Goal: Task Accomplishment & Management: Manage account settings

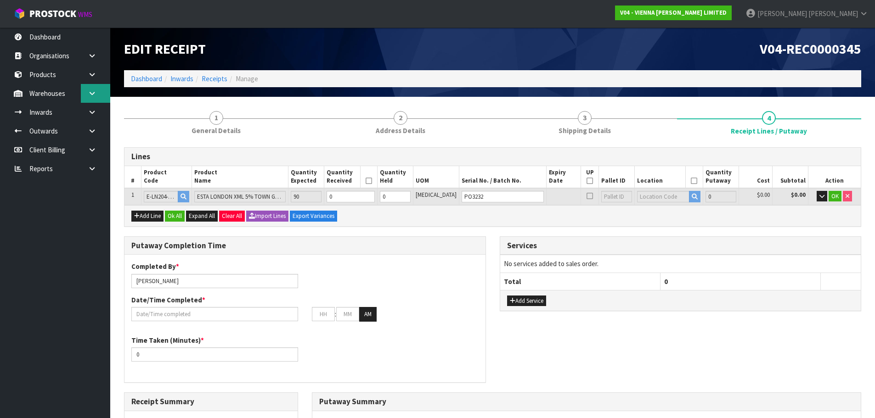
click at [93, 95] on icon at bounding box center [92, 93] width 9 height 7
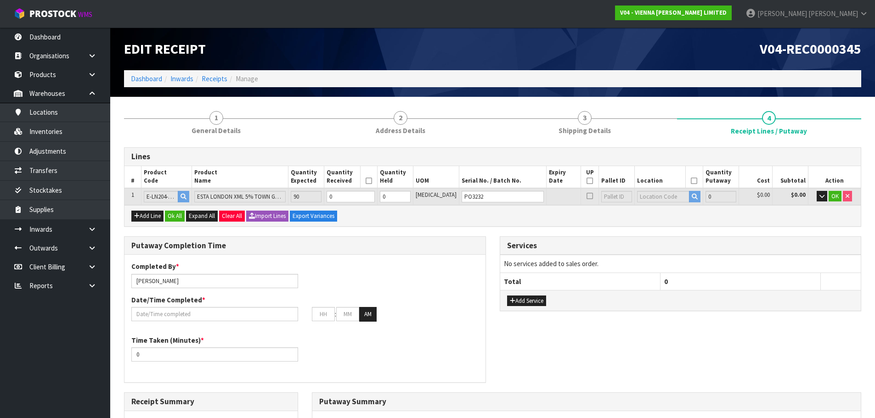
click at [618, 357] on div "Putaway Completion Time Completed By * [PERSON_NAME] Date/Time Completed * : : …" at bounding box center [492, 315] width 751 height 156
click at [136, 80] on link "Dashboard" at bounding box center [146, 78] width 31 height 9
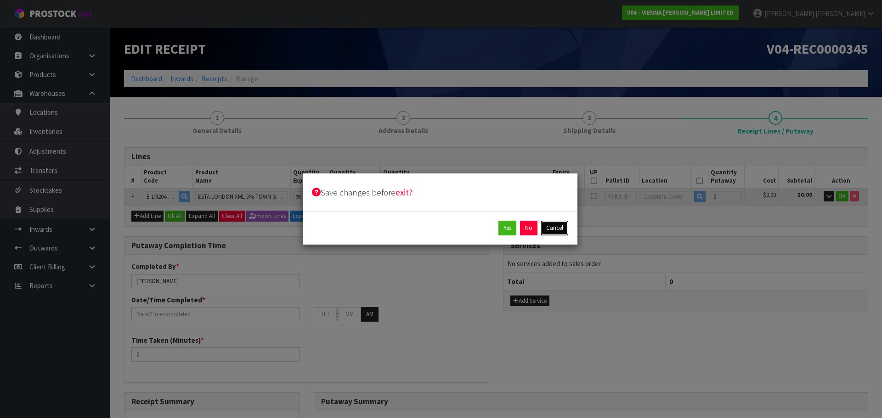
click at [546, 229] on button "Cancel" at bounding box center [554, 228] width 27 height 15
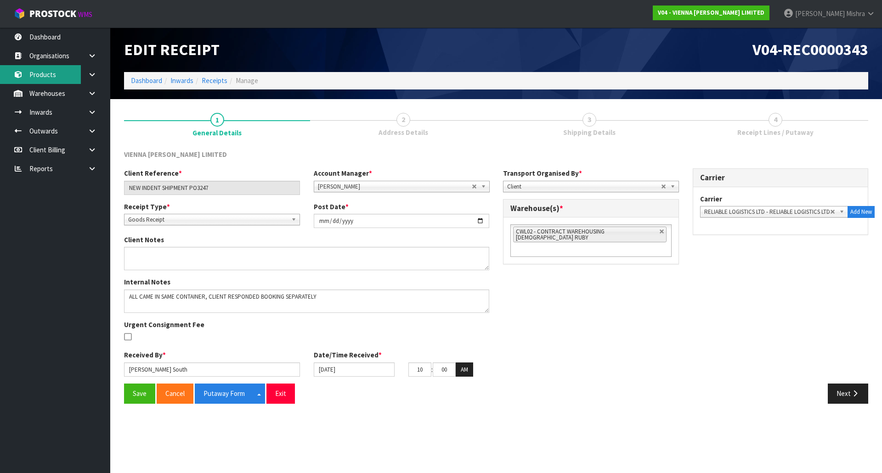
click at [56, 73] on link "Products" at bounding box center [55, 74] width 110 height 19
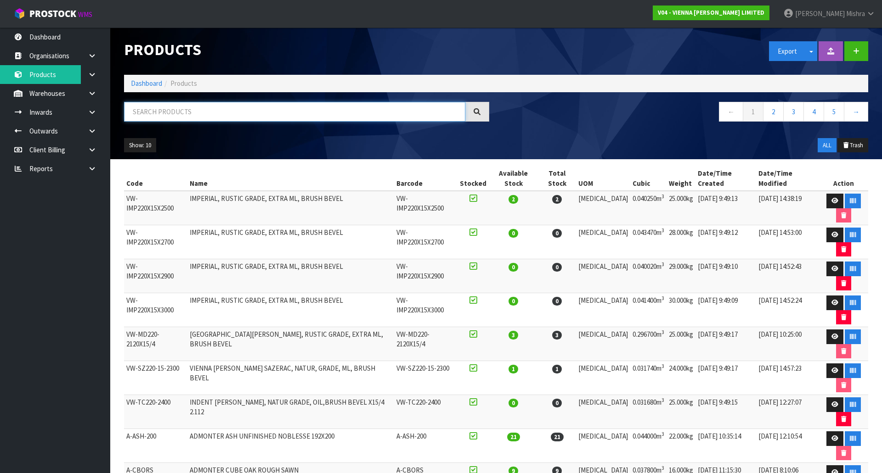
click at [209, 111] on input "text" at bounding box center [294, 112] width 341 height 20
paste input "E-F-SIENA-2390"
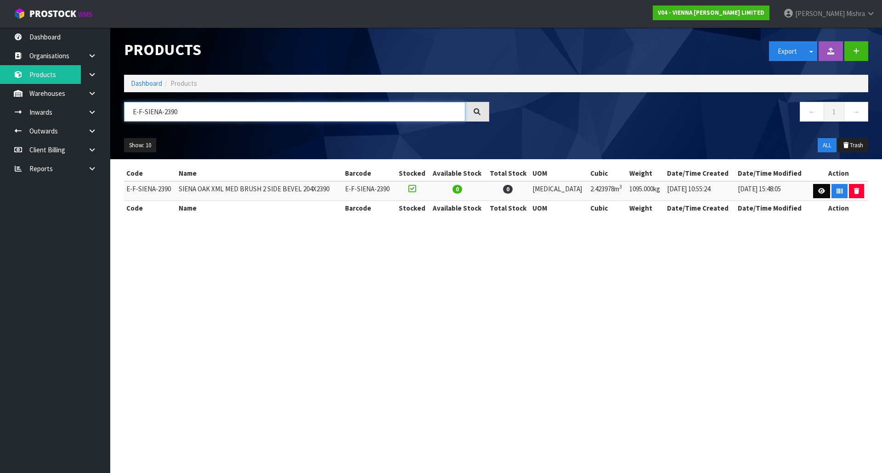
type input "E-F-SIENA-2390"
drag, startPoint x: 816, startPoint y: 187, endPoint x: 788, endPoint y: 194, distance: 28.3
click at [815, 187] on link at bounding box center [821, 191] width 17 height 15
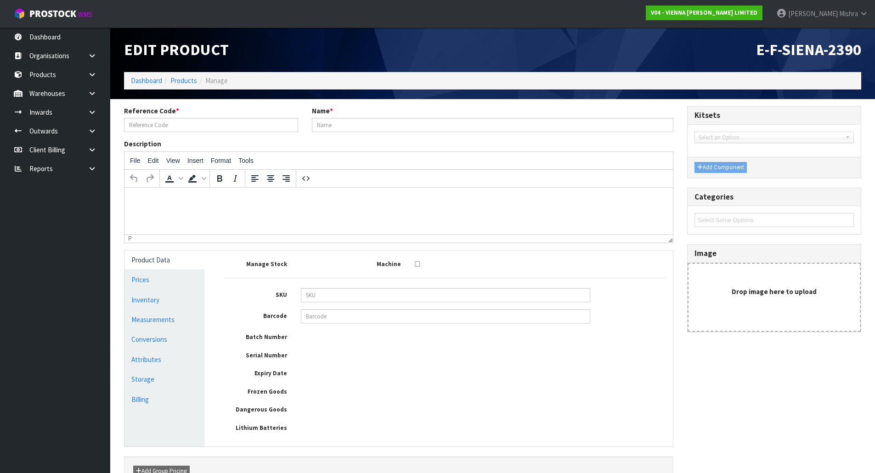
type input "E-F-SIENA-2390"
type input "SIENA OAK XML MED BRUSH 2 SIDE BEVEL 204X2390"
drag, startPoint x: 173, startPoint y: 318, endPoint x: 184, endPoint y: 321, distance: 11.3
click at [173, 319] on link "Measurements" at bounding box center [164, 319] width 80 height 19
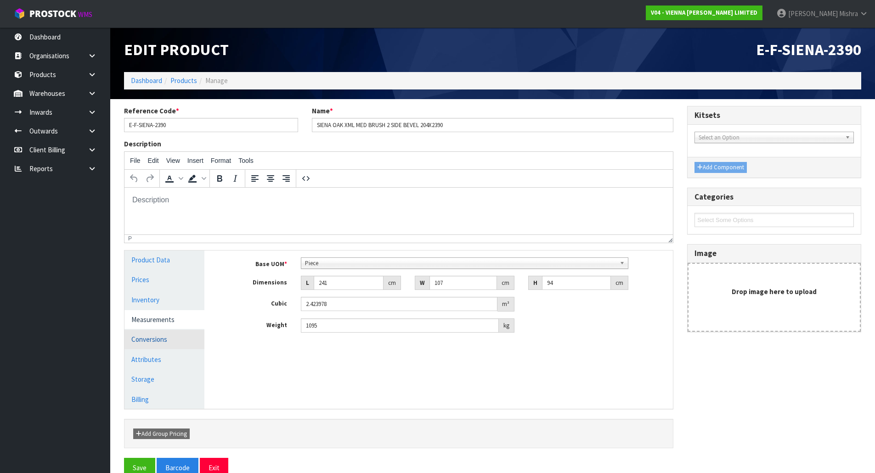
click at [153, 338] on link "Conversions" at bounding box center [164, 339] width 80 height 19
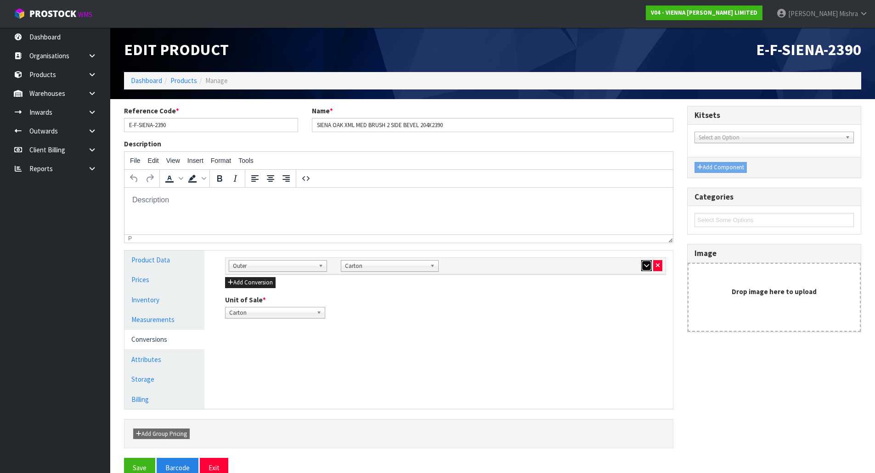
click at [641, 267] on button "button" at bounding box center [646, 265] width 11 height 11
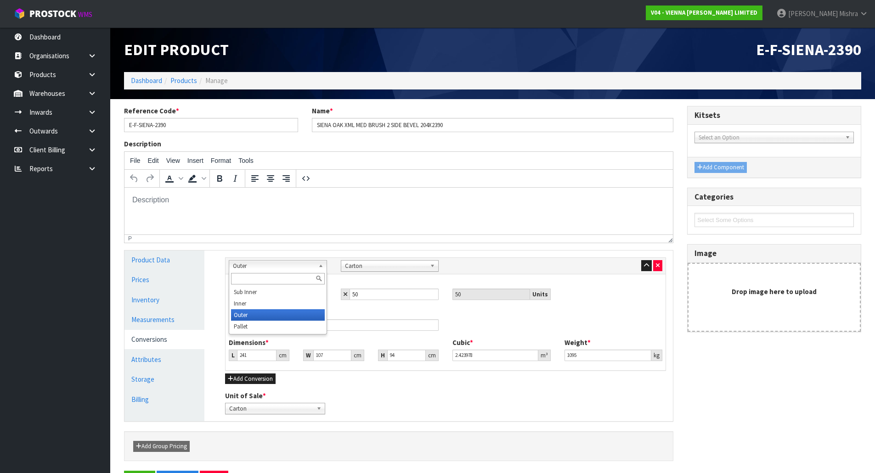
click at [282, 266] on span "Outer" at bounding box center [274, 266] width 82 height 11
click at [255, 323] on li "Pallet" at bounding box center [278, 326] width 94 height 11
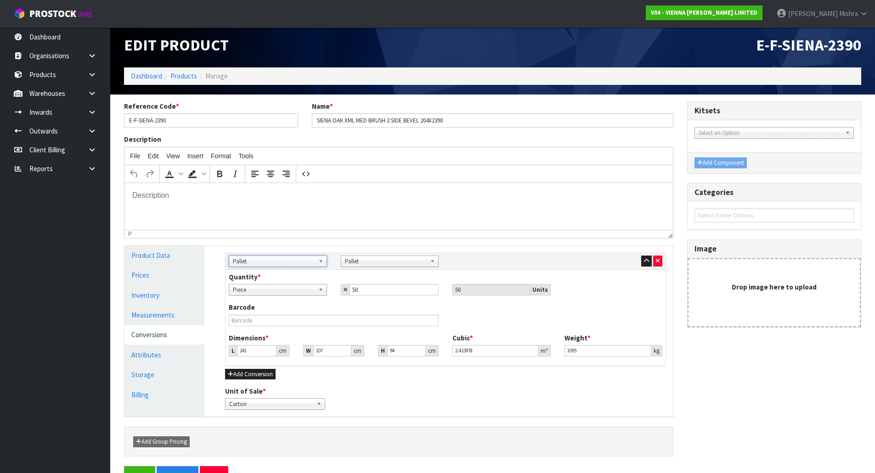
scroll to position [31, 0]
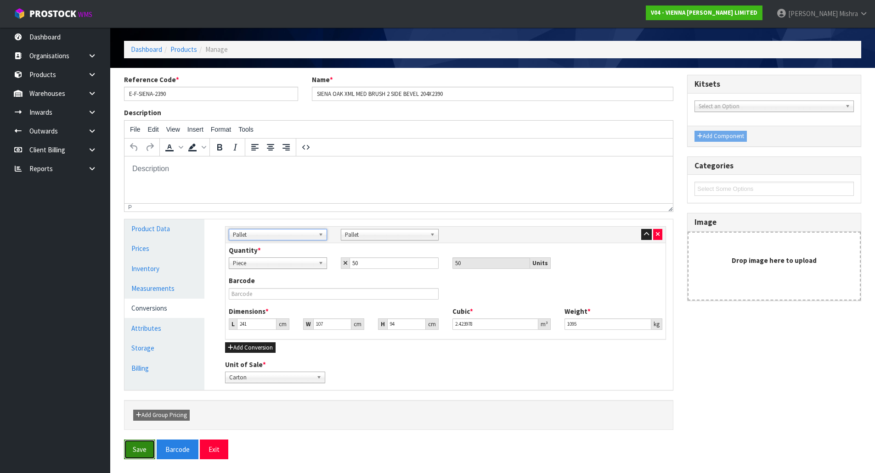
click at [139, 456] on button "Save" at bounding box center [139, 450] width 31 height 20
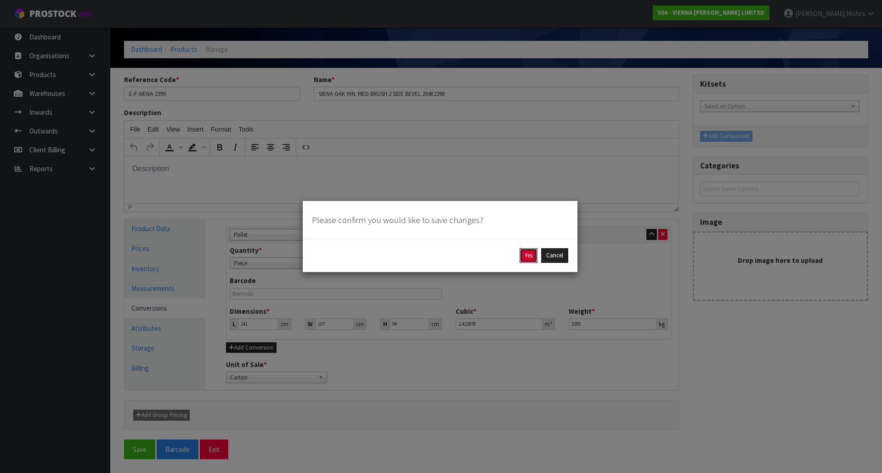
click at [521, 256] on button "Yes" at bounding box center [528, 255] width 18 height 15
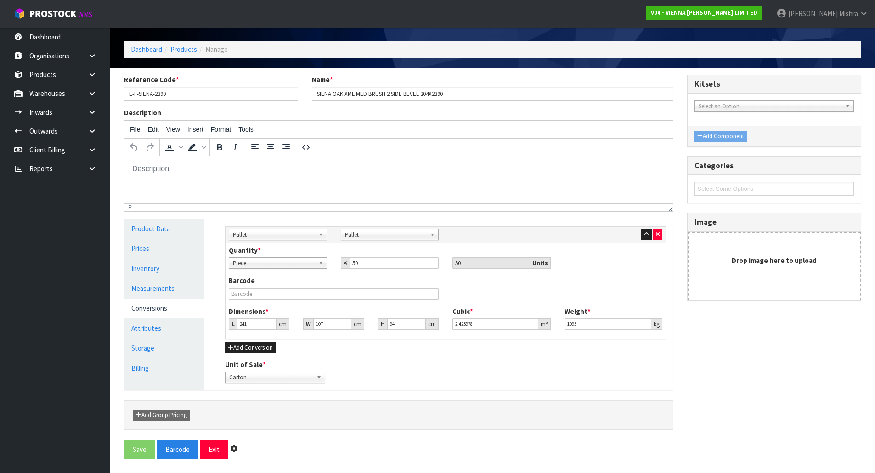
scroll to position [0, 0]
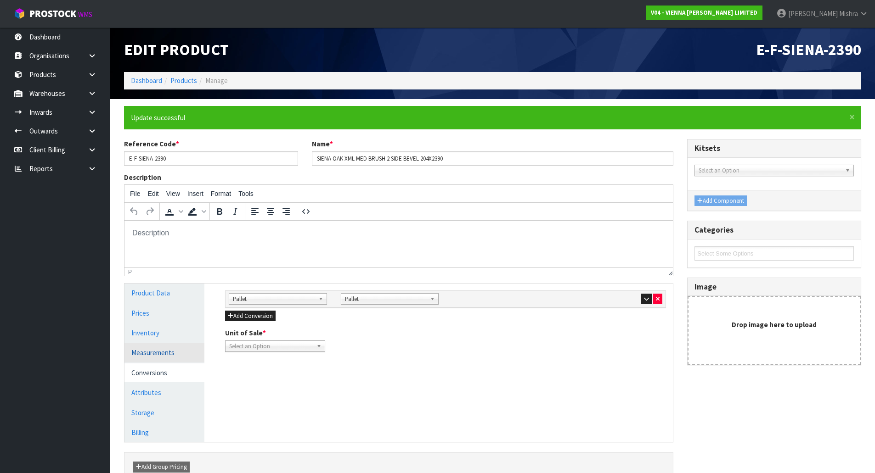
click at [159, 361] on link "Measurements" at bounding box center [164, 353] width 80 height 19
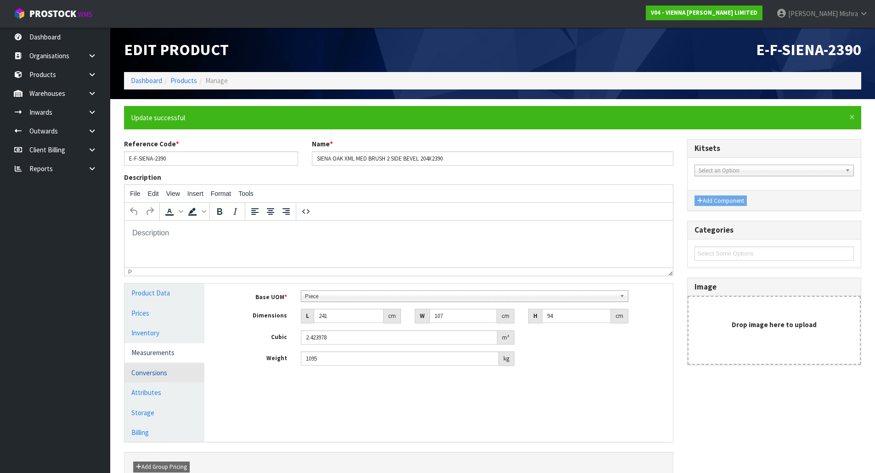
click at [152, 378] on link "Conversions" at bounding box center [164, 373] width 80 height 19
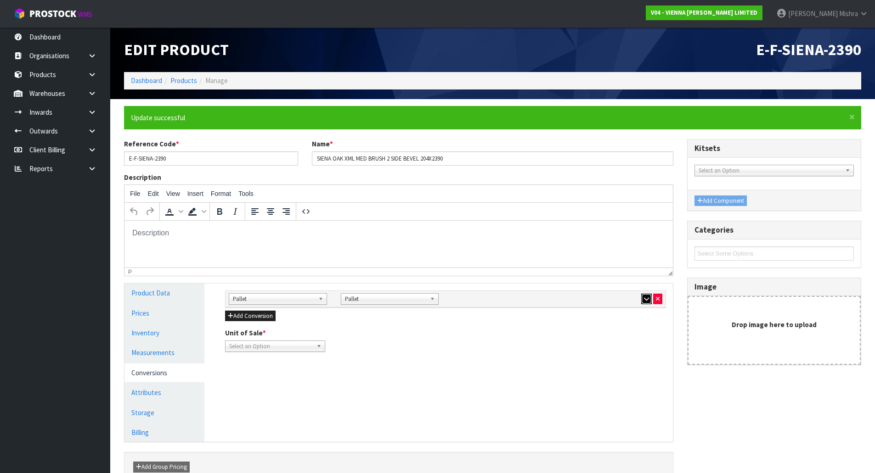
click at [644, 304] on button "button" at bounding box center [646, 299] width 11 height 11
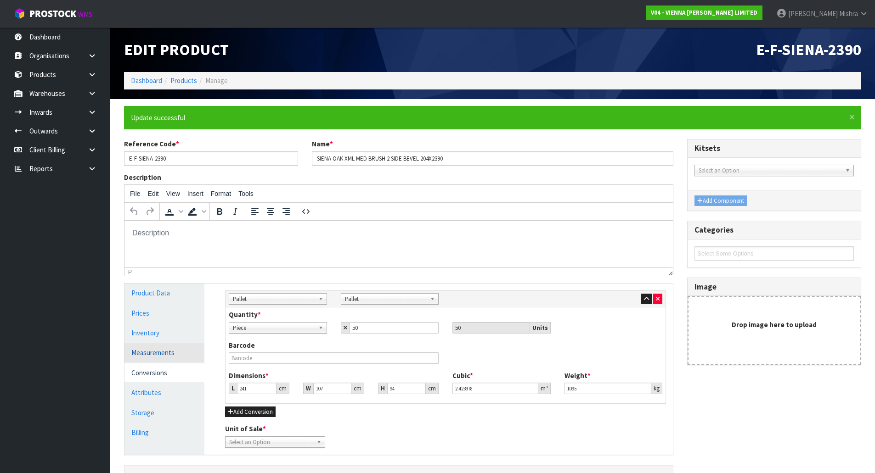
click at [183, 349] on link "Measurements" at bounding box center [164, 353] width 80 height 19
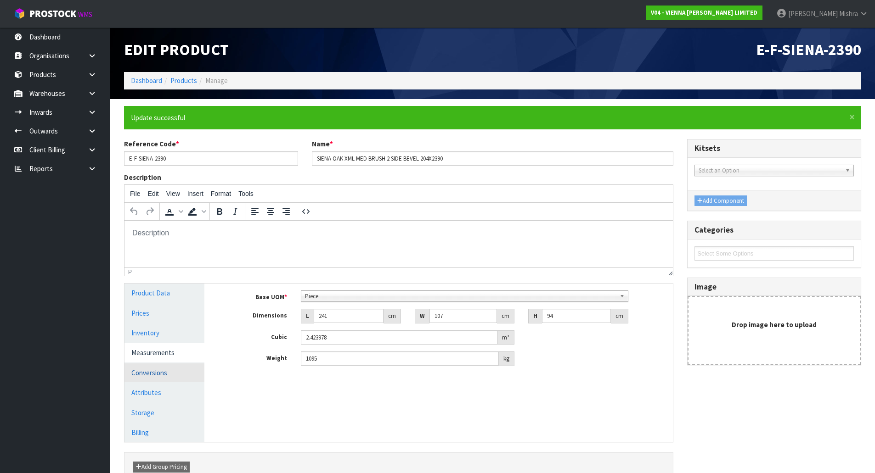
click at [162, 377] on link "Conversions" at bounding box center [164, 373] width 80 height 19
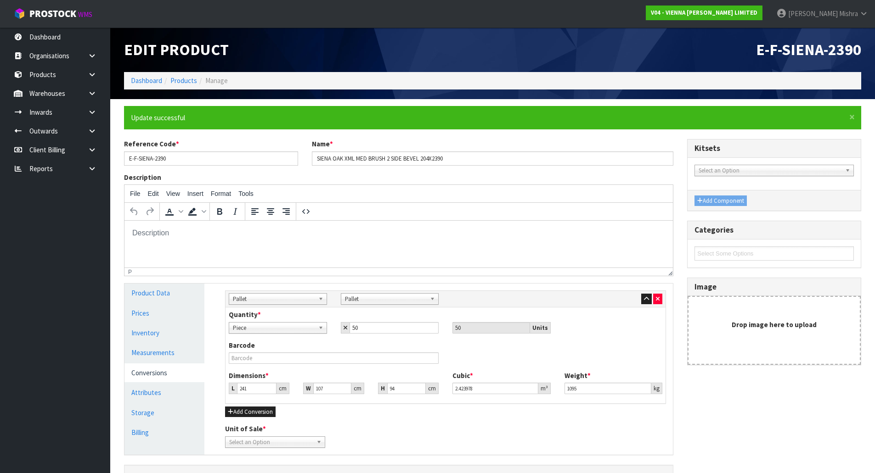
scroll to position [64, 0]
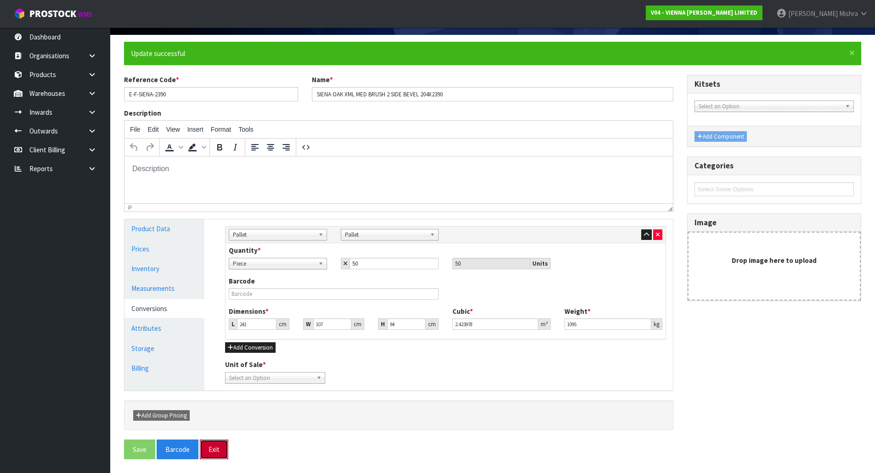
click at [214, 449] on button "Exit" at bounding box center [214, 450] width 28 height 20
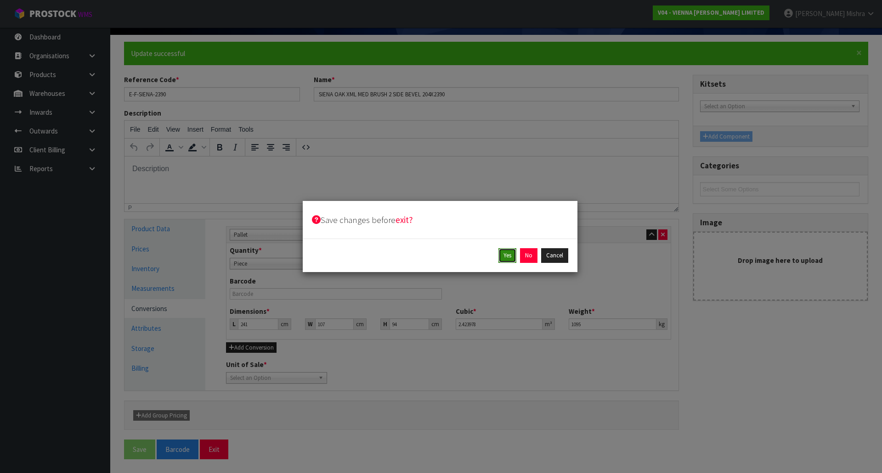
click at [507, 255] on button "Yes" at bounding box center [507, 255] width 18 height 15
click at [520, 258] on button "Yes" at bounding box center [528, 255] width 18 height 15
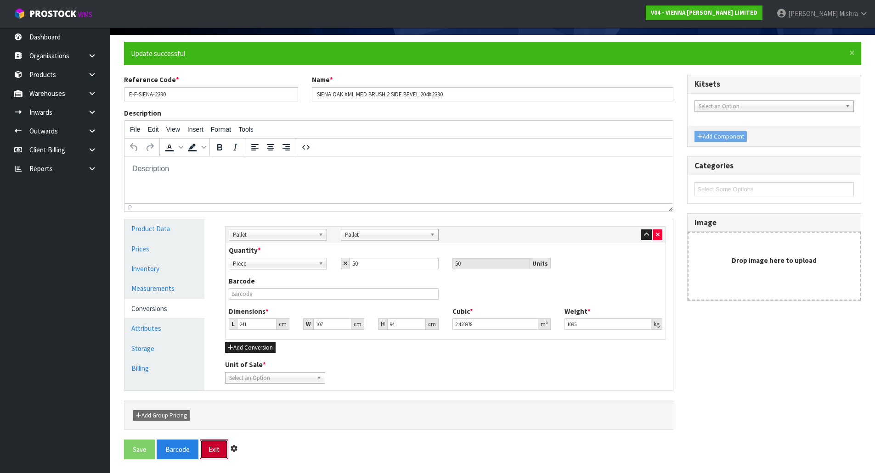
scroll to position [0, 0]
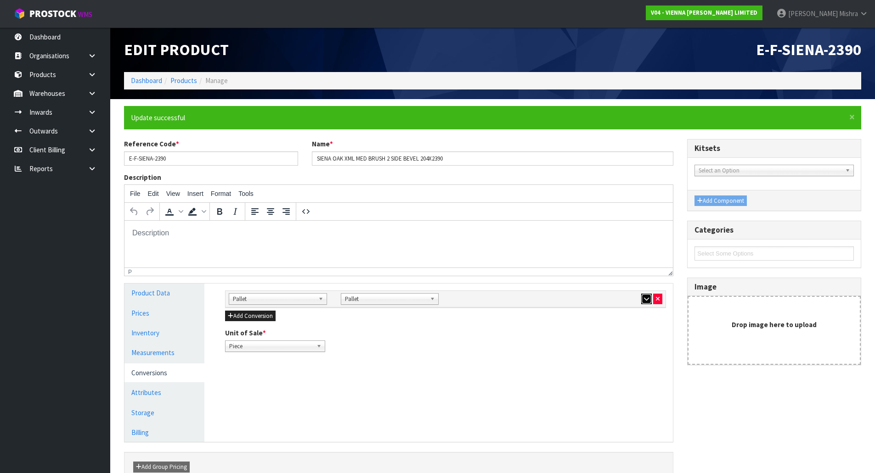
click at [642, 300] on button "button" at bounding box center [646, 299] width 11 height 11
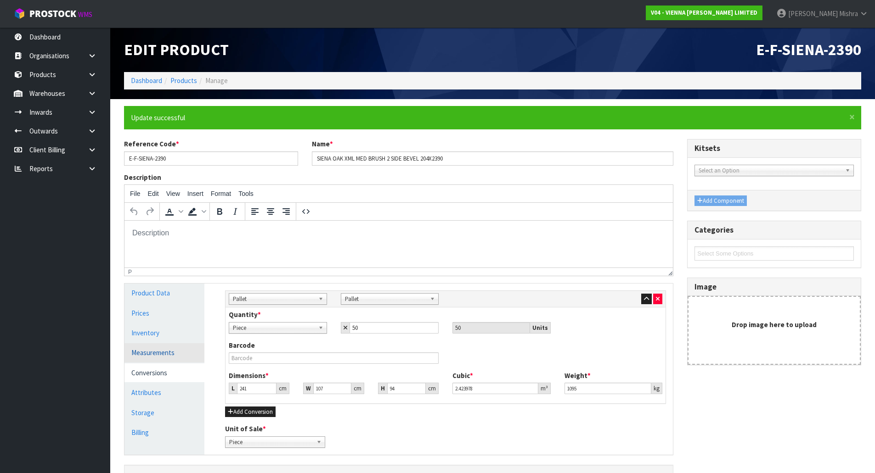
click at [174, 360] on link "Measurements" at bounding box center [164, 353] width 80 height 19
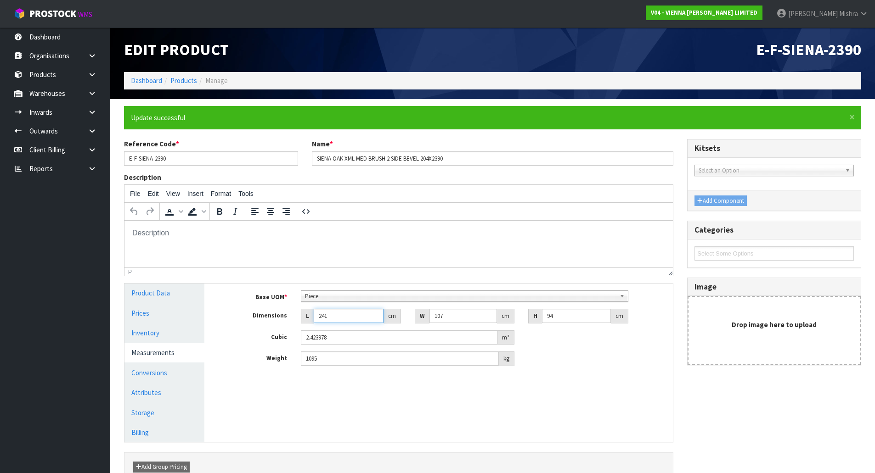
click at [353, 314] on input "241" at bounding box center [349, 316] width 70 height 14
type input "24"
type input "0.241392"
type input "240"
type input "2.41392"
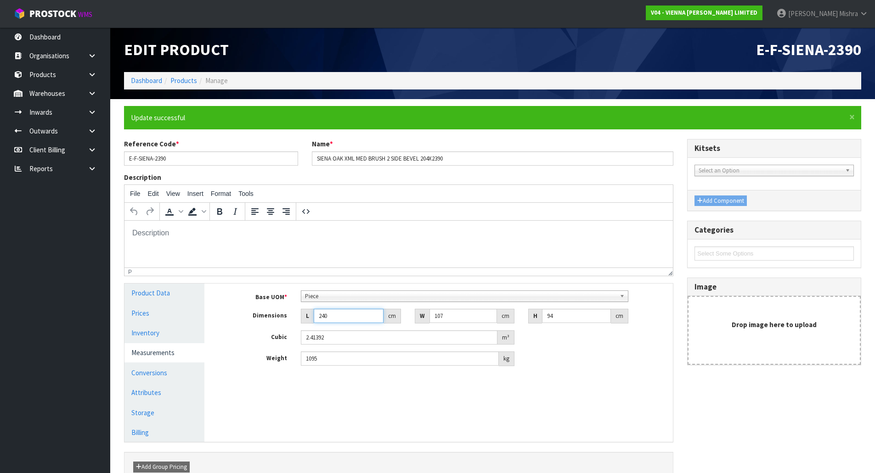
type input "240"
click at [449, 317] on input "107" at bounding box center [463, 316] width 68 height 14
click at [456, 316] on input "107" at bounding box center [463, 316] width 68 height 14
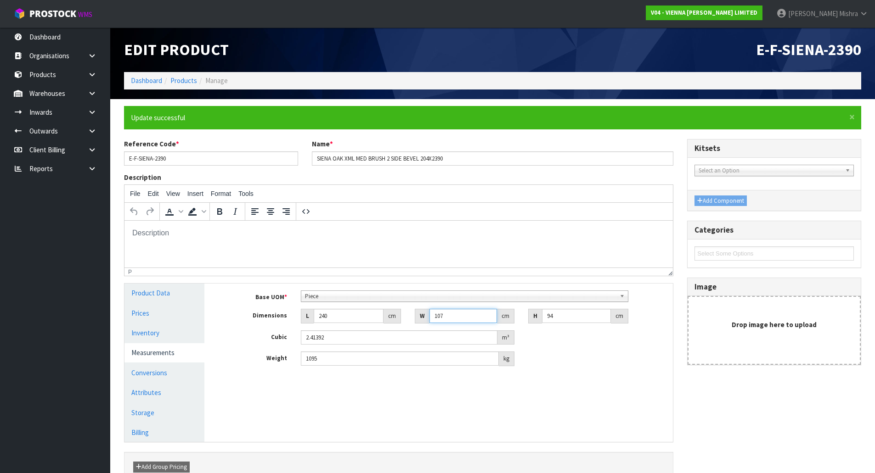
type input "10"
type input "0.2256"
type input "1"
type input "0.02256"
type input "0.000001"
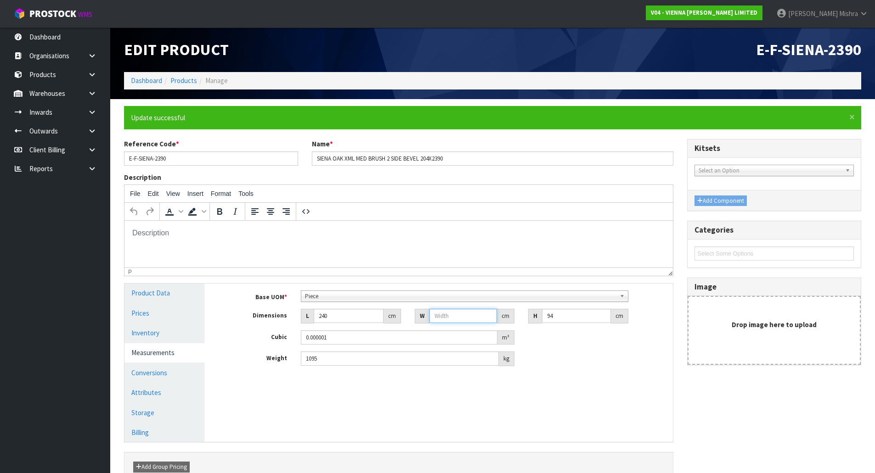
type input "2"
type input "0.04512"
type input "21"
type input "0.47376"
type input "21"
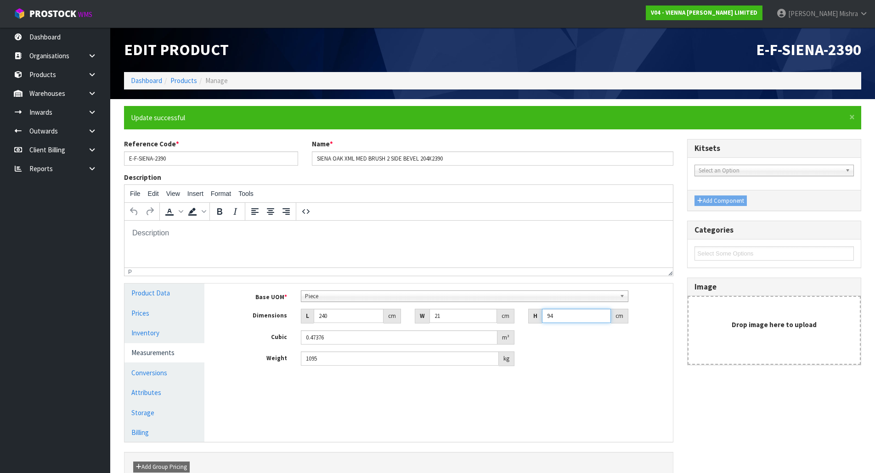
type input "9"
type input "0.04536"
type input "9"
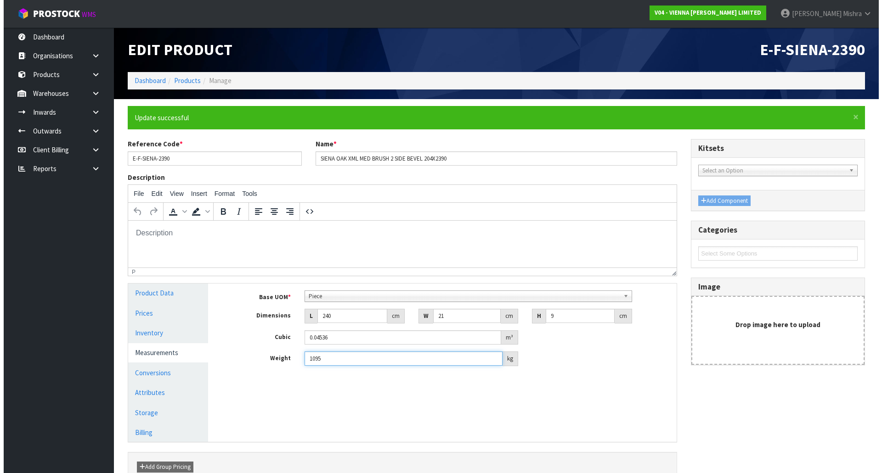
scroll to position [52, 0]
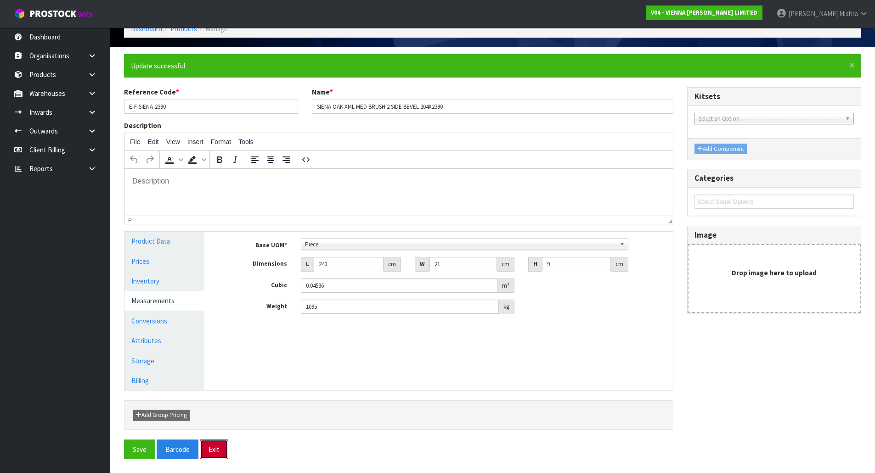
click at [214, 453] on button "Exit" at bounding box center [214, 450] width 28 height 20
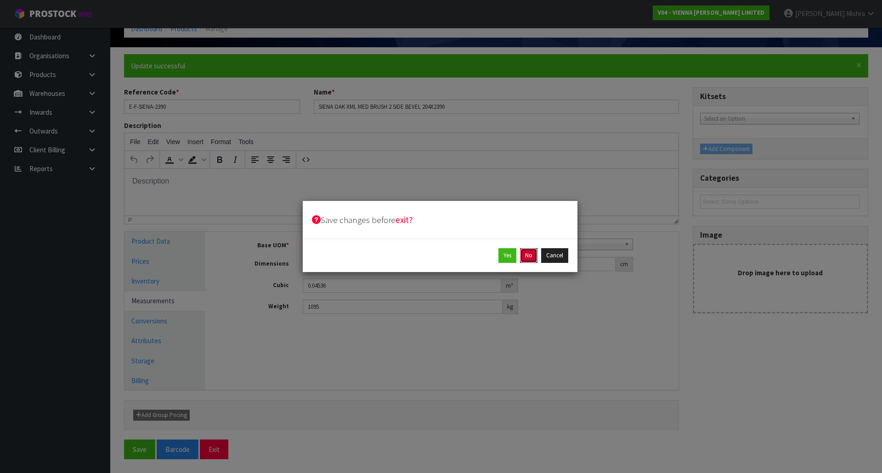
click at [530, 258] on button "No" at bounding box center [528, 255] width 17 height 15
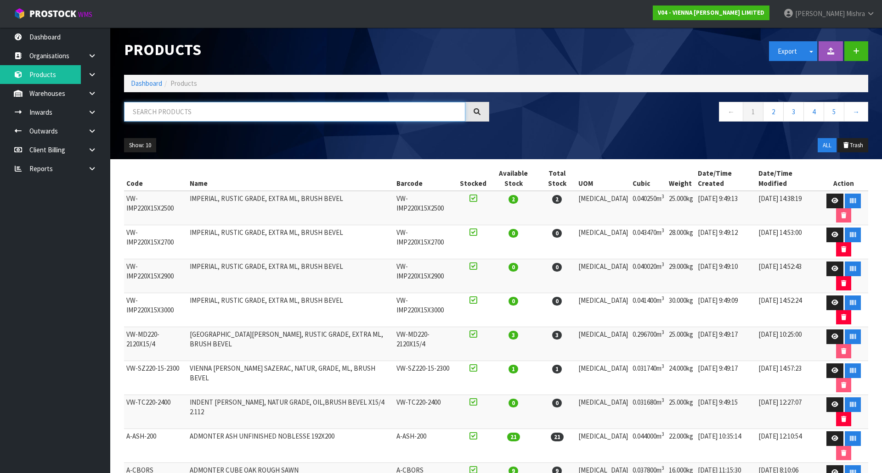
click at [392, 120] on input "text" at bounding box center [294, 112] width 341 height 20
paste input "E-F-SIENA-2390"
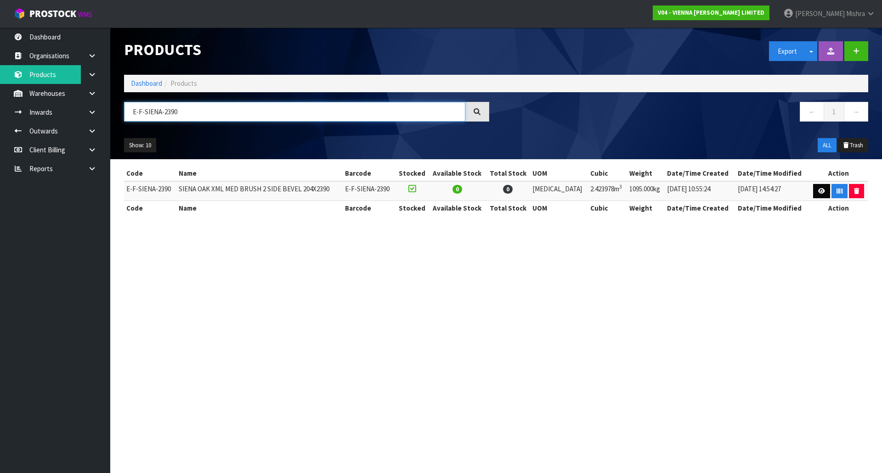
type input "E-F-SIENA-2390"
click at [813, 189] on link at bounding box center [821, 191] width 17 height 15
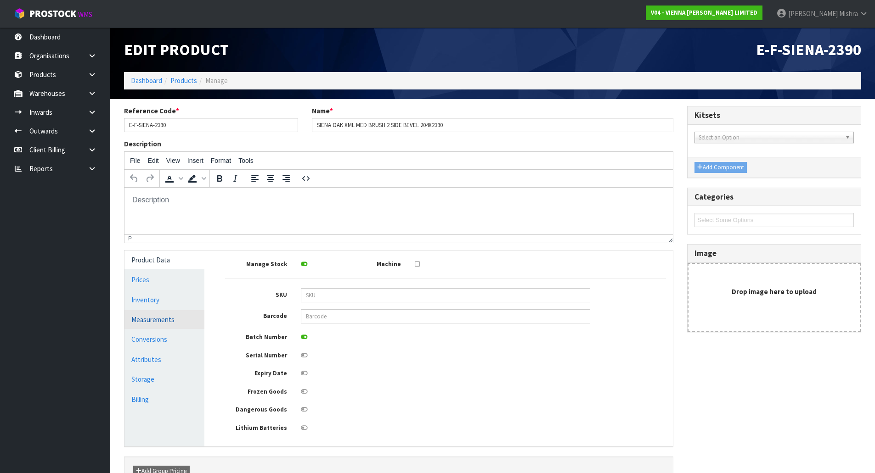
click at [162, 324] on link "Measurements" at bounding box center [164, 319] width 80 height 19
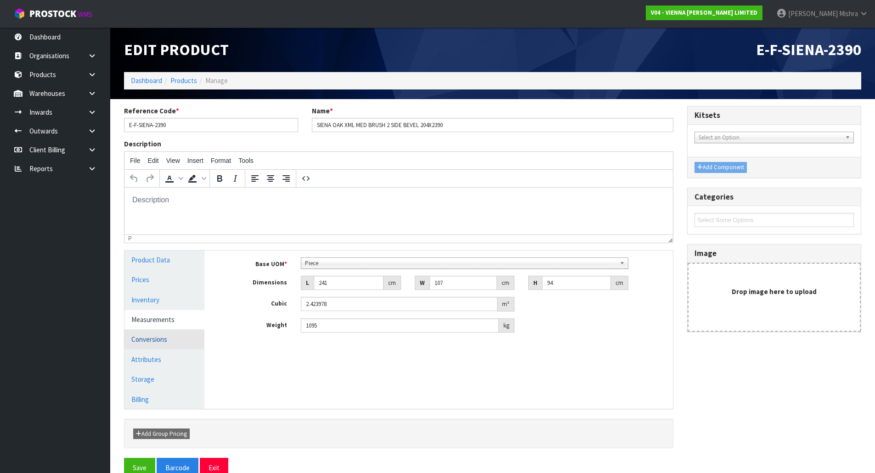
click at [166, 342] on link "Conversions" at bounding box center [164, 339] width 80 height 19
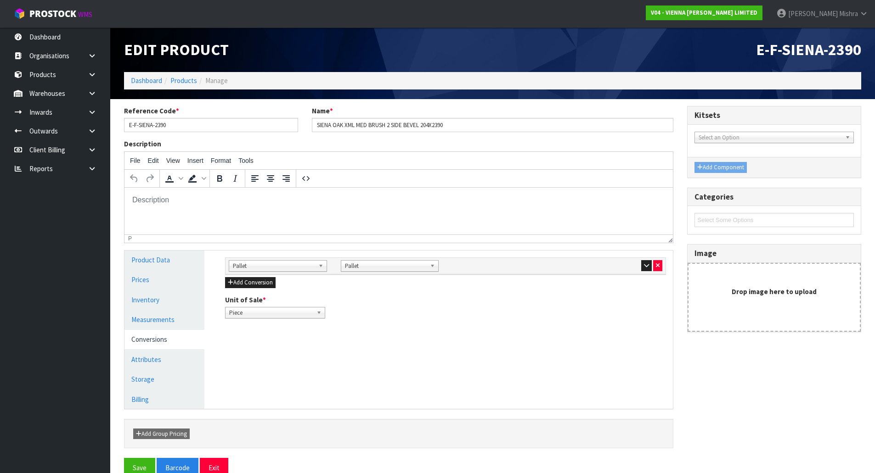
click at [637, 267] on div at bounding box center [613, 265] width 98 height 11
click at [647, 267] on icon "button" at bounding box center [646, 266] width 5 height 6
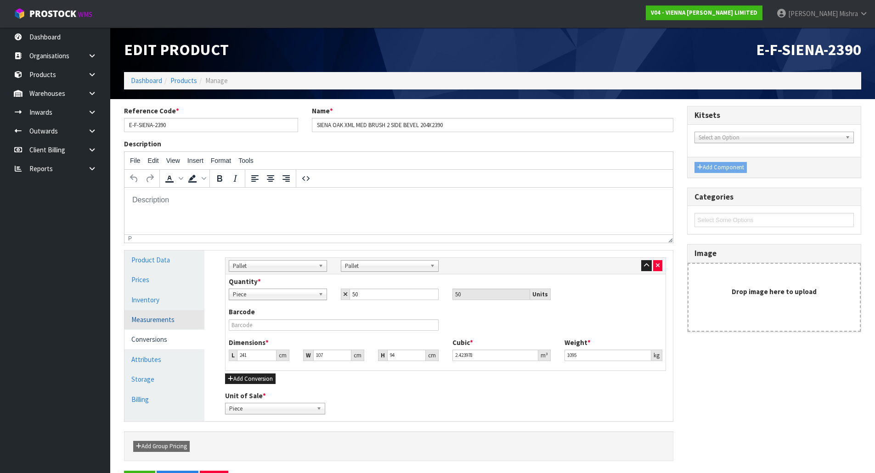
click at [175, 325] on link "Measurements" at bounding box center [164, 319] width 80 height 19
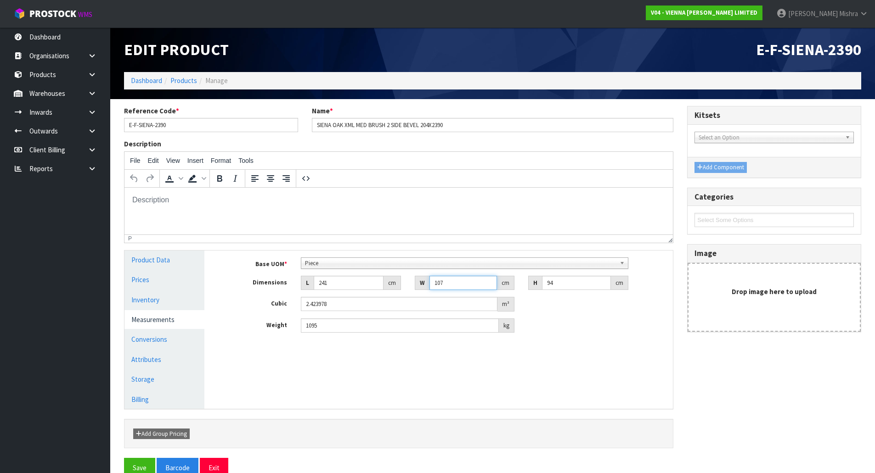
drag, startPoint x: 456, startPoint y: 287, endPoint x: 414, endPoint y: 297, distance: 43.0
click at [414, 297] on div "Base UOM * Bag Bar Basket Bin Bottle Box Bundle Cabinet Cage Carton Case Coil C…" at bounding box center [445, 296] width 441 height 76
type input "2"
type input "0.045308"
type input "21"
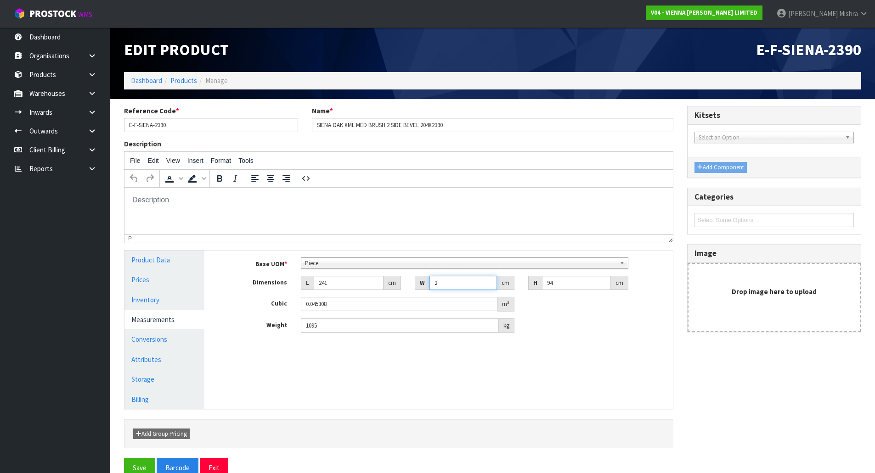
type input "0.475734"
type input "21"
type input "9"
type input "0.045549"
type input "9"
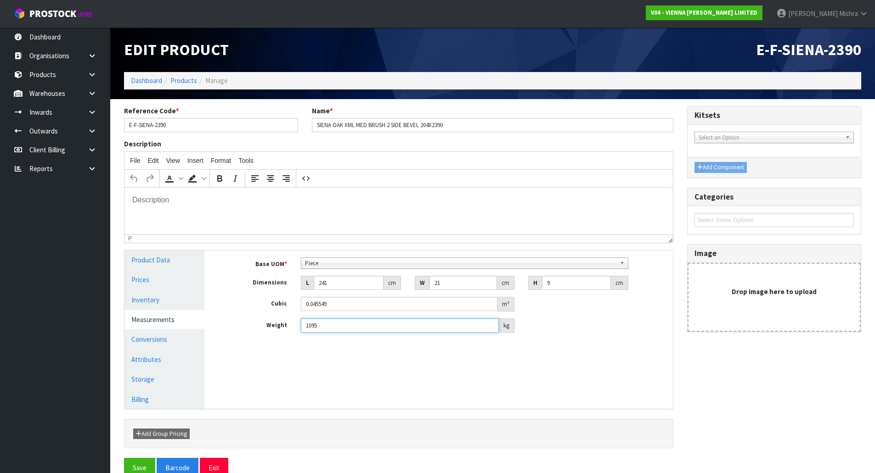
click at [327, 327] on input "1095" at bounding box center [400, 326] width 198 height 14
drag, startPoint x: 327, startPoint y: 327, endPoint x: 321, endPoint y: 327, distance: 6.0
click at [326, 327] on input "1095" at bounding box center [400, 326] width 198 height 14
type input "1"
type input "22"
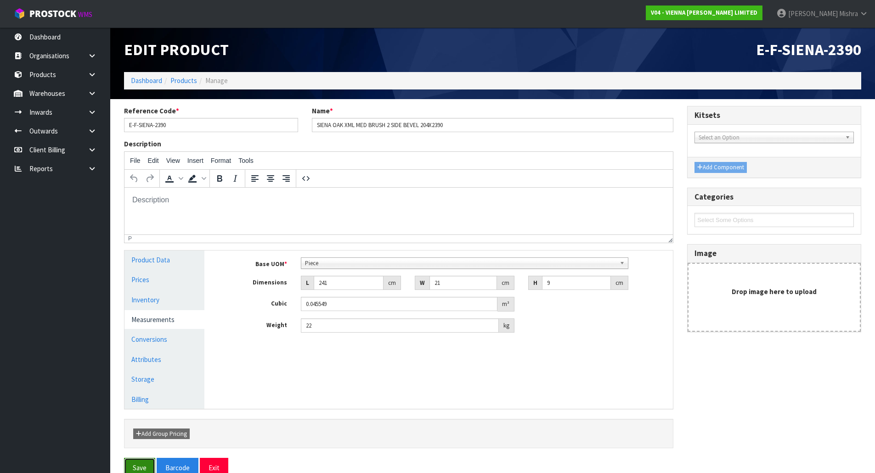
click at [133, 467] on button "Save" at bounding box center [139, 468] width 31 height 20
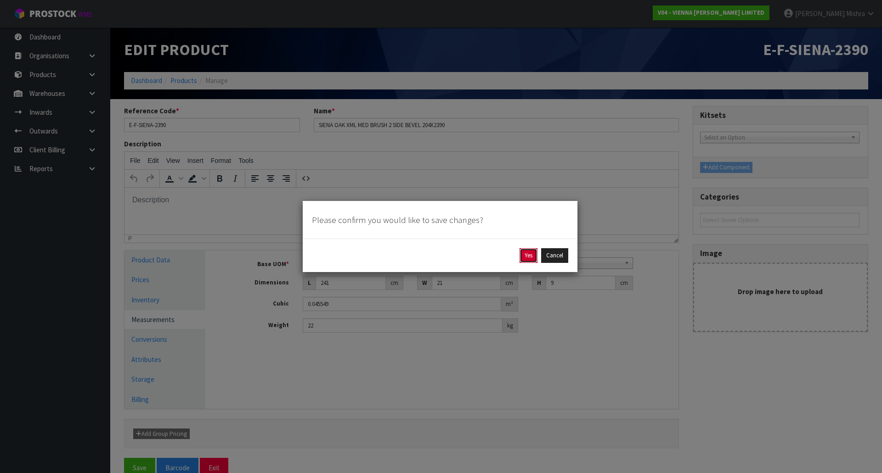
click at [525, 258] on button "Yes" at bounding box center [528, 255] width 18 height 15
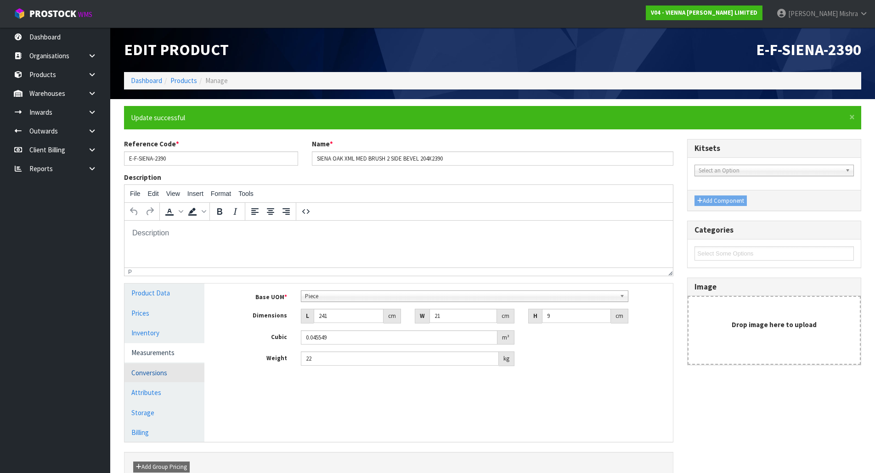
click at [165, 376] on link "Conversions" at bounding box center [164, 373] width 80 height 19
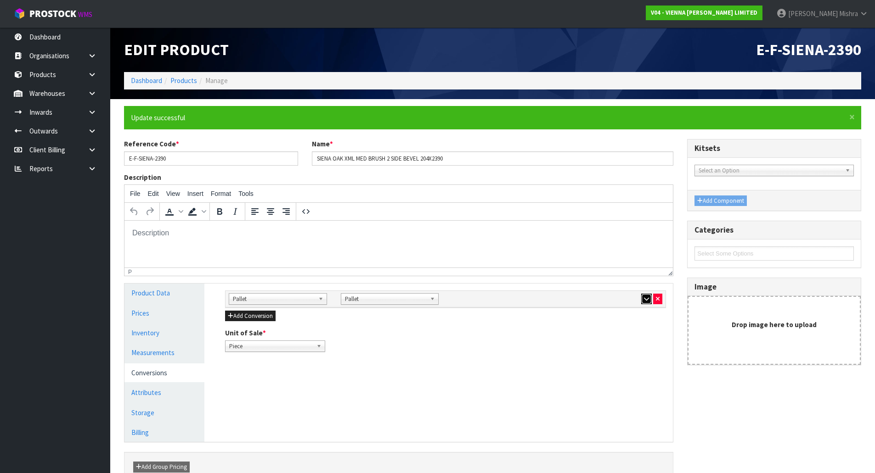
click at [648, 298] on button "button" at bounding box center [646, 299] width 11 height 11
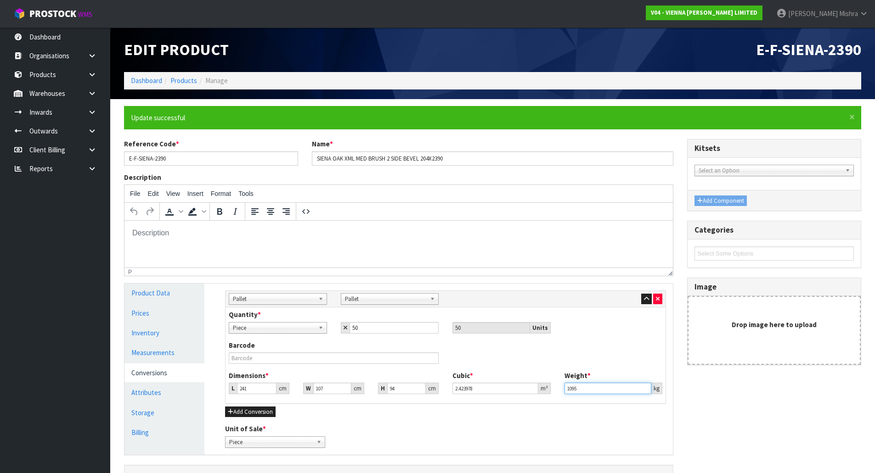
click at [582, 389] on input "1095" at bounding box center [607, 388] width 87 height 11
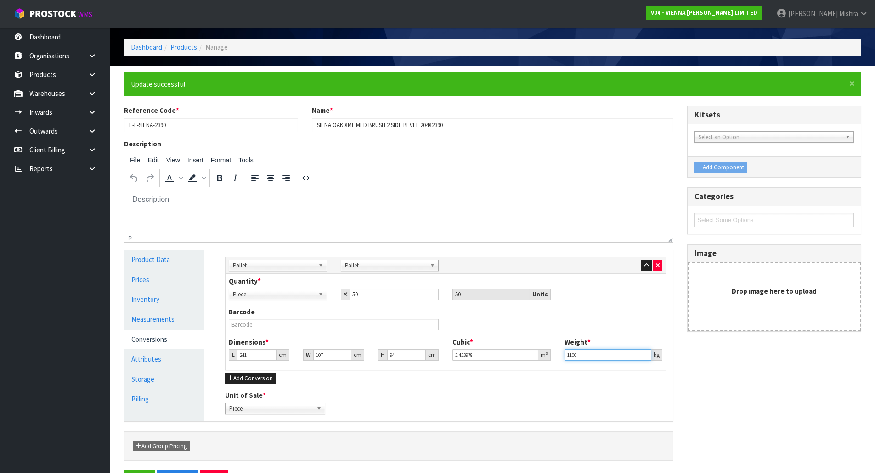
scroll to position [64, 0]
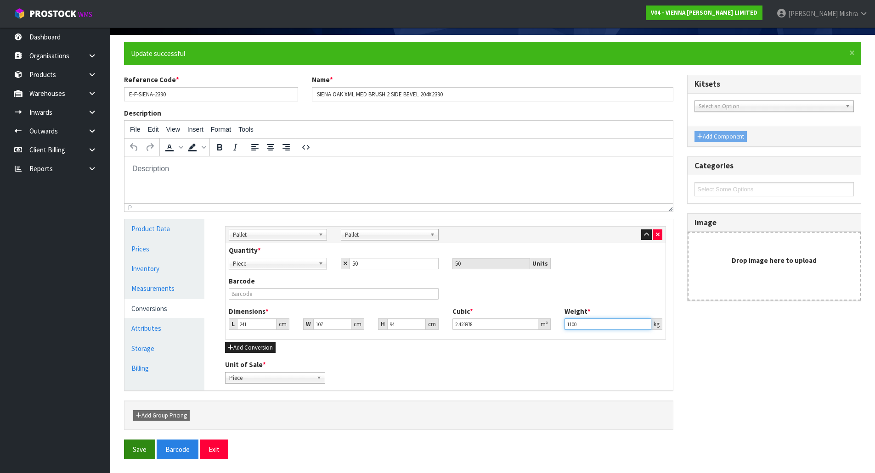
type input "1100"
click at [146, 452] on button "Save" at bounding box center [139, 450] width 31 height 20
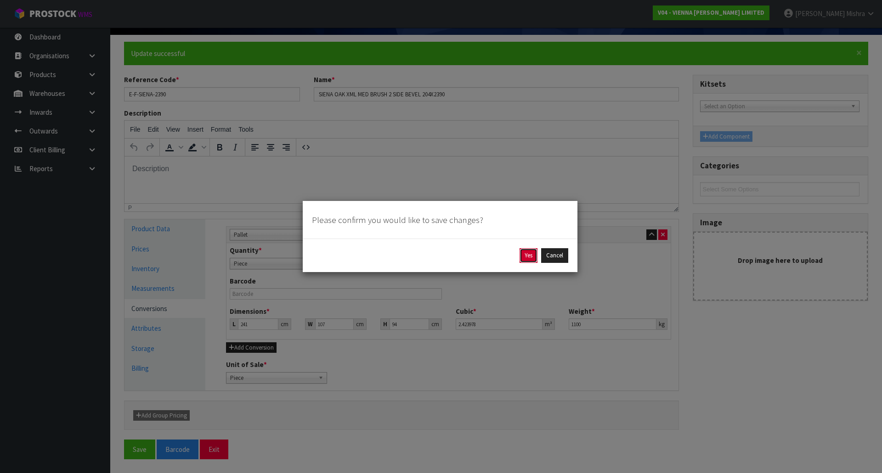
click at [526, 257] on button "Yes" at bounding box center [528, 255] width 18 height 15
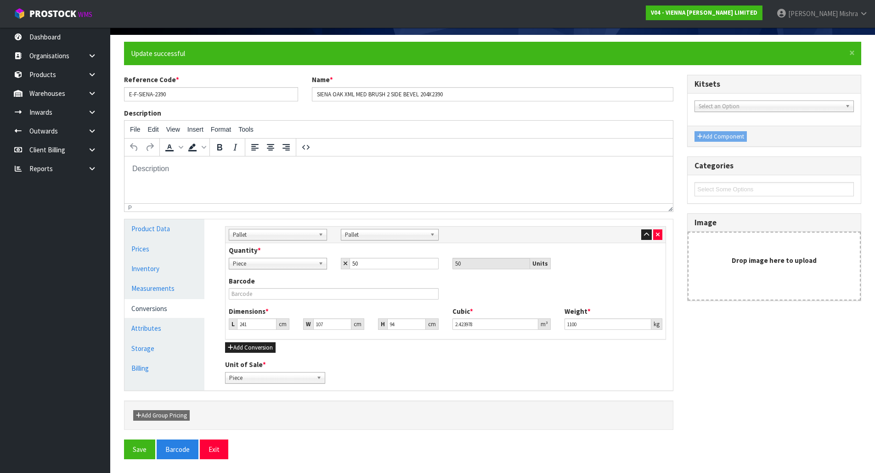
scroll to position [0, 0]
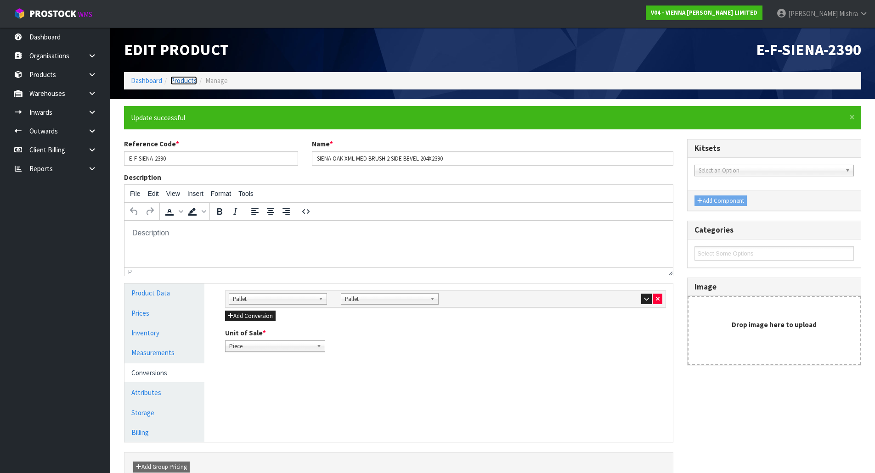
click at [184, 81] on link "Products" at bounding box center [183, 80] width 27 height 9
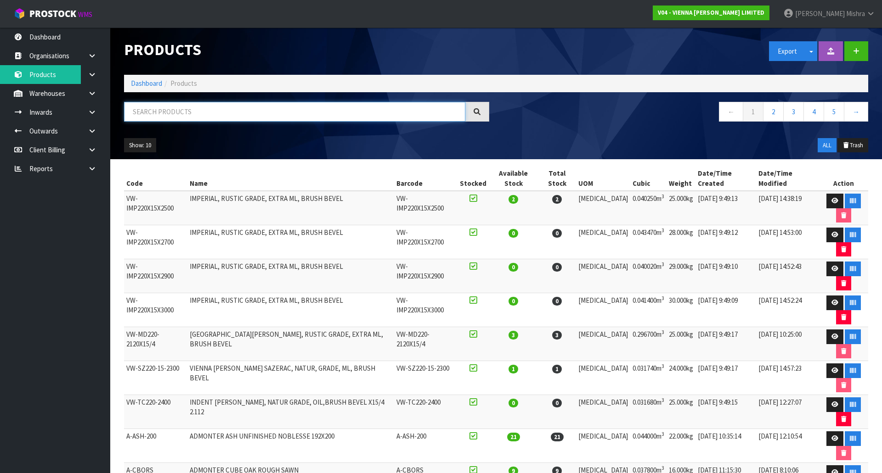
click at [197, 115] on input "text" at bounding box center [294, 112] width 341 height 20
paste input "E-F-SIENA-2200"
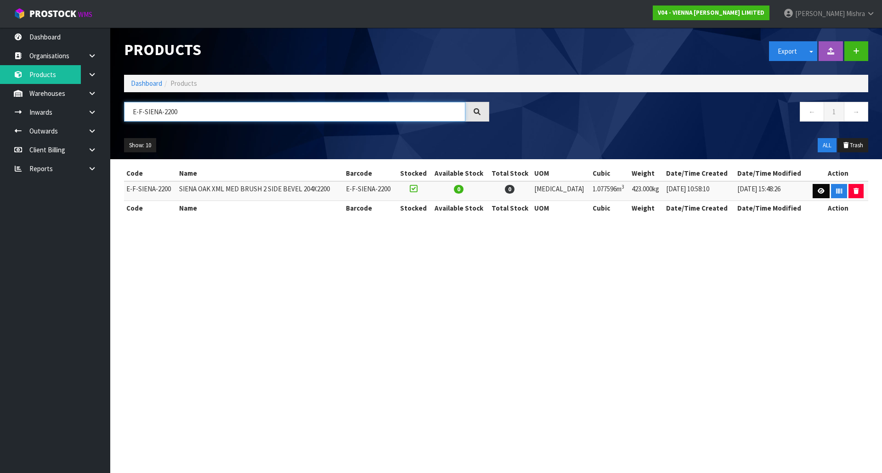
type input "E-F-SIENA-2200"
click at [815, 186] on link at bounding box center [820, 191] width 17 height 15
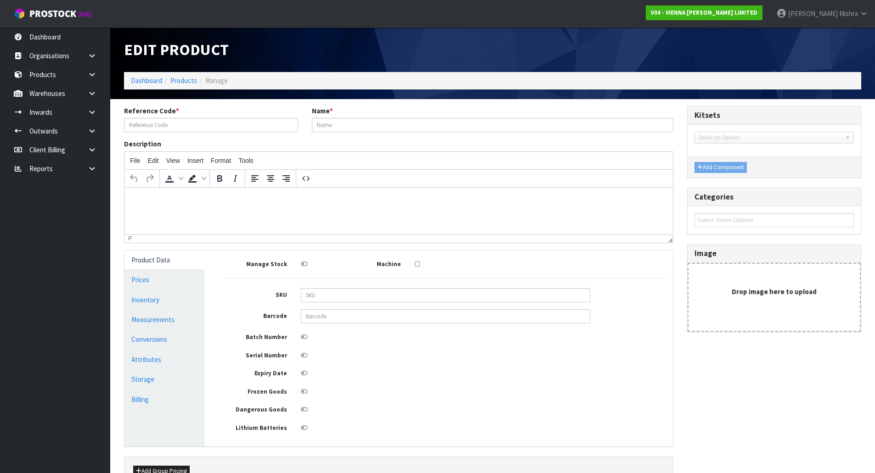
type input "E-F-SIENA-2200"
type input "SIENA OAK XML MED BRUSH 2 SIDE BEVEL 204X2200"
type input "0"
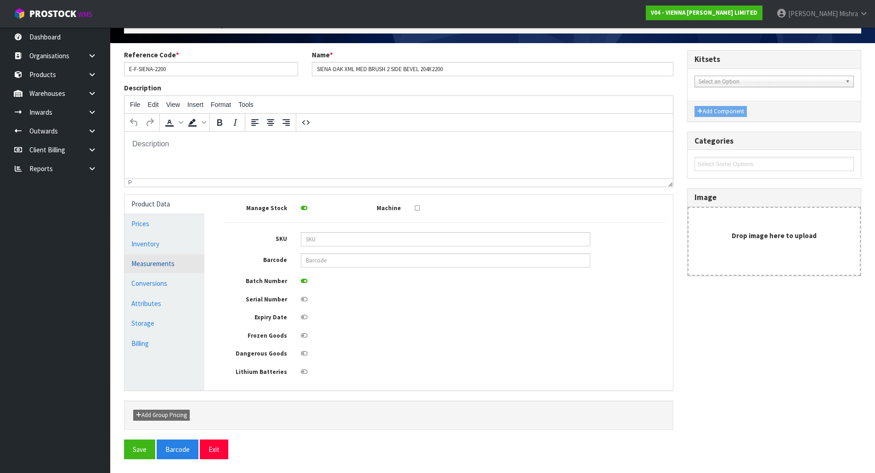
click at [175, 263] on link "Measurements" at bounding box center [164, 263] width 80 height 19
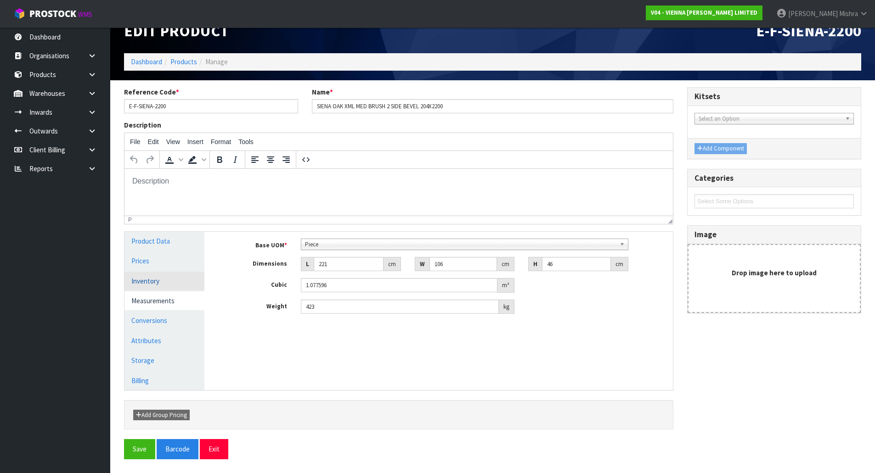
click at [174, 284] on link "Inventory" at bounding box center [164, 281] width 80 height 19
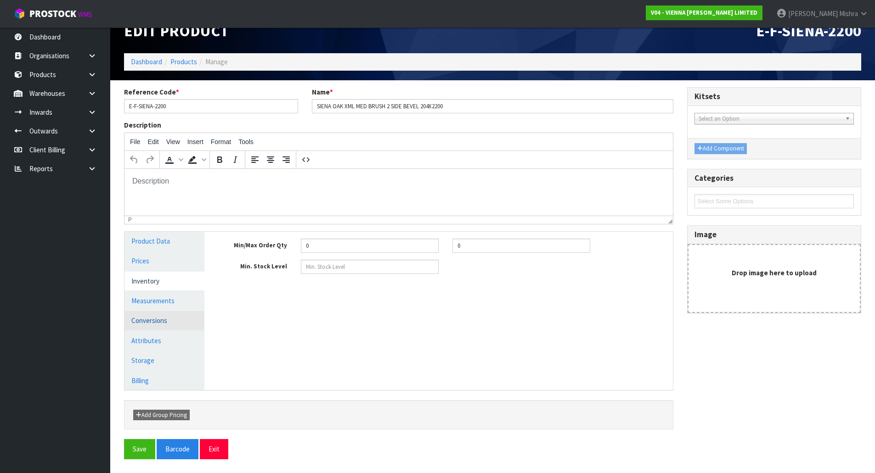
click at [177, 325] on link "Conversions" at bounding box center [164, 320] width 80 height 19
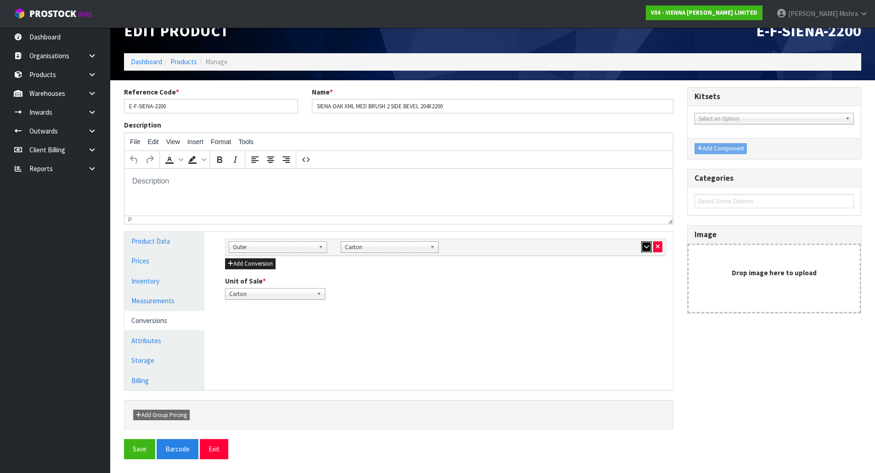
click at [644, 249] on icon "button" at bounding box center [646, 247] width 5 height 6
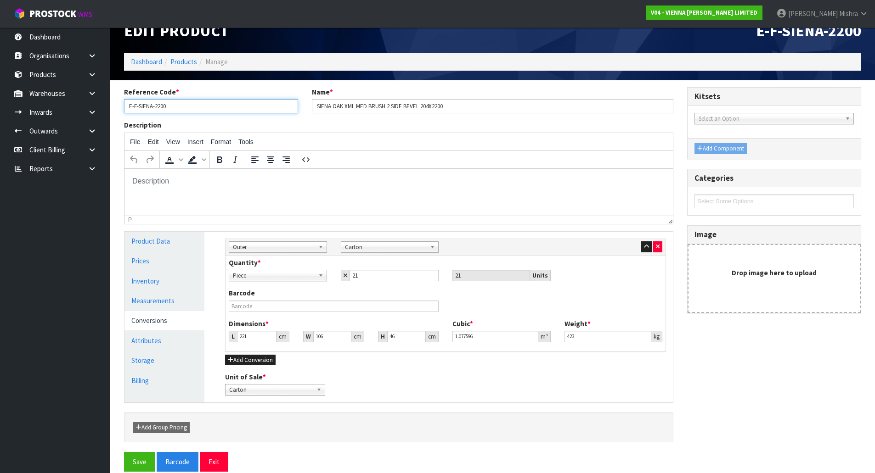
click at [179, 109] on input "E-F-SIENA-2200" at bounding box center [211, 106] width 174 height 14
paste input "text"
type input "E-F-SIENA-2200"
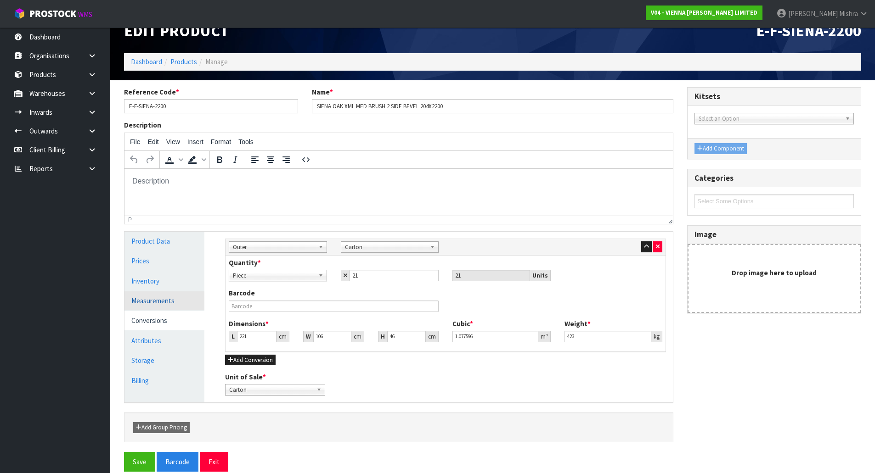
click at [185, 295] on link "Measurements" at bounding box center [164, 301] width 80 height 19
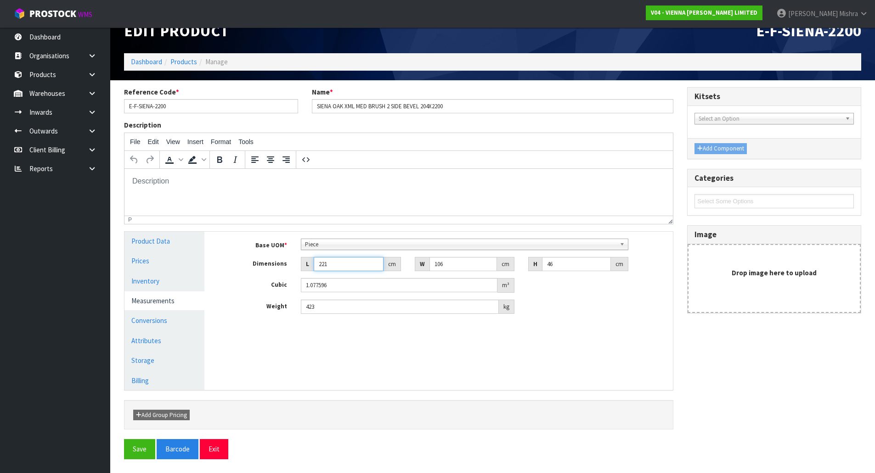
drag, startPoint x: 332, startPoint y: 265, endPoint x: 303, endPoint y: 268, distance: 30.0
click at [303, 268] on div "L 221 cm" at bounding box center [351, 264] width 100 height 15
drag, startPoint x: 448, startPoint y: 257, endPoint x: 417, endPoint y: 269, distance: 33.0
click at [417, 265] on div "W 106 cm" at bounding box center [465, 264] width 100 height 15
type input "2"
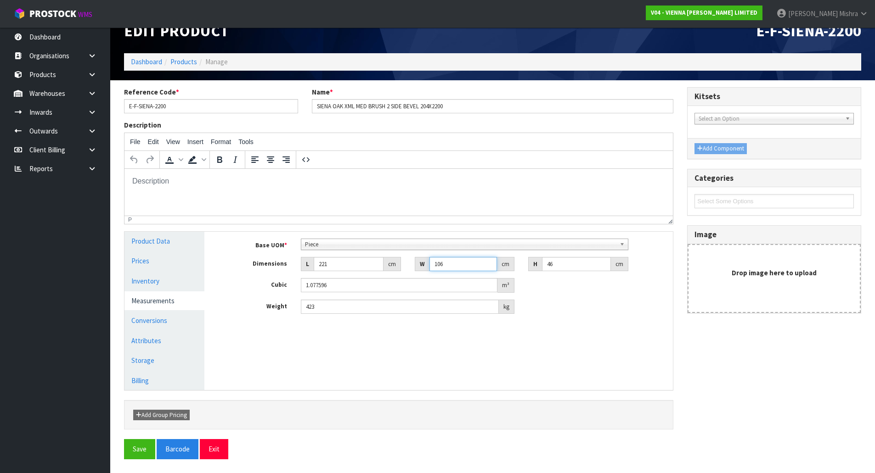
type input "0.020332"
type input "22"
type input "0.223652"
type input "22"
type input "9"
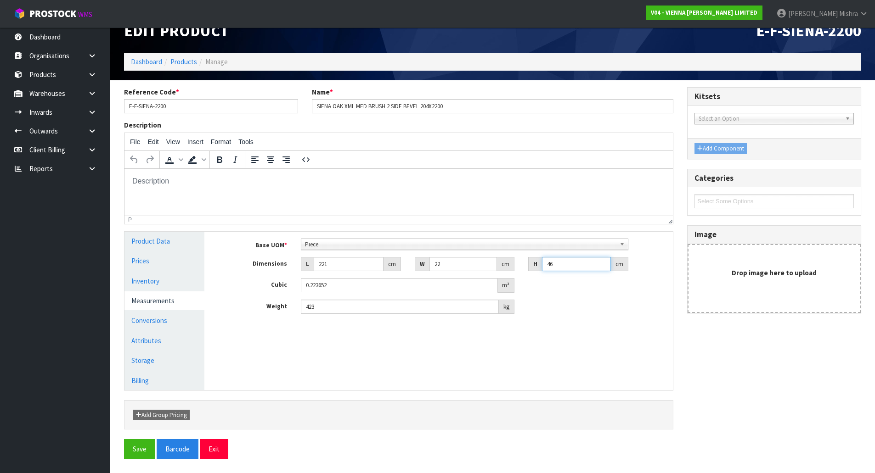
type input "0.043758"
type input "9"
click at [179, 313] on link "Conversions" at bounding box center [164, 320] width 80 height 19
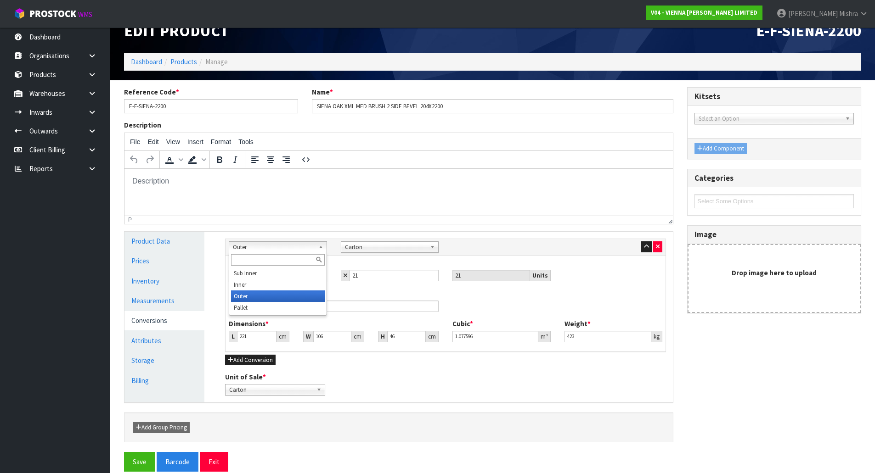
click at [247, 247] on span "Outer" at bounding box center [274, 247] width 82 height 11
click at [262, 303] on li "Pallet" at bounding box center [278, 307] width 94 height 11
click at [173, 305] on link "Measurements" at bounding box center [164, 301] width 80 height 19
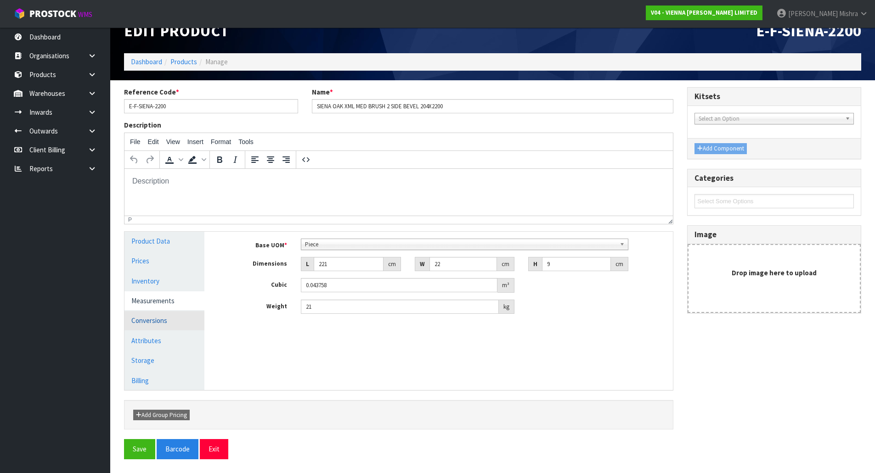
click at [174, 316] on link "Conversions" at bounding box center [164, 320] width 80 height 19
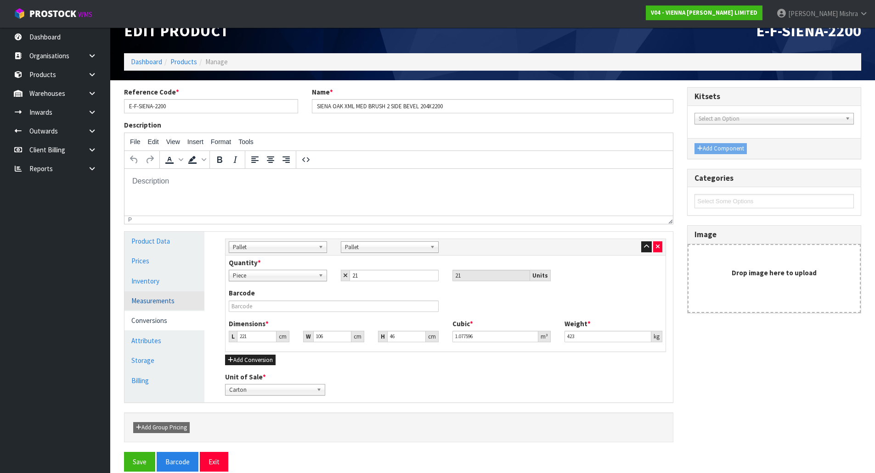
click at [175, 299] on link "Measurements" at bounding box center [164, 301] width 80 height 19
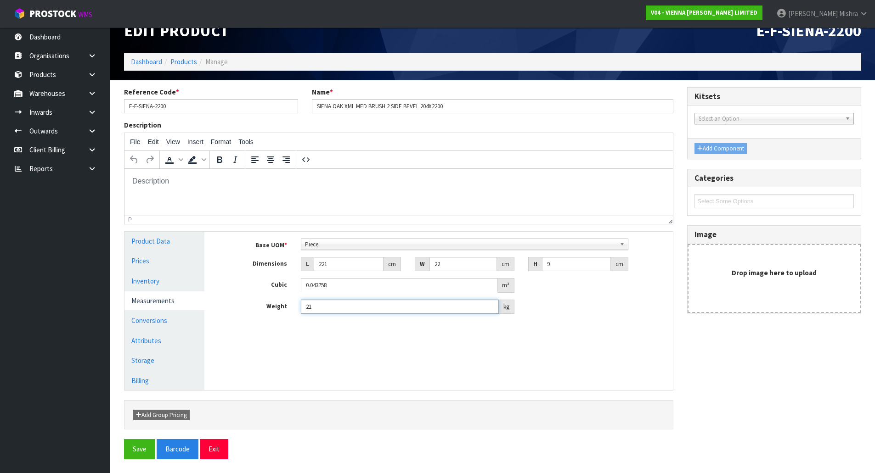
click at [341, 307] on input "21" at bounding box center [400, 307] width 198 height 14
type input "21"
click at [163, 316] on link "Conversions" at bounding box center [164, 320] width 80 height 19
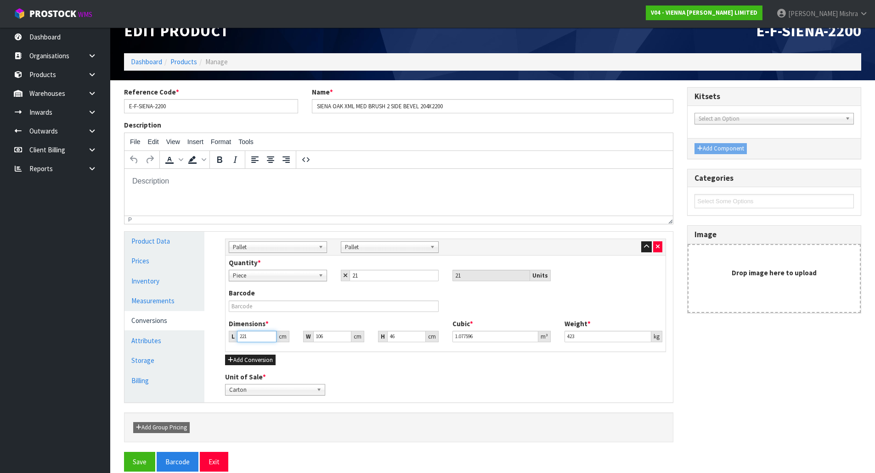
click at [256, 339] on input "221" at bounding box center [256, 336] width 39 height 11
type input "22"
type input "0.107272"
type input "223"
type input "1.087348"
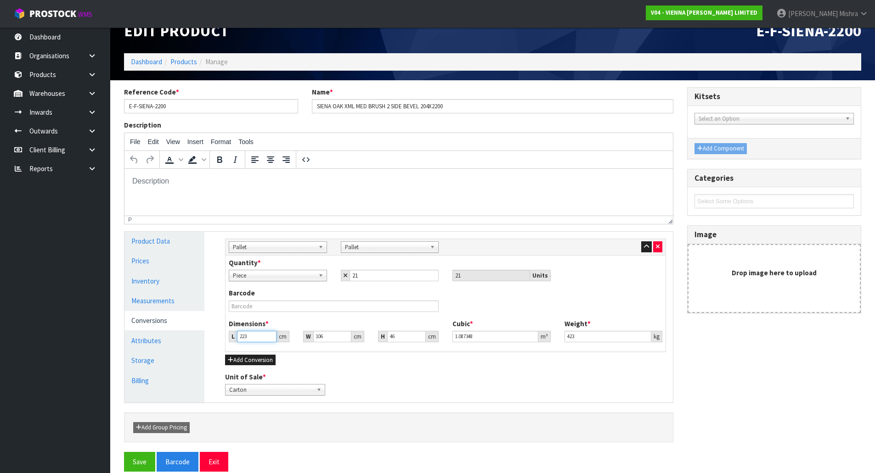
type input "223"
type input "1"
type input "0.010258"
type input "10"
type input "0.10258"
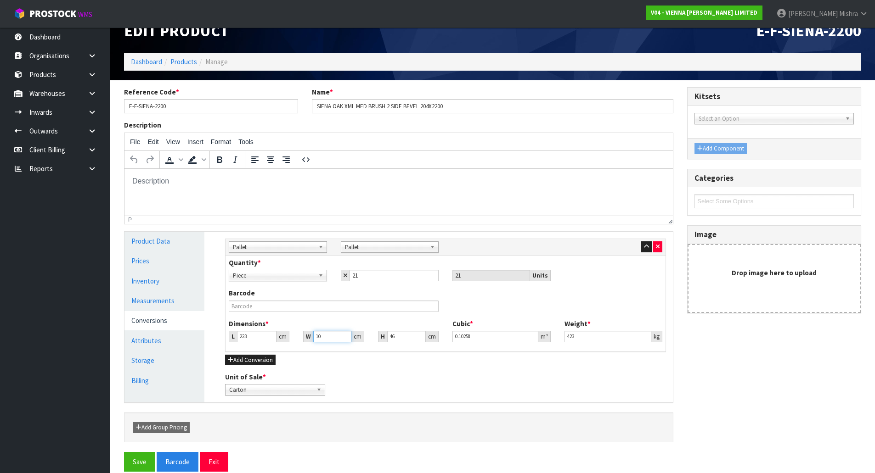
type input "108"
type input "1.107864"
type input "108"
type input "5"
type input "0.12042"
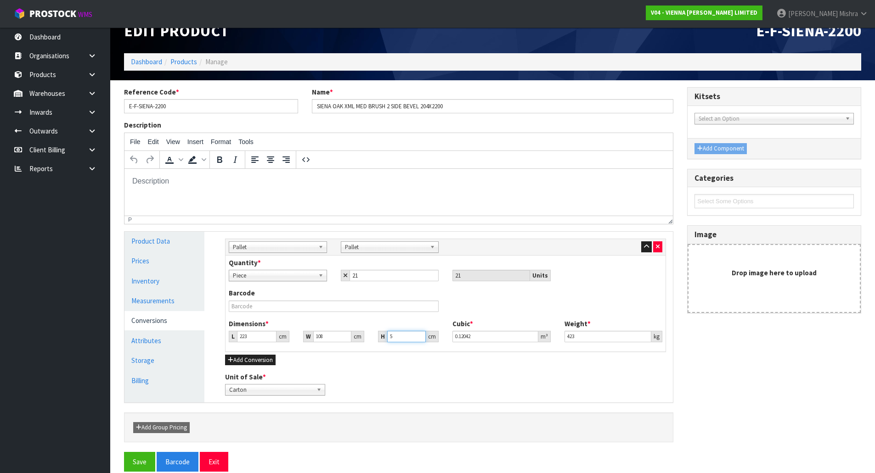
type input "54"
type input "1.300536"
type input "54"
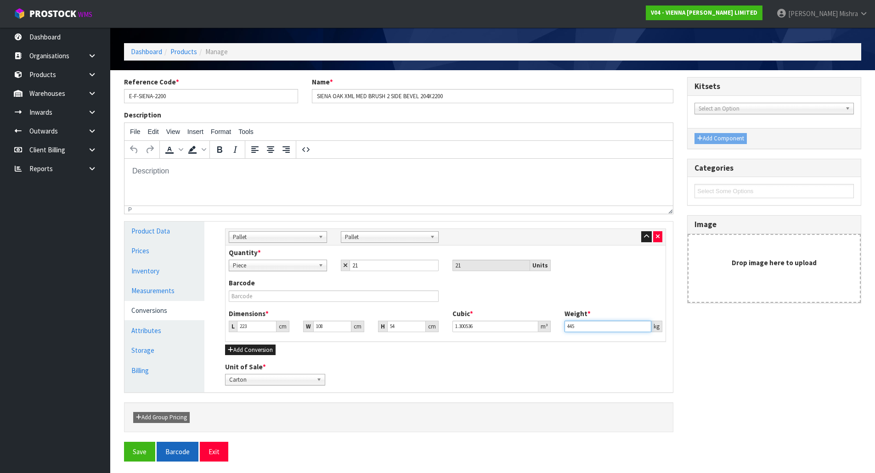
scroll to position [31, 0]
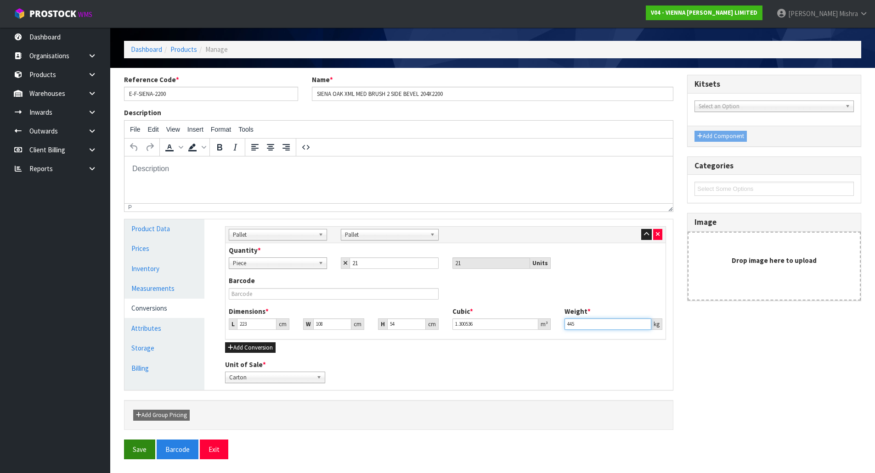
type input "445"
click at [152, 453] on button "Save" at bounding box center [139, 450] width 31 height 20
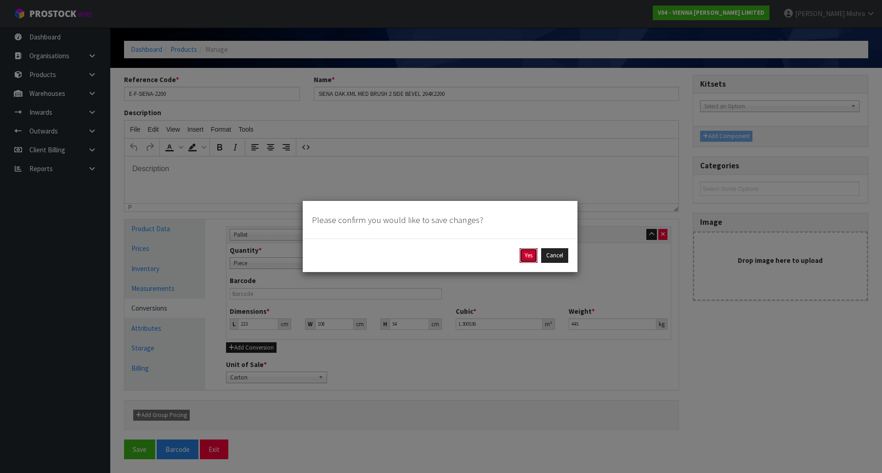
click at [529, 258] on button "Yes" at bounding box center [528, 255] width 18 height 15
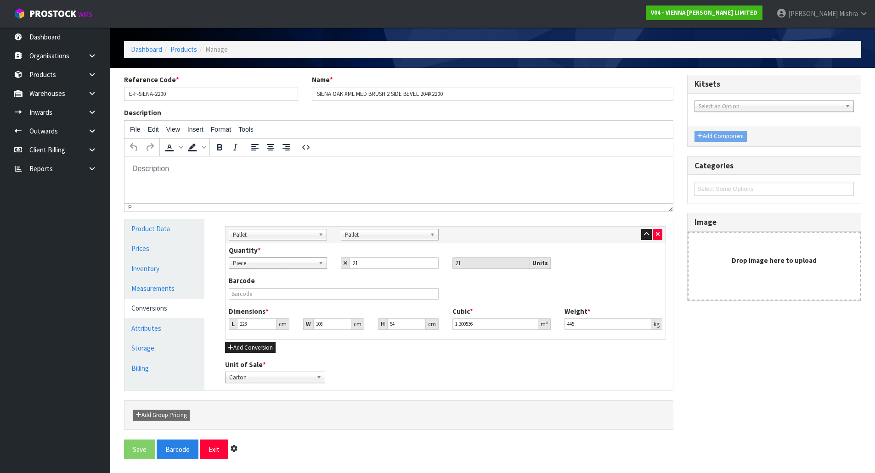
scroll to position [0, 0]
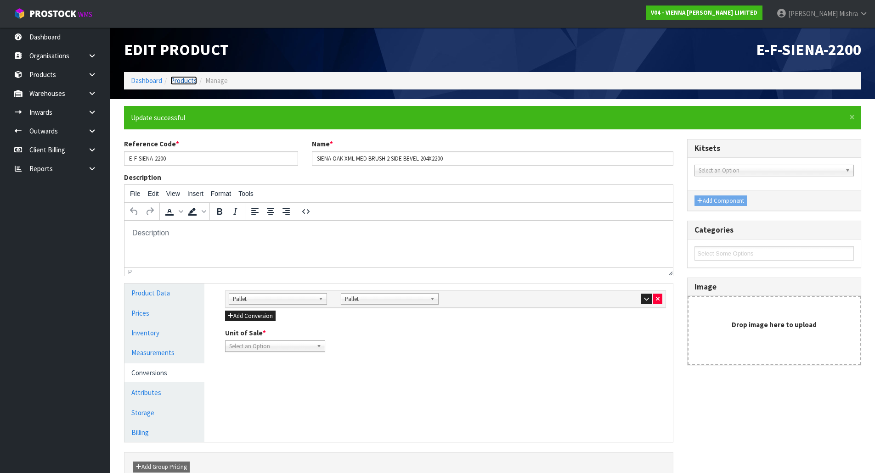
click at [188, 83] on link "Products" at bounding box center [183, 80] width 27 height 9
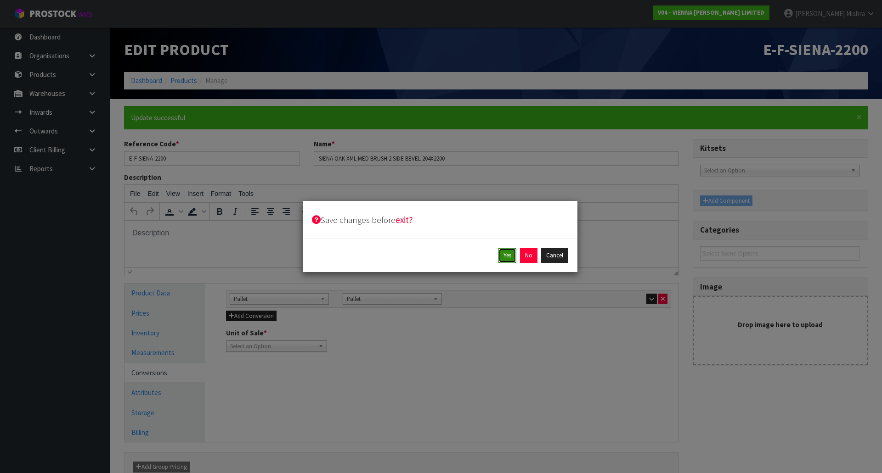
click at [507, 251] on button "Yes" at bounding box center [507, 255] width 18 height 15
drag, startPoint x: 530, startPoint y: 253, endPoint x: 402, endPoint y: 35, distance: 252.8
click at [530, 253] on button "Yes" at bounding box center [528, 255] width 18 height 15
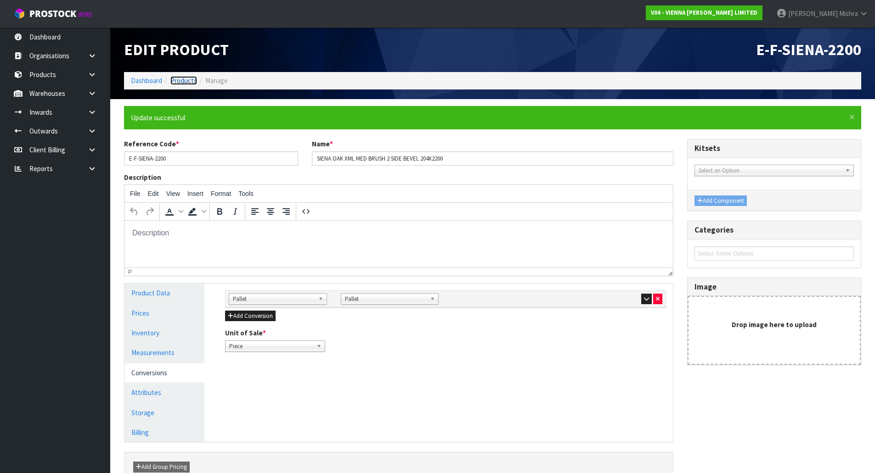
click at [182, 80] on link "Products" at bounding box center [183, 80] width 27 height 9
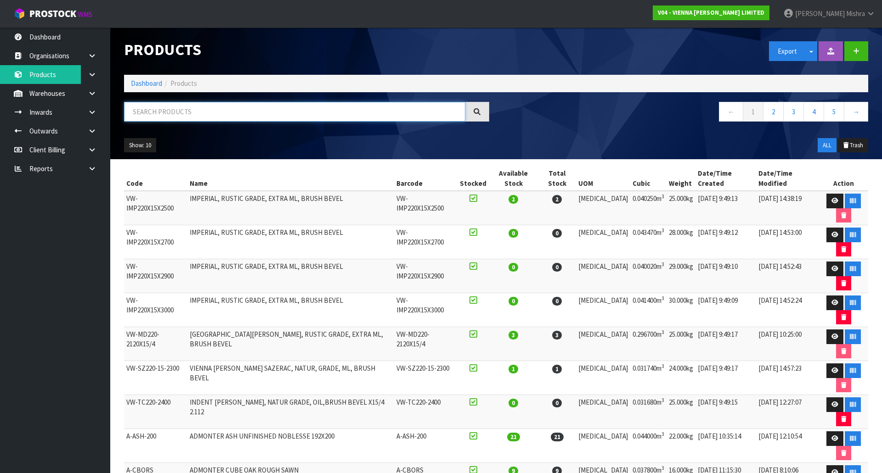
drag, startPoint x: 191, startPoint y: 115, endPoint x: 186, endPoint y: 124, distance: 9.7
click at [191, 116] on input "text" at bounding box center [294, 112] width 341 height 20
paste input "E-F-SIENA-2390"
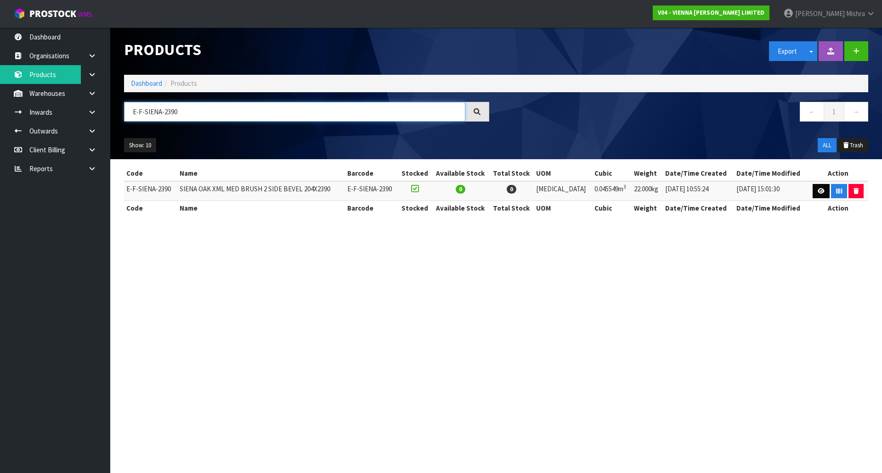
type input "E-F-SIENA-2390"
click at [820, 193] on icon at bounding box center [820, 191] width 7 height 6
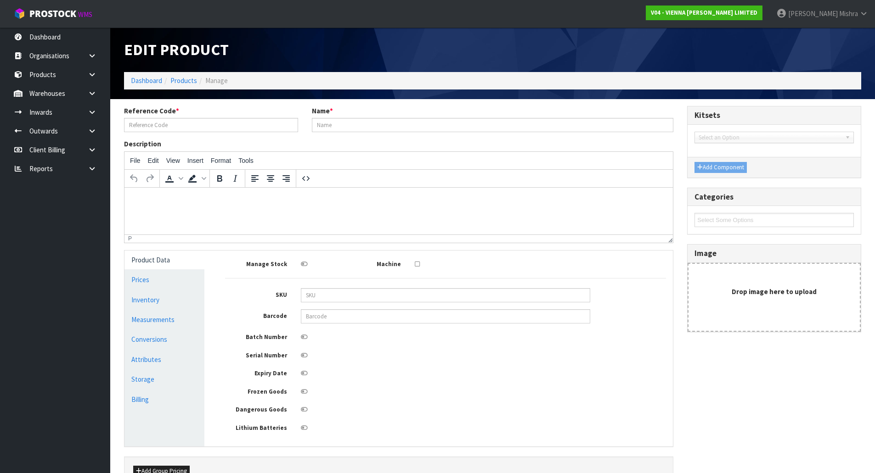
type input "E-F-SIENA-2390"
type input "SIENA OAK XML MED BRUSH 2 SIDE BEVEL 204X2390"
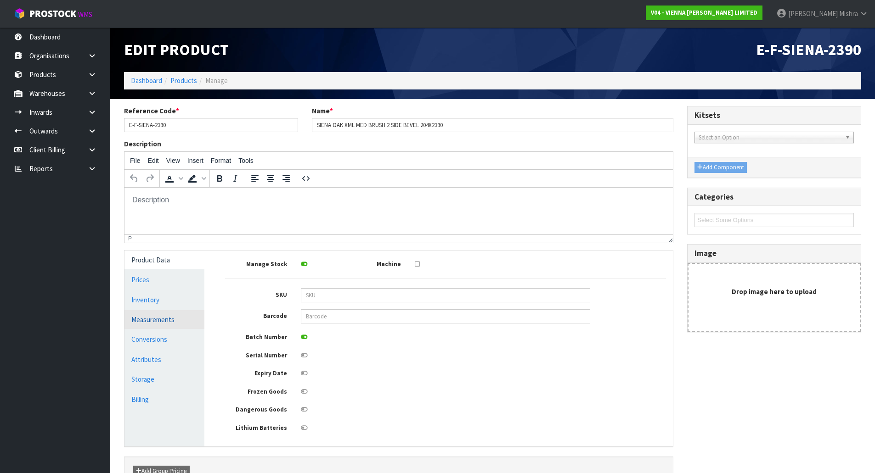
click at [169, 314] on link "Measurements" at bounding box center [164, 319] width 80 height 19
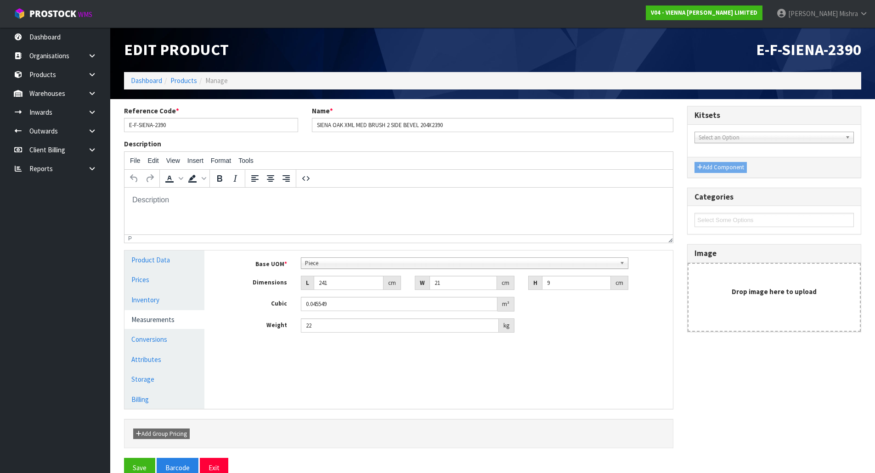
scroll to position [19, 0]
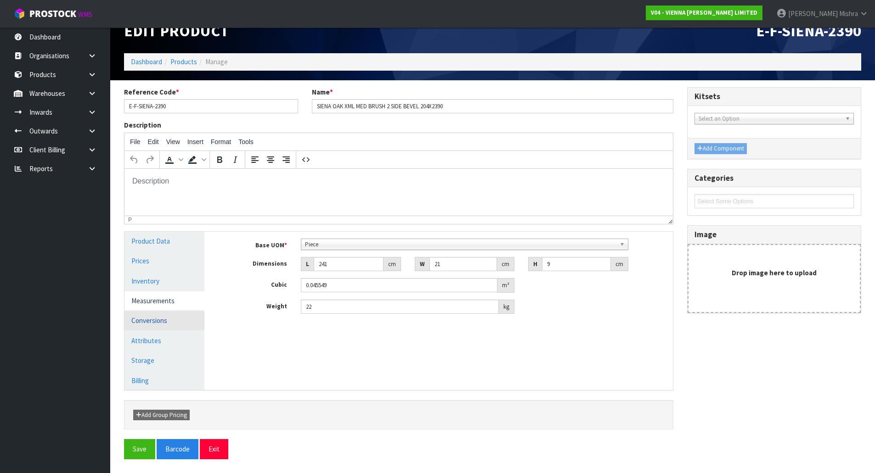
click at [187, 316] on link "Conversions" at bounding box center [164, 320] width 80 height 19
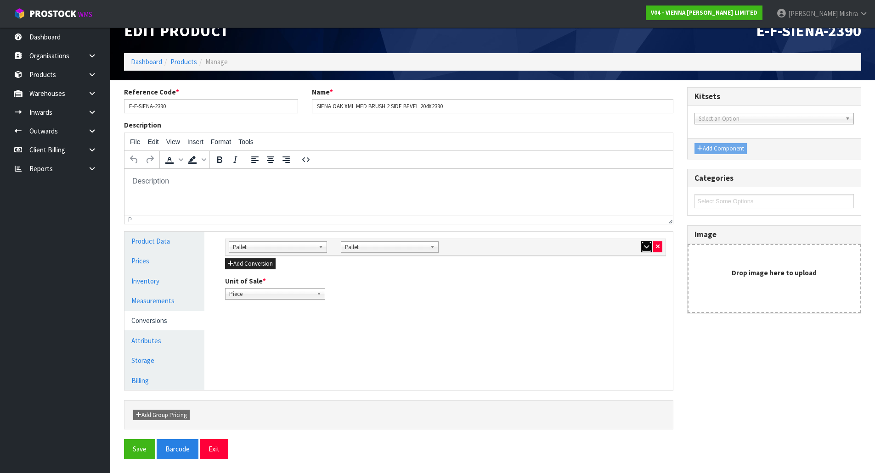
click at [642, 245] on button "button" at bounding box center [646, 247] width 11 height 11
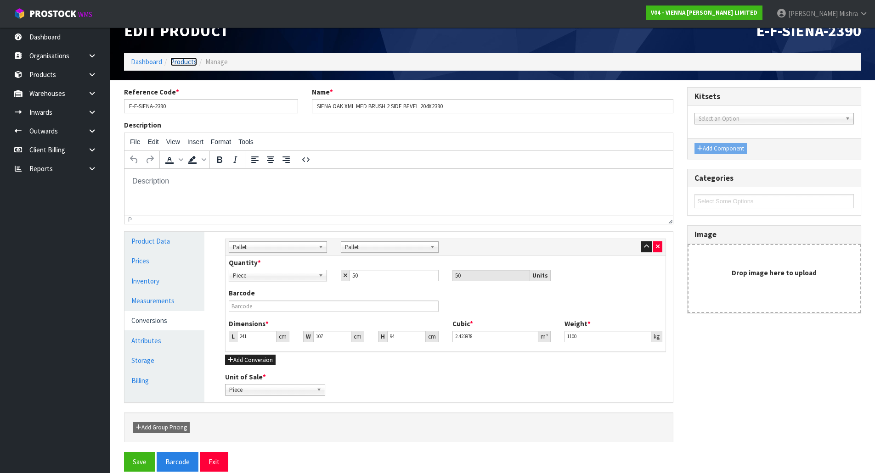
click at [189, 58] on link "Products" at bounding box center [183, 61] width 27 height 9
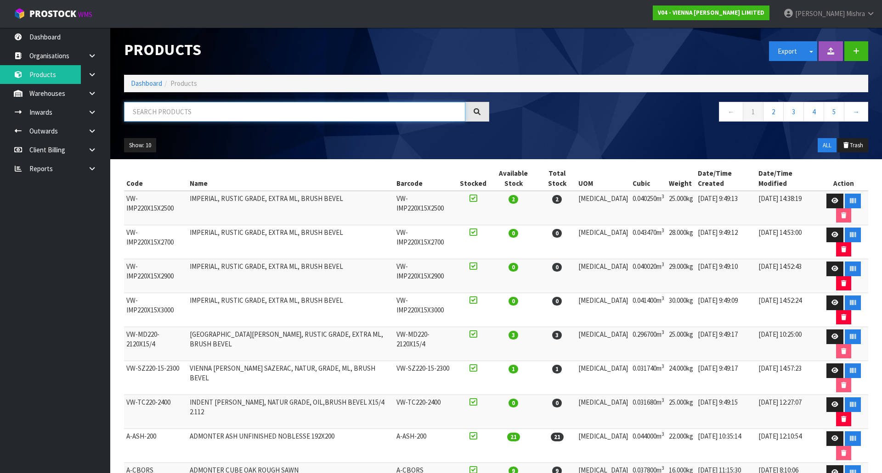
click at [190, 106] on input "text" at bounding box center [294, 112] width 341 height 20
paste input "E-F-SIENA-2200"
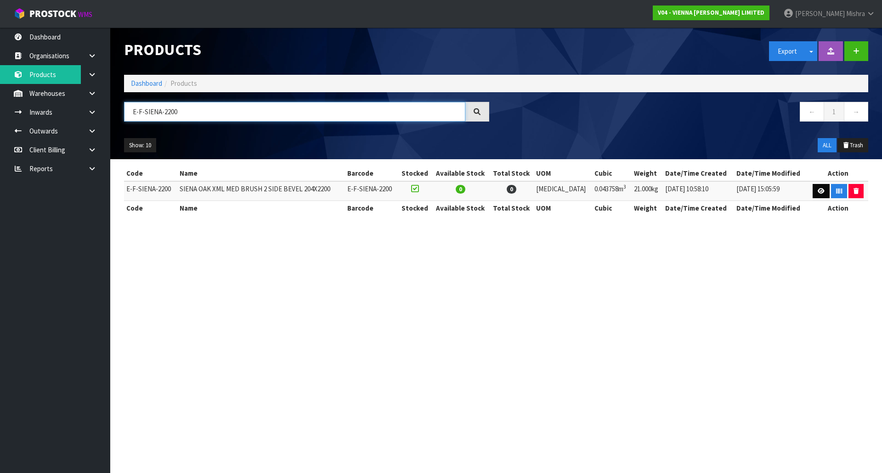
type input "E-F-SIENA-2200"
click at [817, 192] on icon at bounding box center [820, 191] width 7 height 6
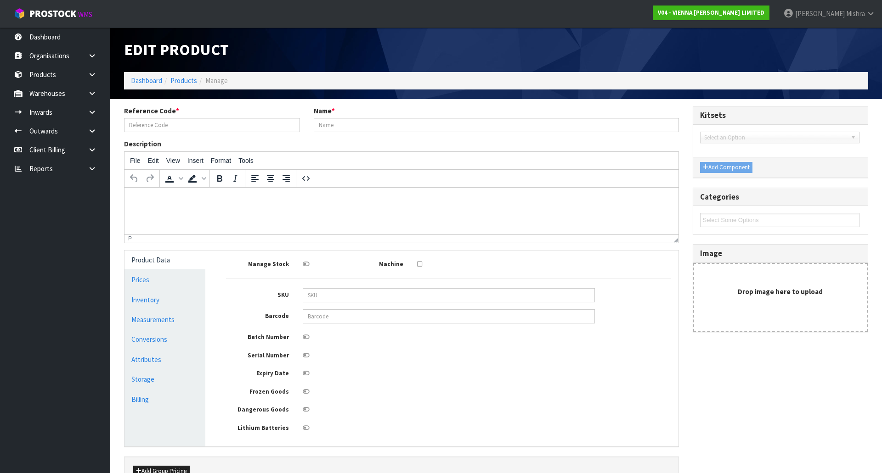
type input "E-F-SIENA-2200"
type input "SIENA OAK XML MED BRUSH 2 SIDE BEVEL 204X2200"
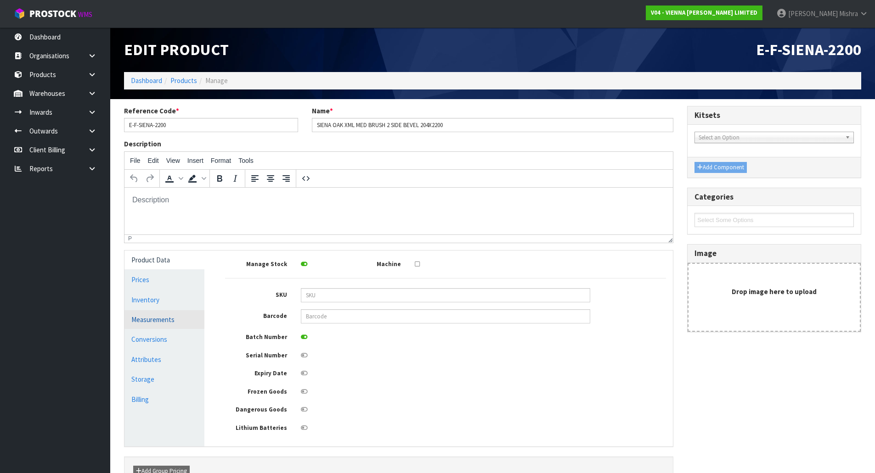
click at [176, 321] on link "Measurements" at bounding box center [164, 319] width 80 height 19
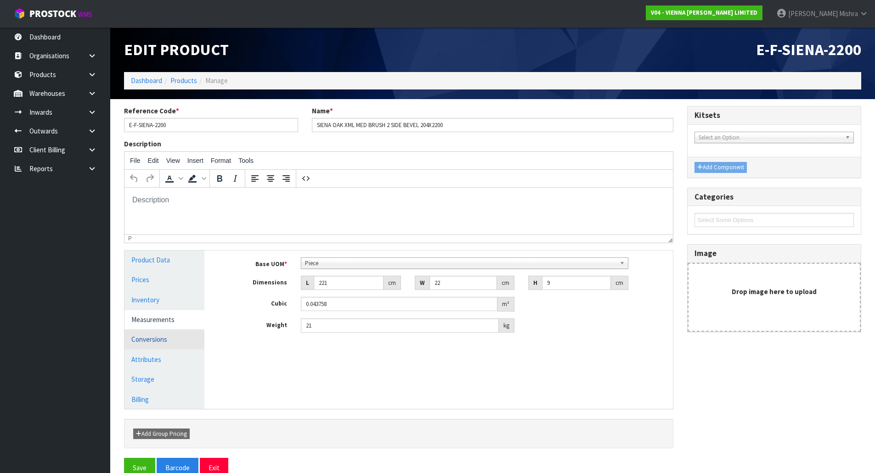
click at [168, 338] on link "Conversions" at bounding box center [164, 339] width 80 height 19
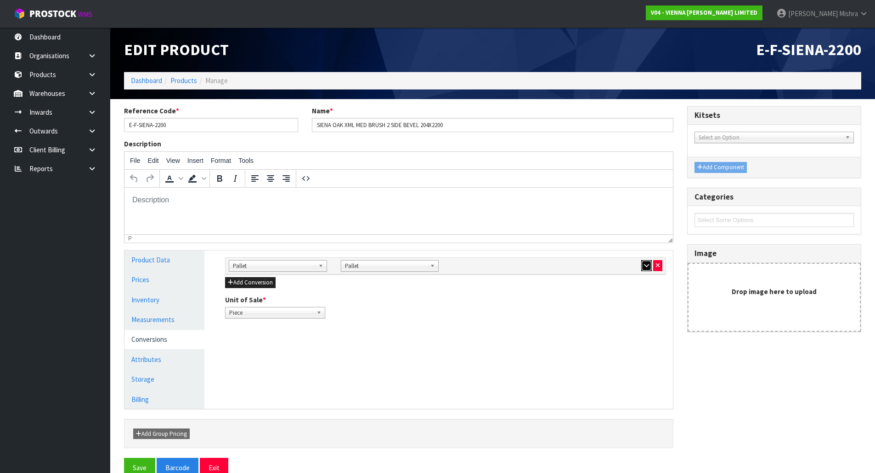
click at [644, 268] on icon "button" at bounding box center [646, 266] width 5 height 6
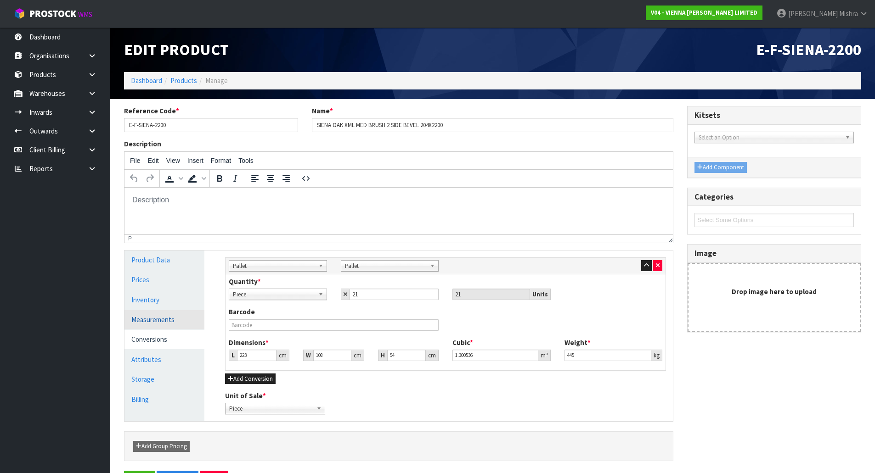
click at [187, 317] on link "Measurements" at bounding box center [164, 319] width 80 height 19
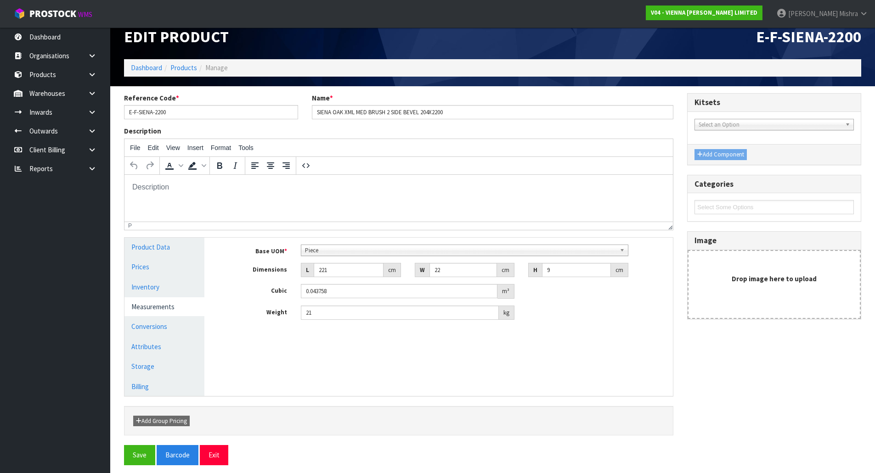
scroll to position [19, 0]
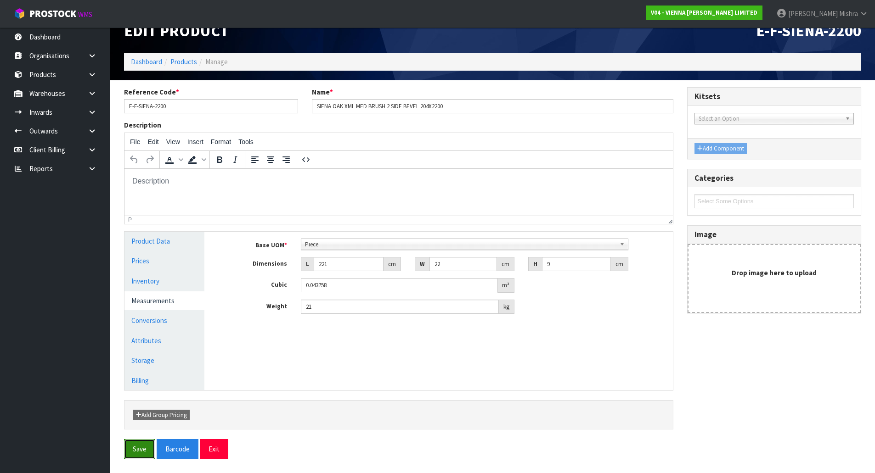
click at [147, 448] on button "Save" at bounding box center [139, 449] width 31 height 20
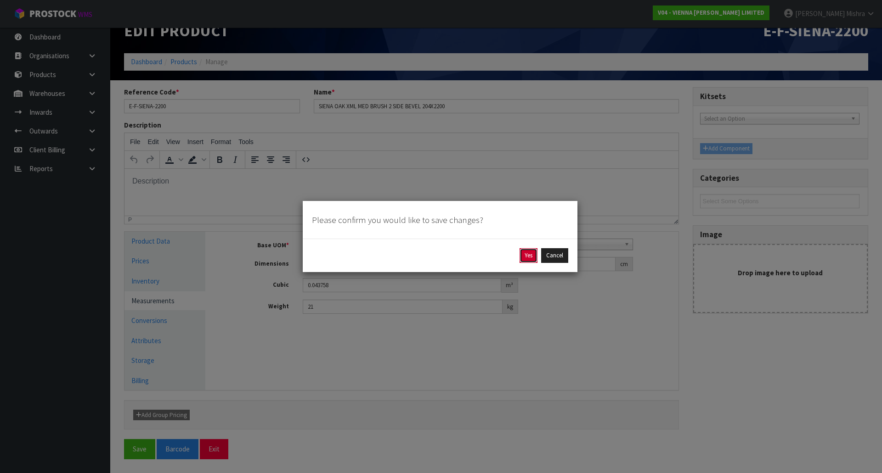
click at [528, 257] on button "Yes" at bounding box center [528, 255] width 18 height 15
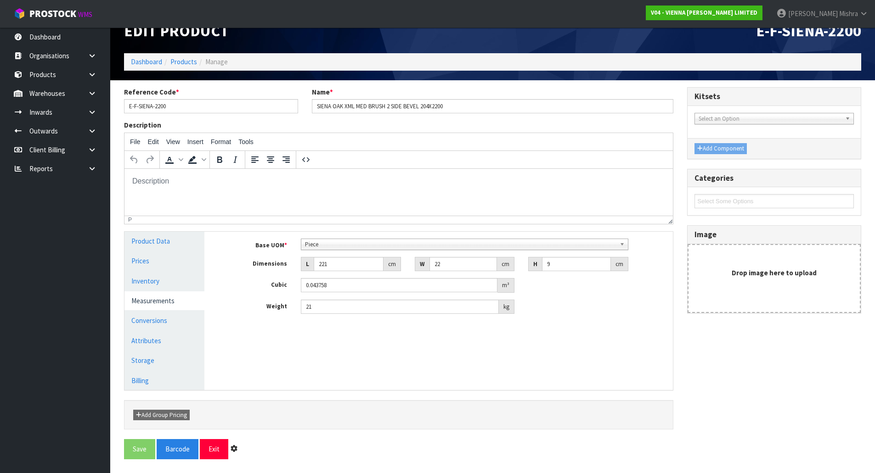
scroll to position [0, 0]
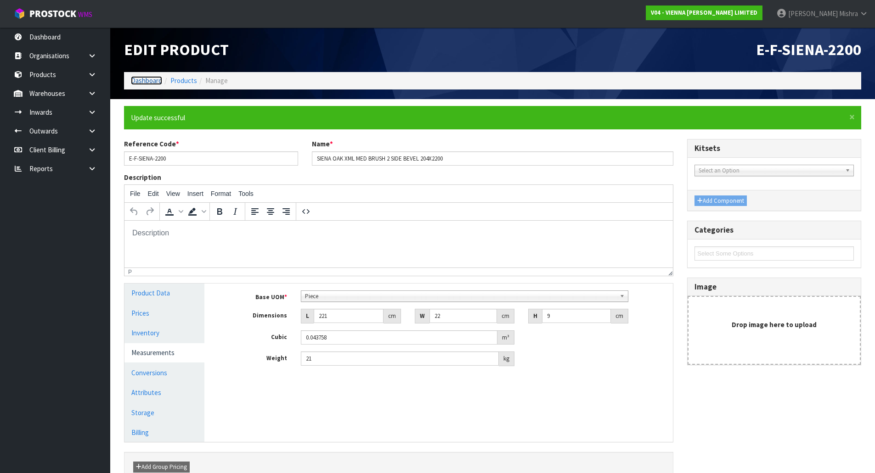
click at [139, 78] on link "Dashboard" at bounding box center [146, 80] width 31 height 9
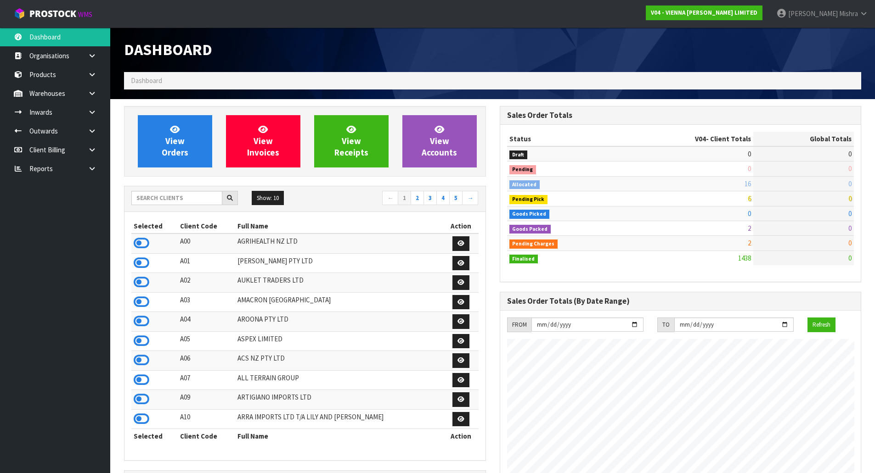
scroll to position [715, 375]
drag, startPoint x: 172, startPoint y: 197, endPoint x: 165, endPoint y: 203, distance: 8.5
click at [171, 197] on input "text" at bounding box center [176, 198] width 91 height 14
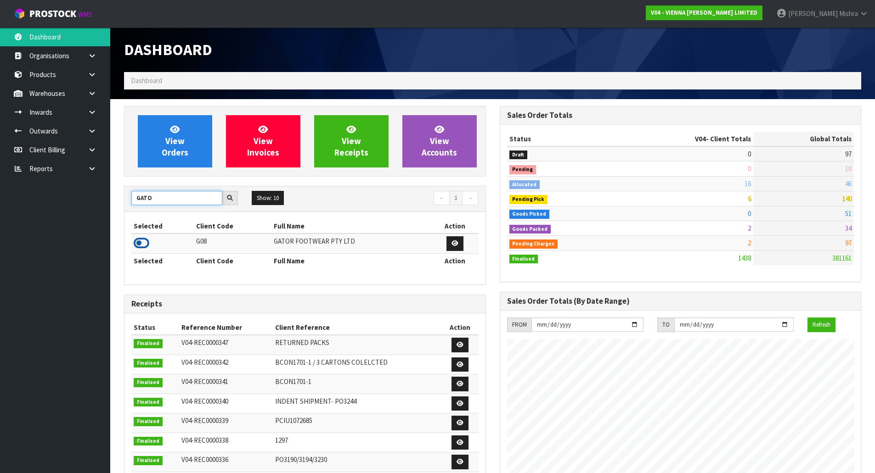
type input "GATO"
click at [141, 246] on icon at bounding box center [142, 244] width 16 height 14
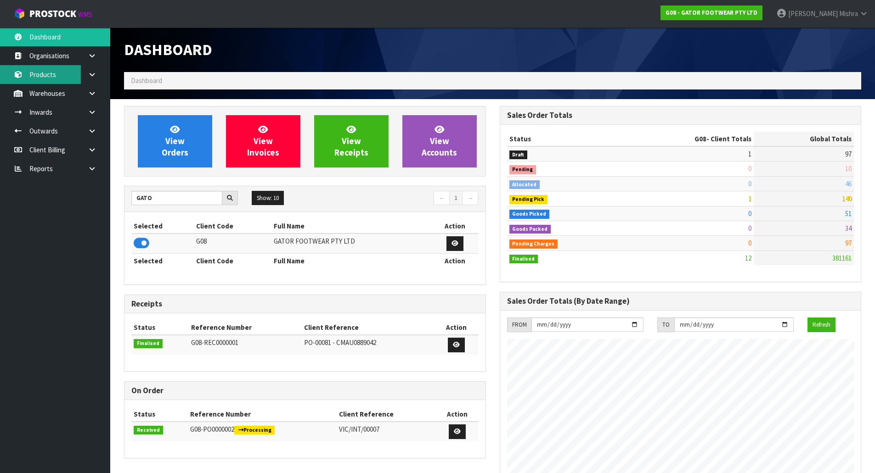
scroll to position [626, 375]
click at [76, 73] on link "Products" at bounding box center [55, 74] width 110 height 19
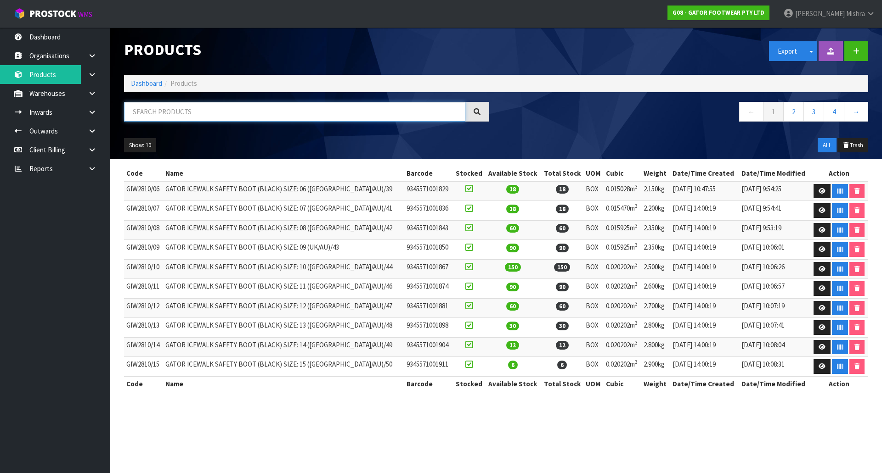
click at [176, 113] on input "text" at bounding box center [294, 112] width 341 height 20
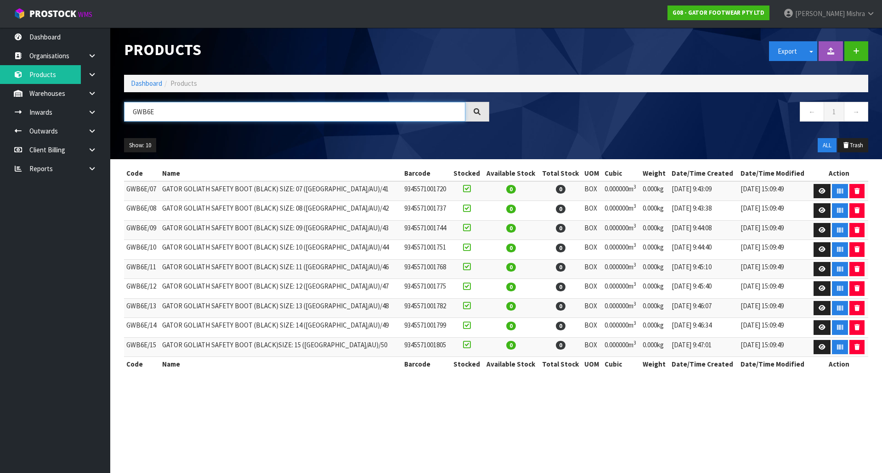
click at [176, 113] on input "GWB6E" at bounding box center [294, 112] width 341 height 20
type input "GWB6E"
click at [821, 206] on link at bounding box center [821, 210] width 17 height 15
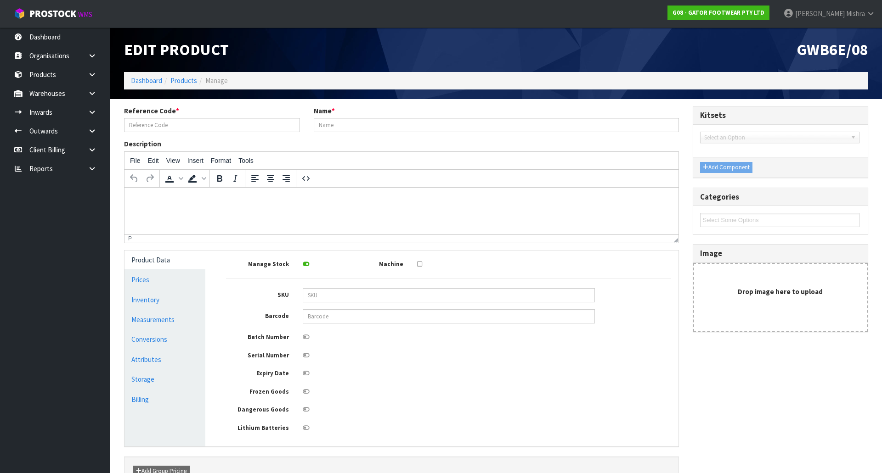
type input "GWB6E/08"
type input "GATOR GOLIATH SAFETY BOOT (BLACK) SIZE: 08 ([GEOGRAPHIC_DATA]/AU)/42"
type input "9345571001737"
type input "0"
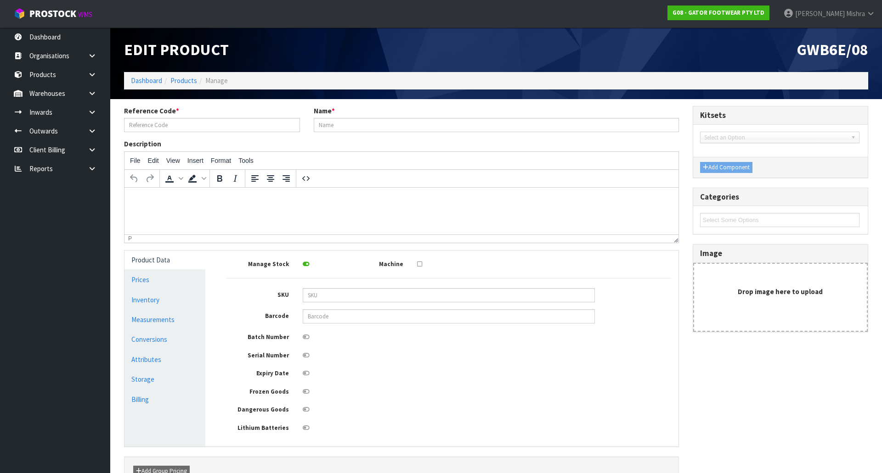
type input "0"
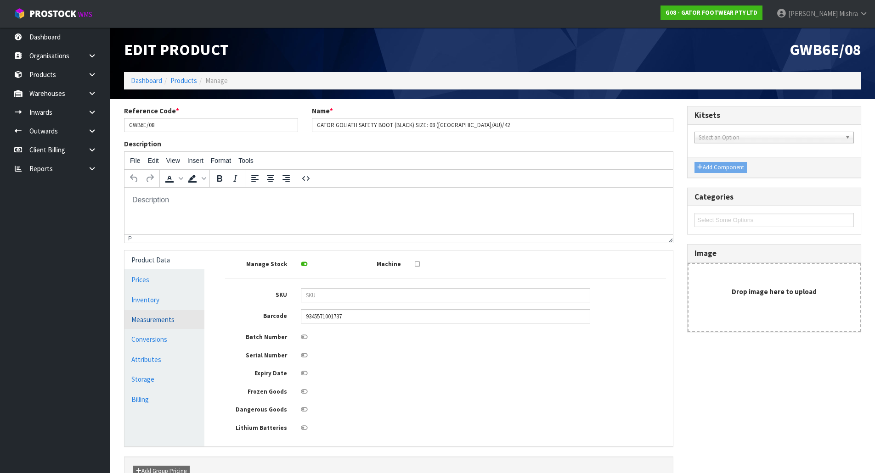
click at [173, 321] on link "Measurements" at bounding box center [164, 319] width 80 height 19
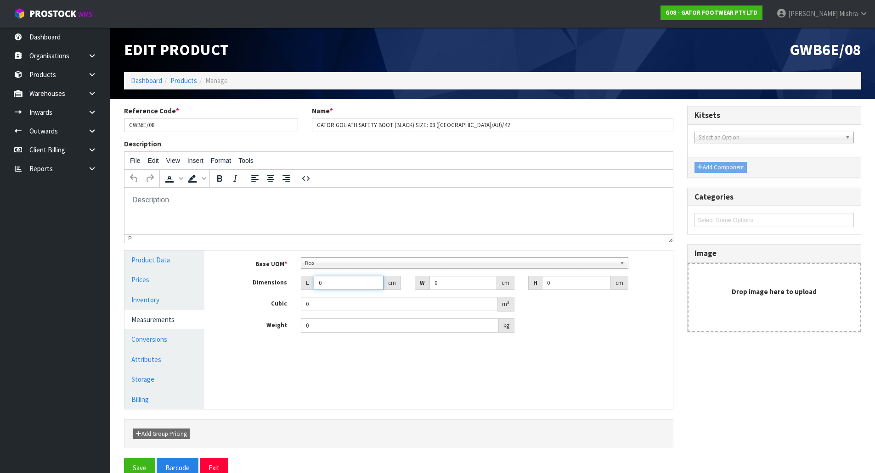
drag, startPoint x: 337, startPoint y: 278, endPoint x: 272, endPoint y: 281, distance: 65.3
click at [272, 281] on div "Dimensions L 0 cm W 0 cm H 0 cm" at bounding box center [445, 283] width 455 height 15
type input "3"
type input "0.000001"
type input "34"
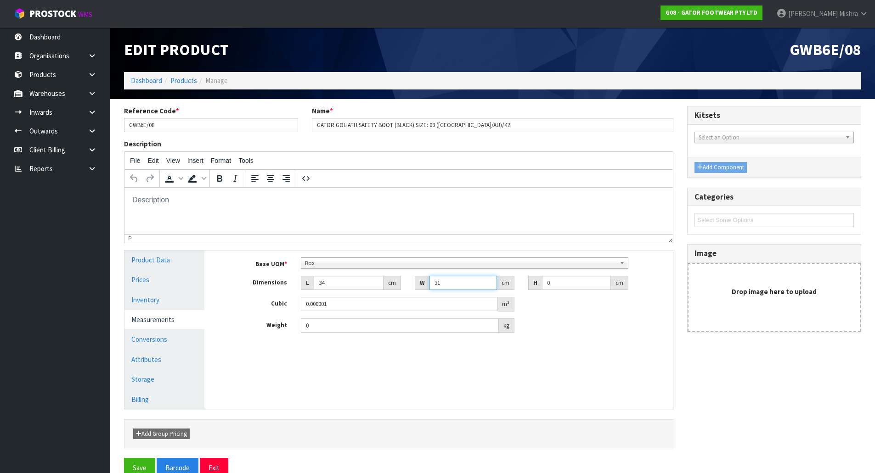
type input "31"
type input "1"
type input "0.001054"
type input "13"
type input "0.013702"
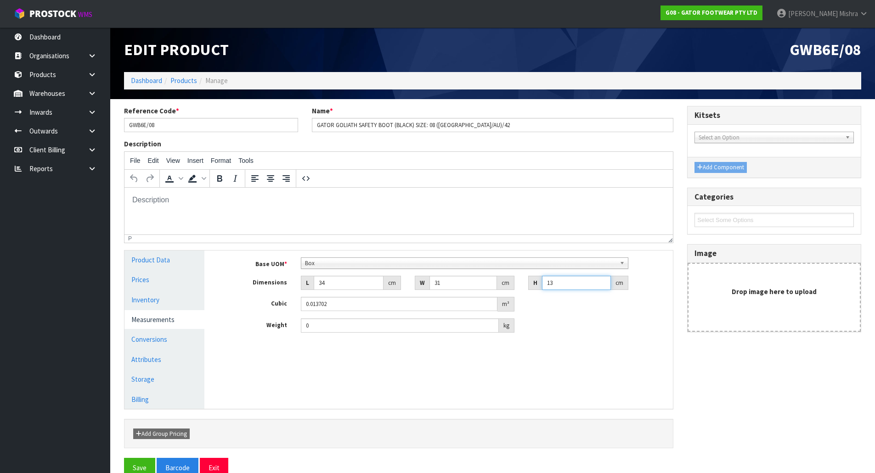
type input "13"
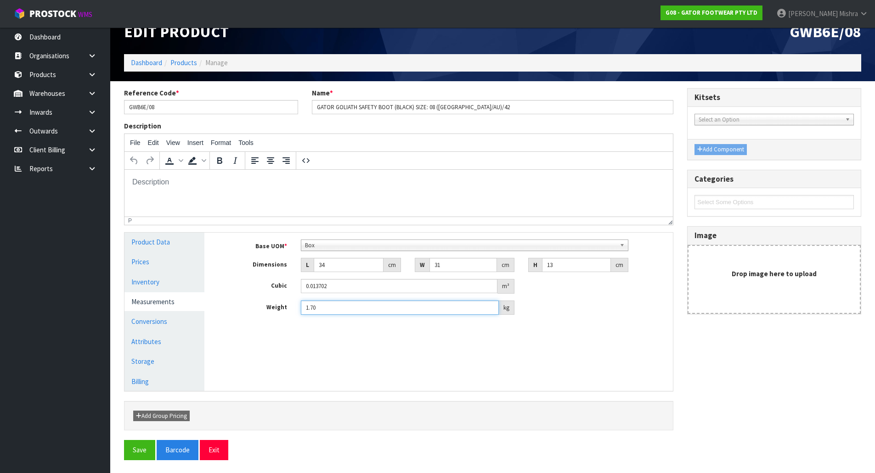
scroll to position [19, 0]
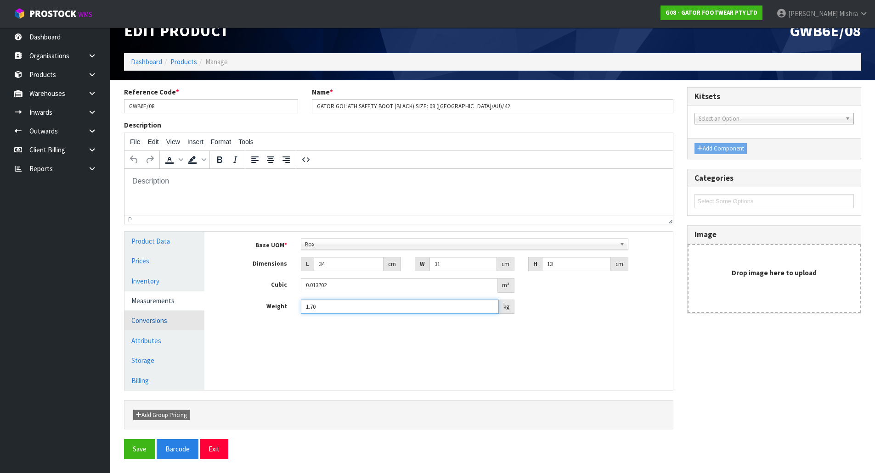
type input "1.70"
click at [143, 324] on link "Conversions" at bounding box center [164, 320] width 80 height 19
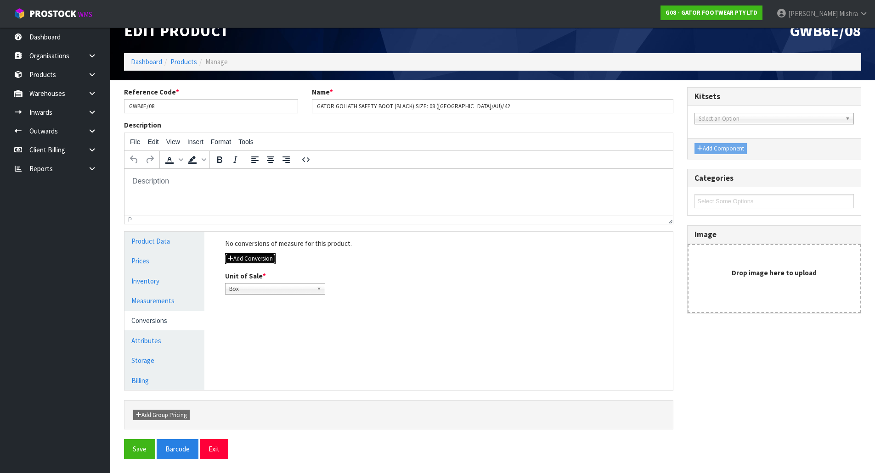
click at [245, 261] on button "Add Conversion" at bounding box center [250, 258] width 51 height 11
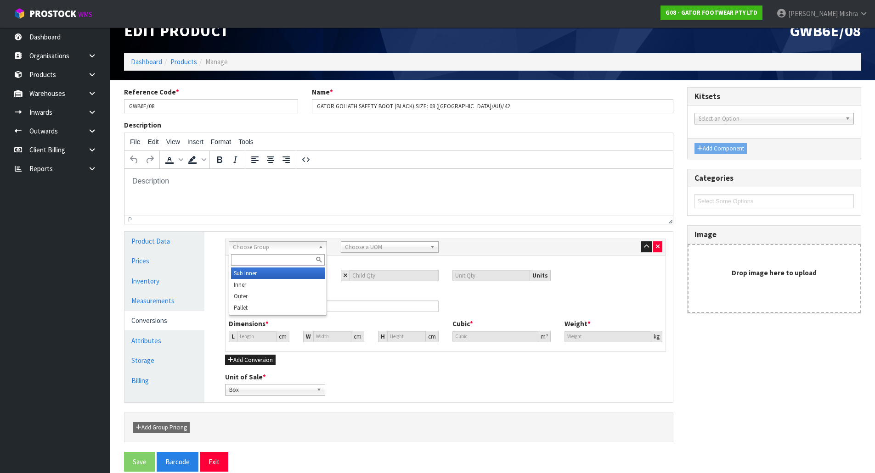
click at [267, 246] on span "Choose Group" at bounding box center [274, 247] width 82 height 11
click at [269, 293] on li "Outer" at bounding box center [278, 296] width 94 height 11
click at [374, 247] on span "Choose a UOM" at bounding box center [386, 247] width 82 height 11
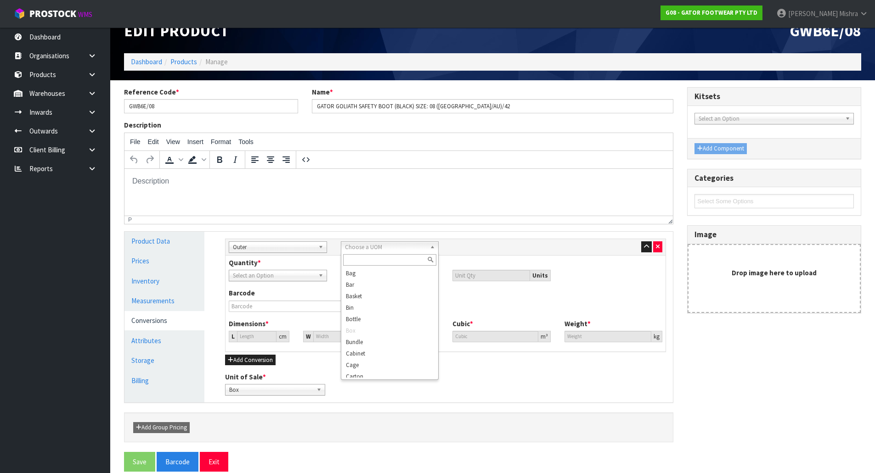
scroll to position [5, 0]
click at [376, 369] on li "Carton" at bounding box center [390, 371] width 94 height 11
click at [391, 275] on input "number" at bounding box center [394, 275] width 90 height 11
type input "6"
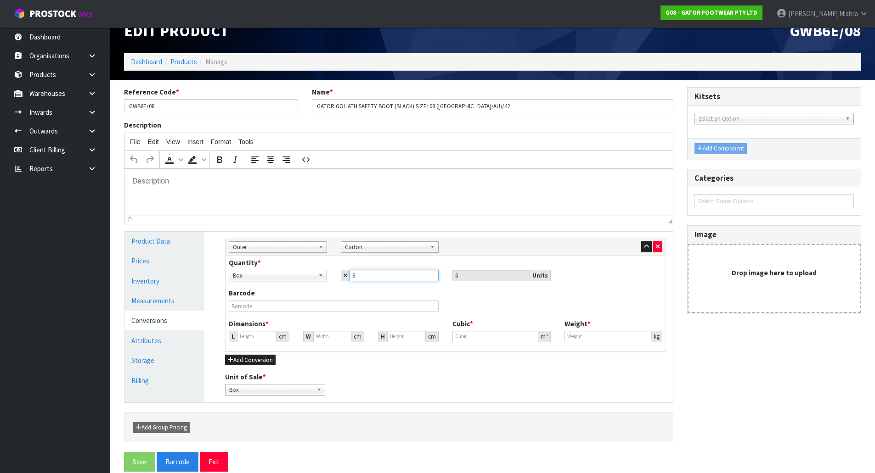
type input "6"
type input "43.482"
type input "0.082212"
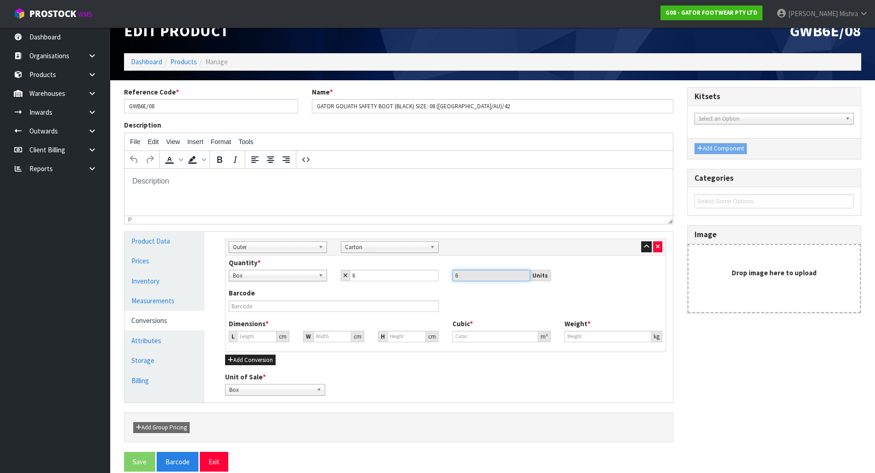
type input "10.2"
click at [343, 305] on input "text" at bounding box center [334, 306] width 210 height 11
type input "7"
type input "0.013235"
type input "77"
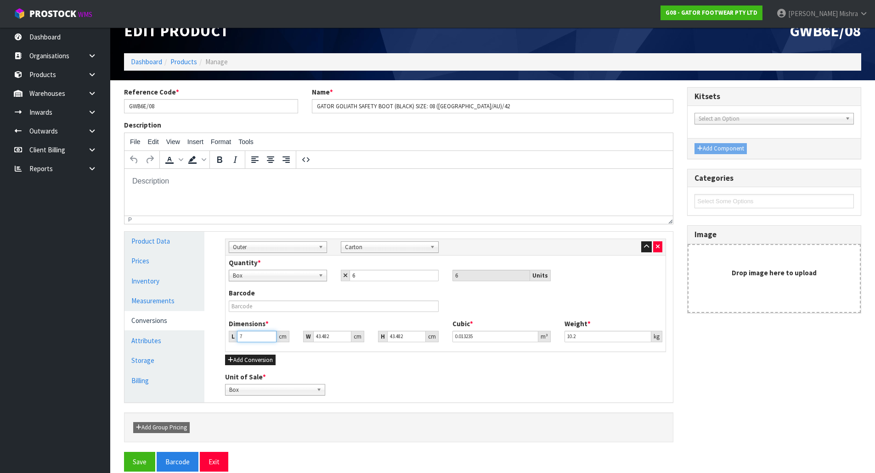
type input "0.145583"
type input "77"
type input "3"
type input "0.010044"
type input "34"
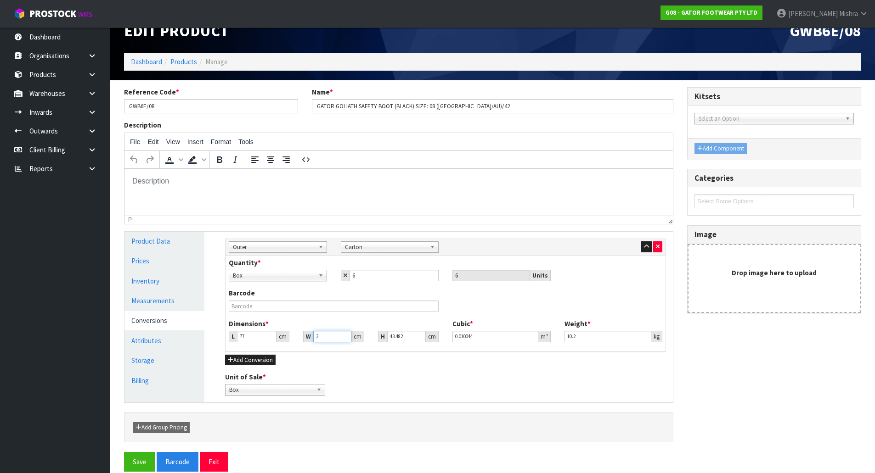
type input "0.113836"
type input "34"
type input "3"
type input "0.007854"
type input "37"
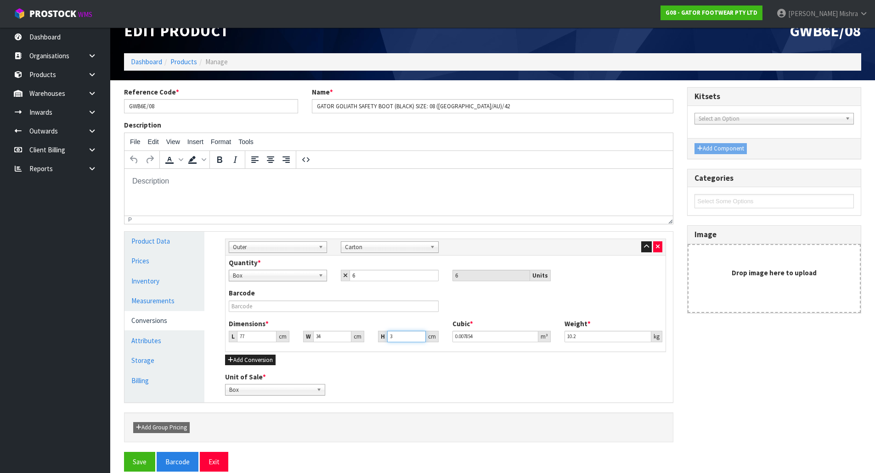
type input "0.096866"
type input "37"
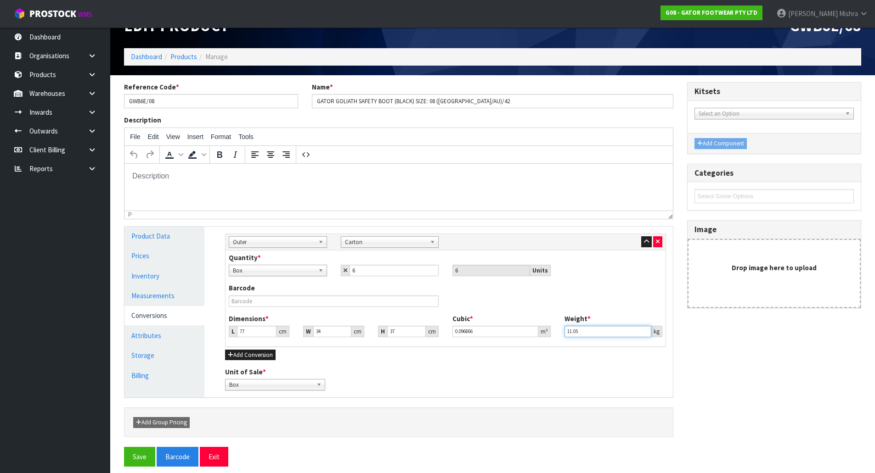
scroll to position [31, 0]
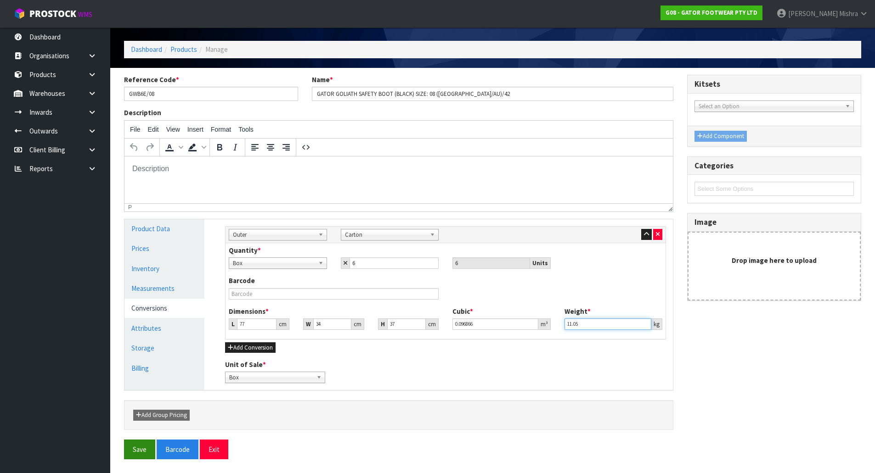
type input "11.05"
click at [137, 451] on button "Save" at bounding box center [139, 450] width 31 height 20
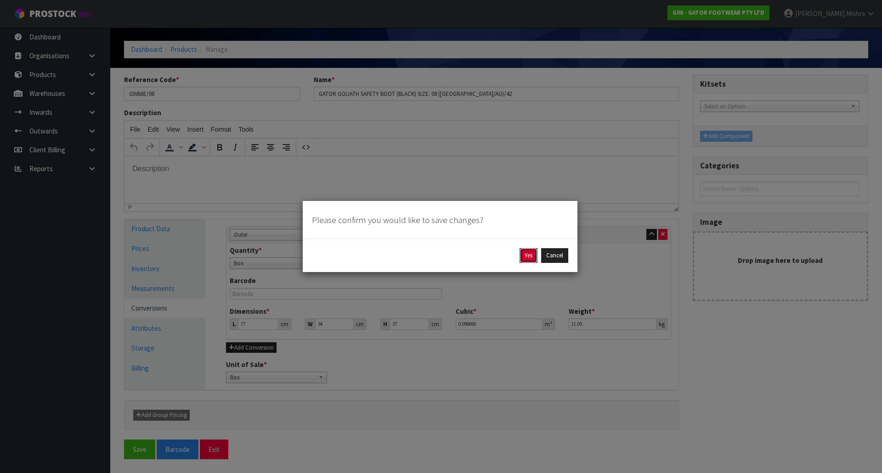
click at [531, 256] on button "Yes" at bounding box center [528, 255] width 18 height 15
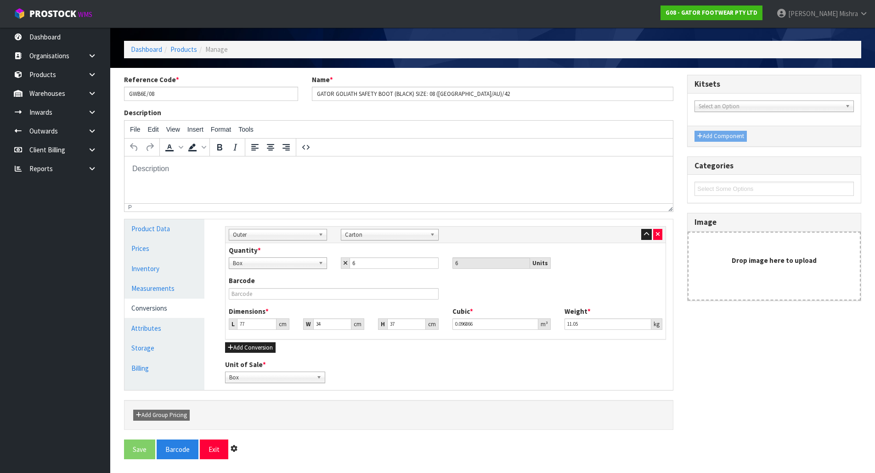
scroll to position [0, 0]
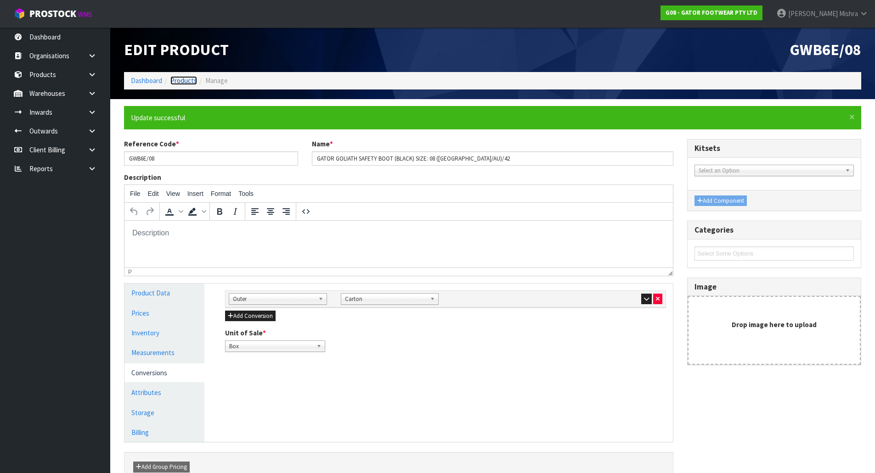
click at [188, 82] on link "Products" at bounding box center [183, 80] width 27 height 9
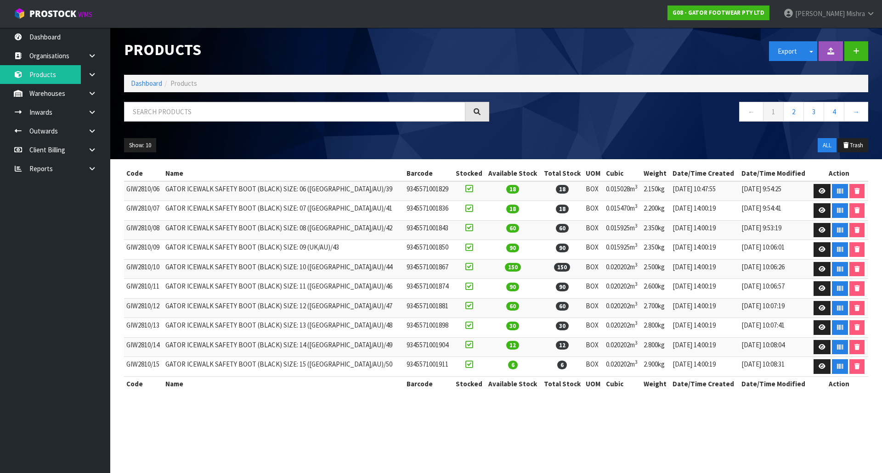
click at [187, 124] on div at bounding box center [306, 115] width 379 height 27
click at [188, 116] on input "text" at bounding box center [294, 112] width 341 height 20
paste input "GWB6E"
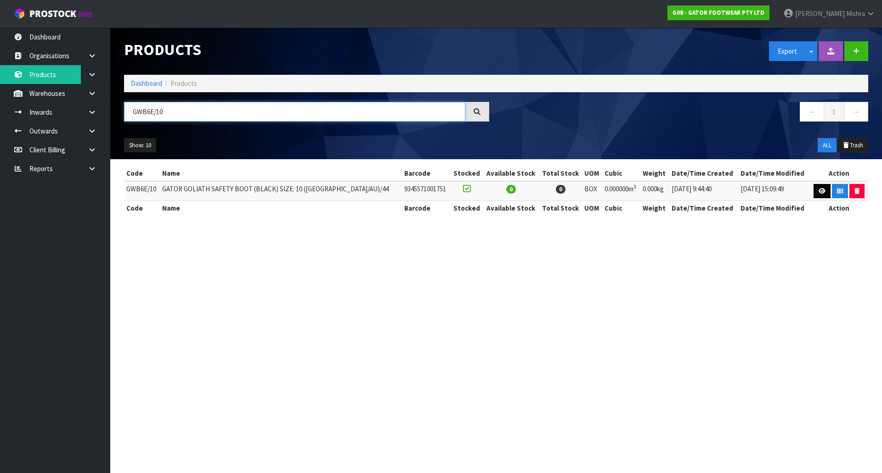
type input "GWB6E/10"
click at [818, 188] on icon at bounding box center [821, 191] width 7 height 6
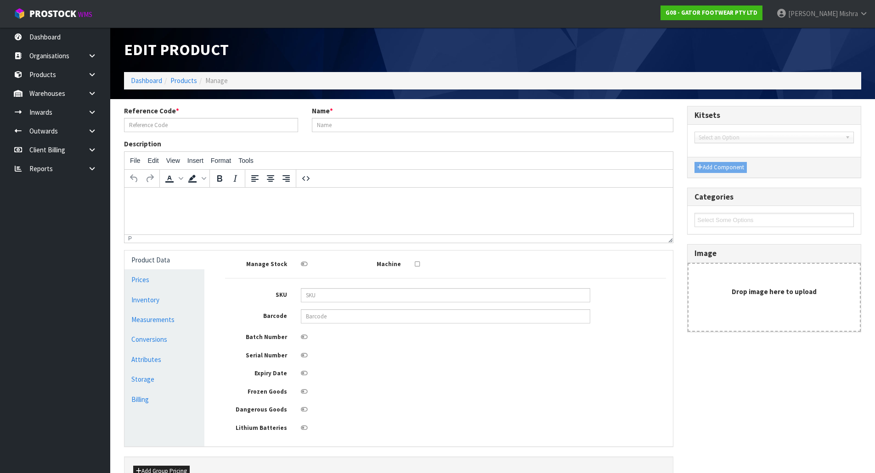
type input "GWB6E/10"
type input "GATOR GOLIATH SAFETY BOOT (BLACK) SIZE: 10 ([GEOGRAPHIC_DATA]/AU)/44"
type input "9345571001751"
type input "0"
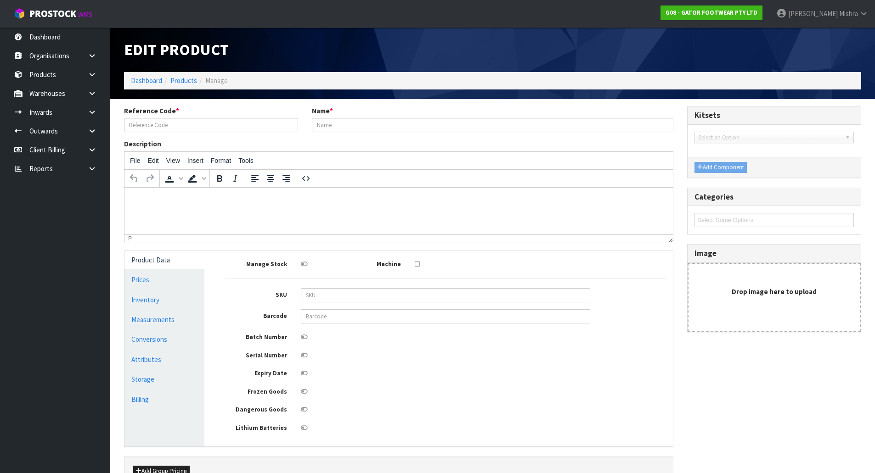
type input "0"
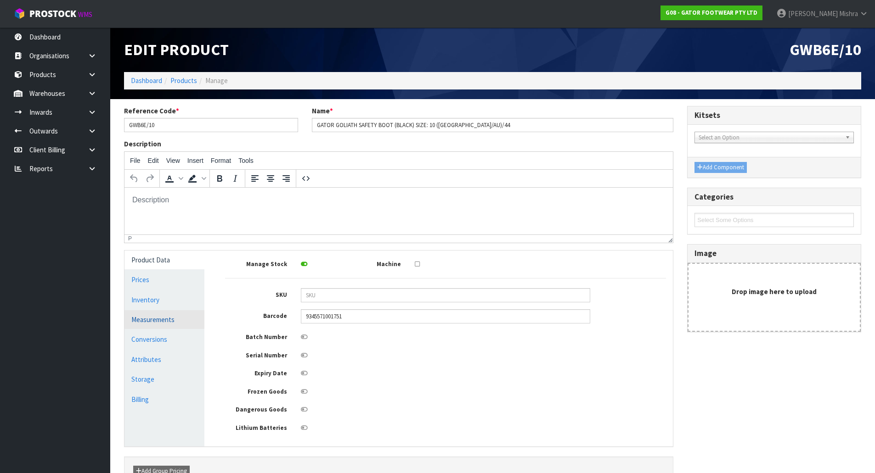
click at [192, 315] on link "Measurements" at bounding box center [164, 319] width 80 height 19
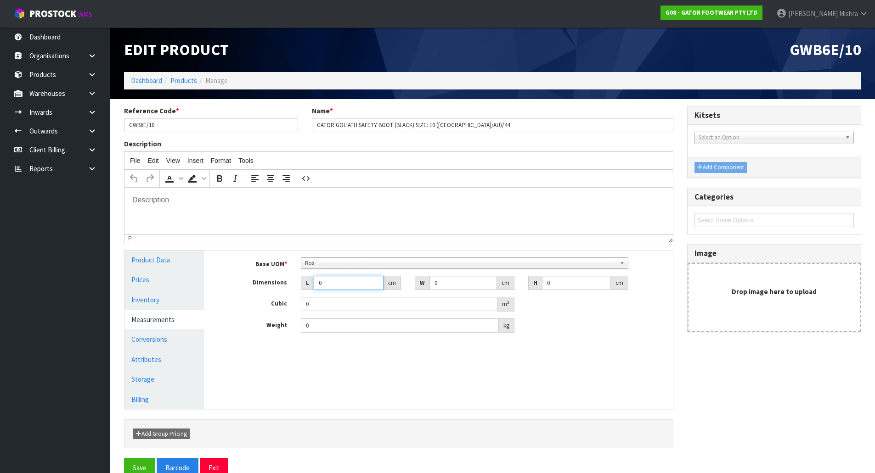
drag, startPoint x: 344, startPoint y: 277, endPoint x: 290, endPoint y: 283, distance: 54.1
click at [290, 283] on div "Dimensions L 0 cm W 0 cm H 0 cm" at bounding box center [445, 283] width 455 height 15
type input "3"
type input "0.000001"
type input "38"
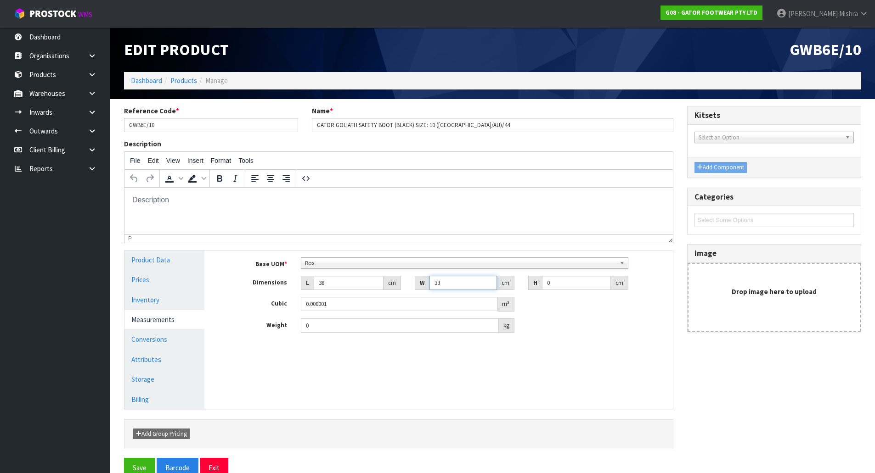
type input "33"
type input "1"
type input "0.001254"
type input "14"
type input "0.017556"
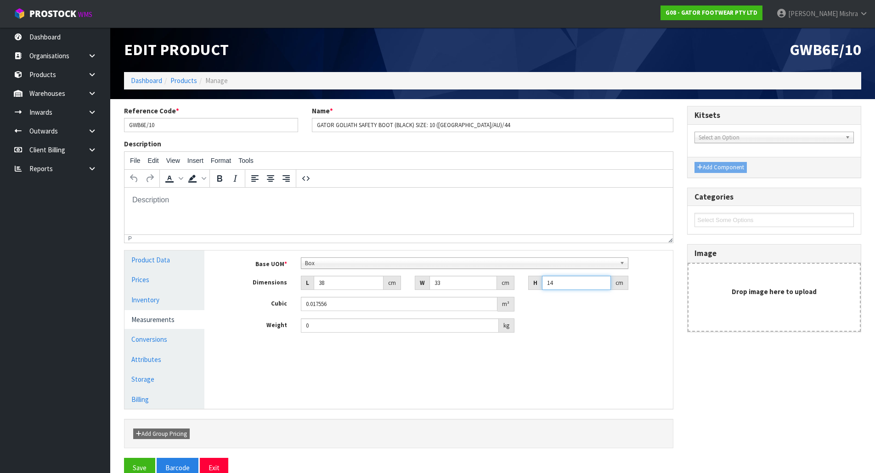
type input "14"
type input "1.90"
click at [170, 341] on link "Conversions" at bounding box center [164, 339] width 80 height 19
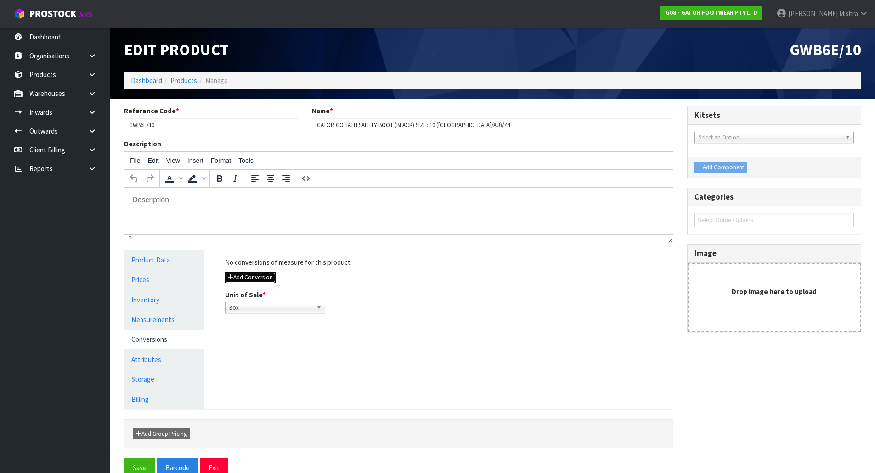
click at [265, 274] on button "Add Conversion" at bounding box center [250, 277] width 51 height 11
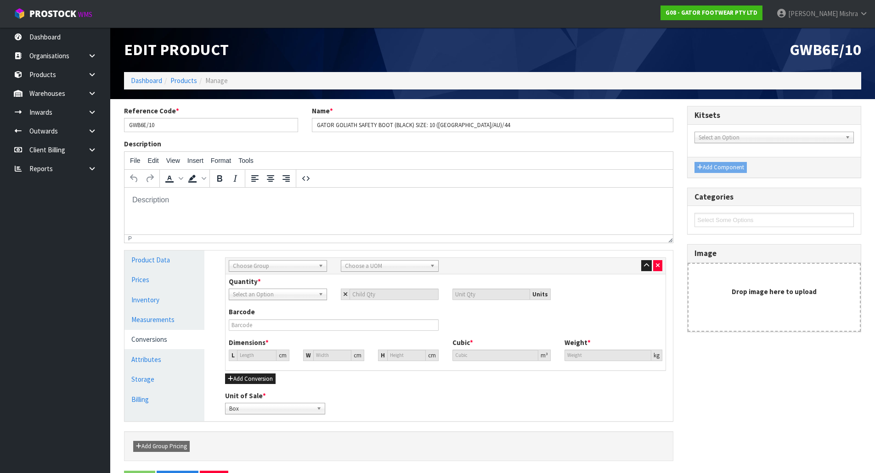
click at [265, 263] on span "Choose Group" at bounding box center [274, 266] width 82 height 11
click at [263, 315] on li "Outer" at bounding box center [278, 315] width 94 height 11
click at [355, 268] on span "Choose a UOM" at bounding box center [386, 266] width 82 height 11
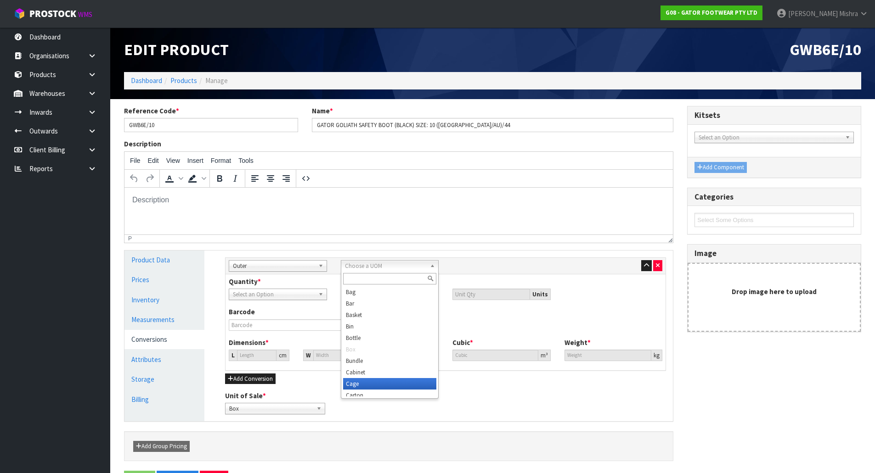
scroll to position [5, 0]
click at [376, 392] on li "Carton" at bounding box center [390, 390] width 94 height 11
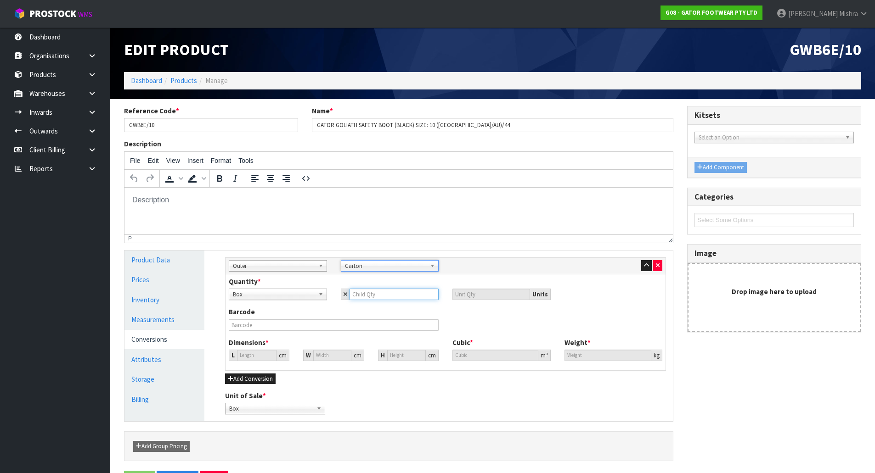
click at [372, 295] on input "number" at bounding box center [394, 294] width 90 height 11
type input "6"
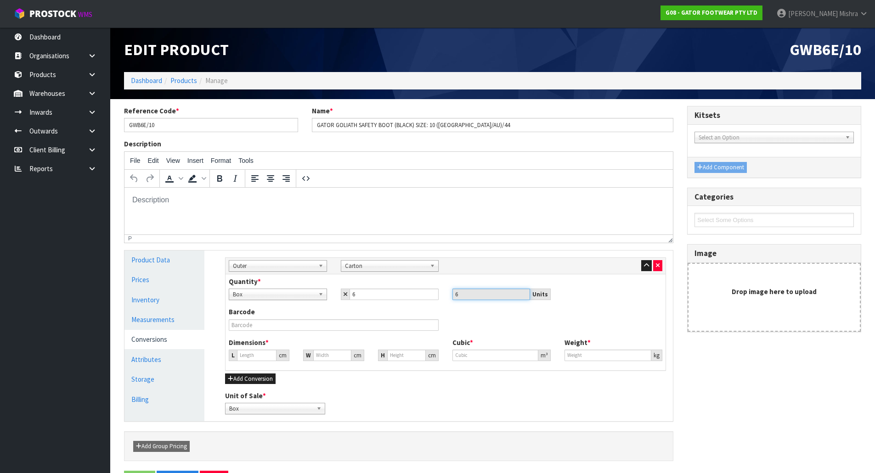
type input "47.227"
type input "0.105336"
type input "11.4"
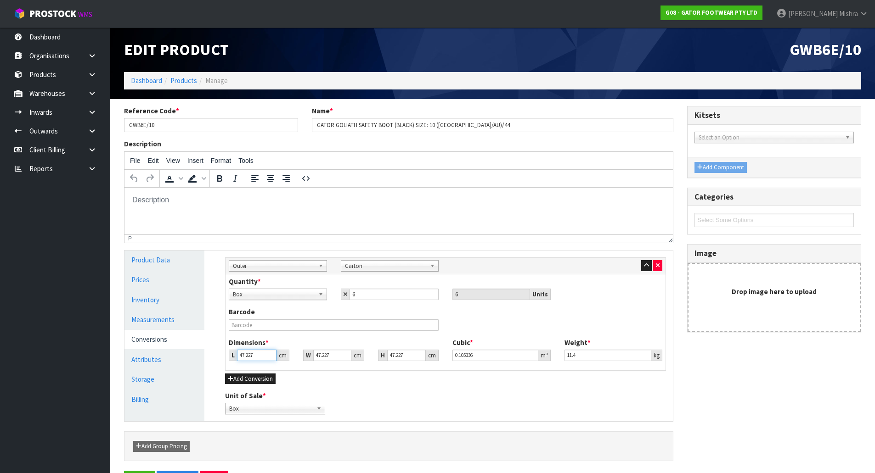
type input "8"
type input "0.017843"
type input "80"
type input "0.178431"
type input "80"
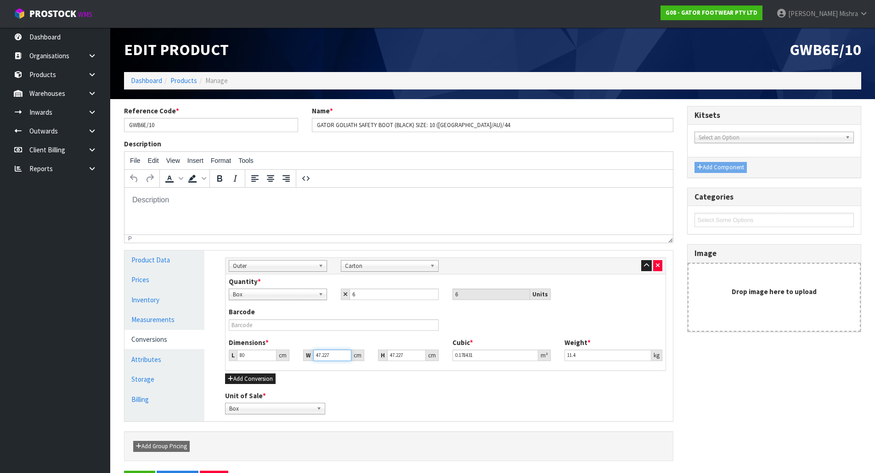
type input "3"
type input "0.011334"
type input "36"
type input "0.136014"
type input "36"
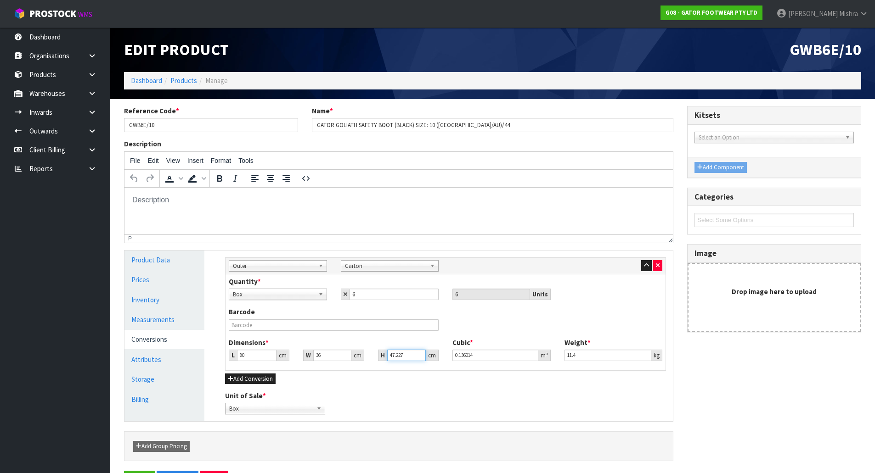
type input "4"
type input "0.01152"
type input "40"
type input "0.1152"
type input "40"
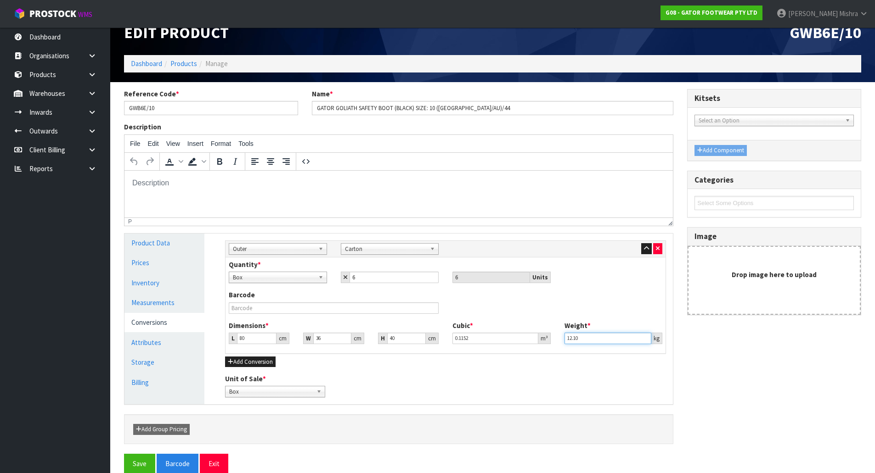
scroll to position [31, 0]
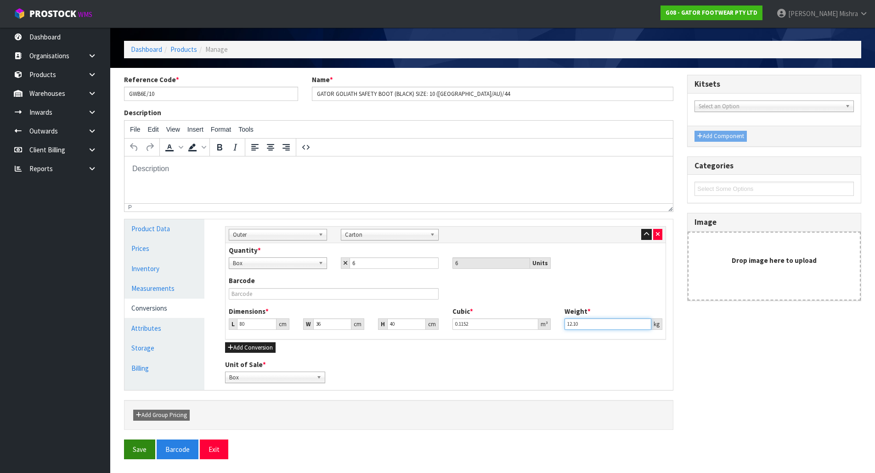
type input "12.10"
click at [133, 449] on button "Save" at bounding box center [139, 450] width 31 height 20
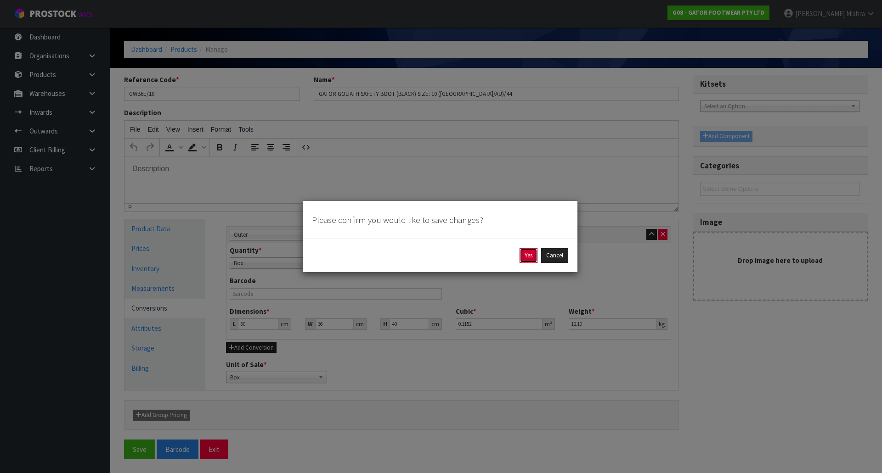
click at [531, 255] on button "Yes" at bounding box center [528, 255] width 18 height 15
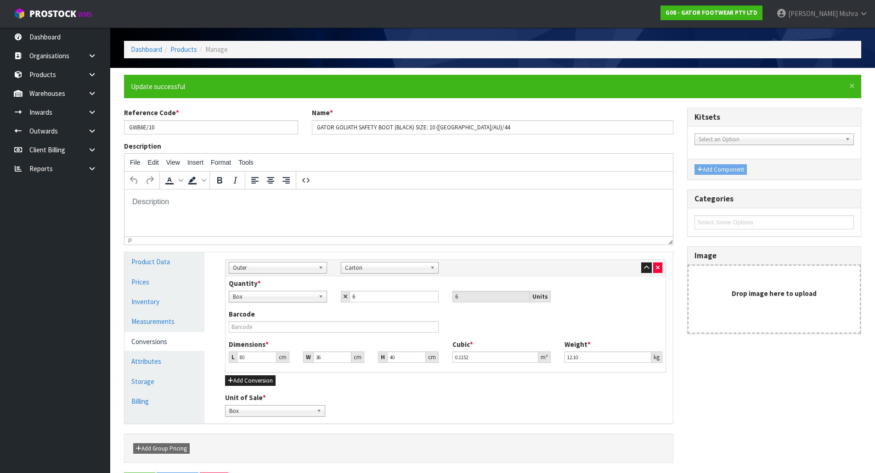
scroll to position [0, 0]
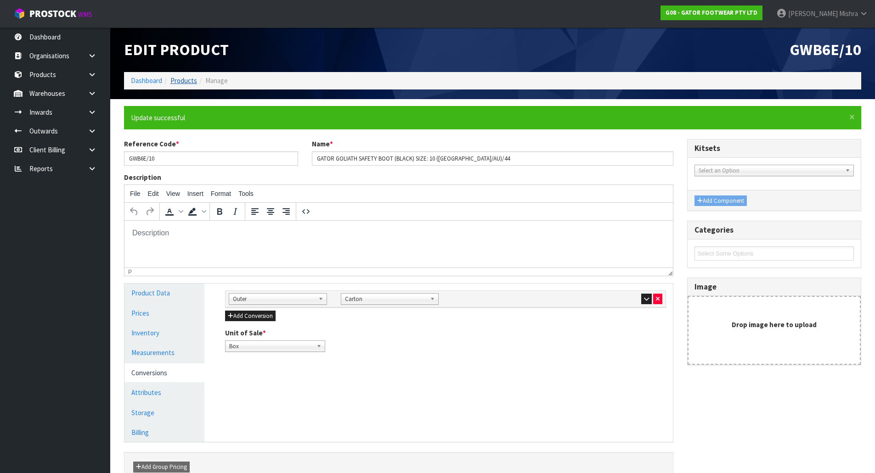
drag, startPoint x: 186, startPoint y: 68, endPoint x: 189, endPoint y: 78, distance: 11.0
click at [186, 70] on div "Edit Product" at bounding box center [305, 50] width 376 height 45
click at [191, 83] on link "Products" at bounding box center [183, 80] width 27 height 9
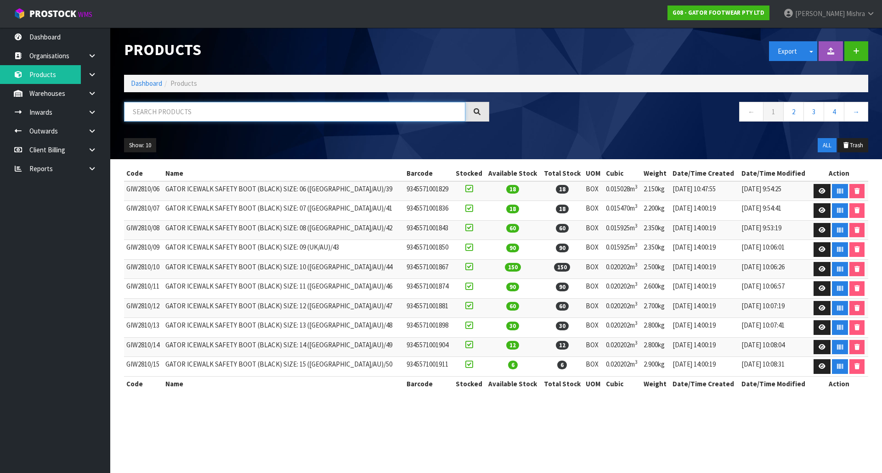
click at [186, 112] on input "text" at bounding box center [294, 112] width 341 height 20
paste input "GWB6E"
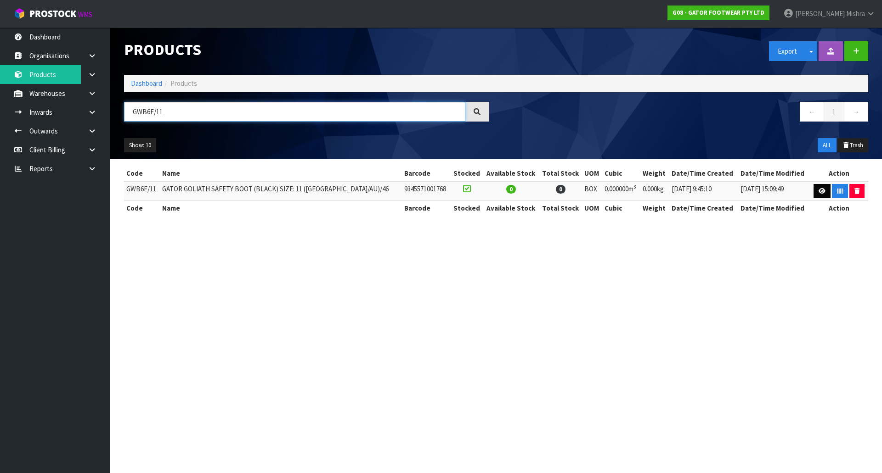
type input "GWB6E/11"
click at [818, 187] on link at bounding box center [821, 191] width 17 height 15
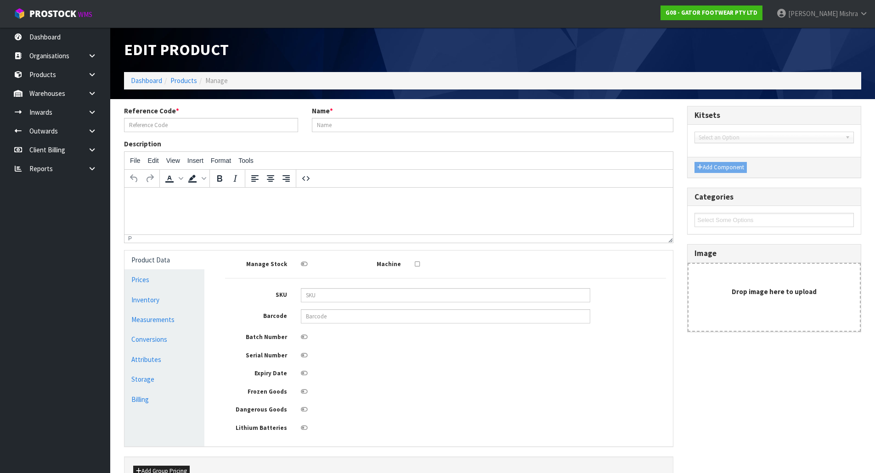
type input "GWB6E/11"
type input "GATOR GOLIATH SAFETY BOOT (BLACK) SIZE: 11 ([GEOGRAPHIC_DATA]/AU)/46"
type input "9345571001768"
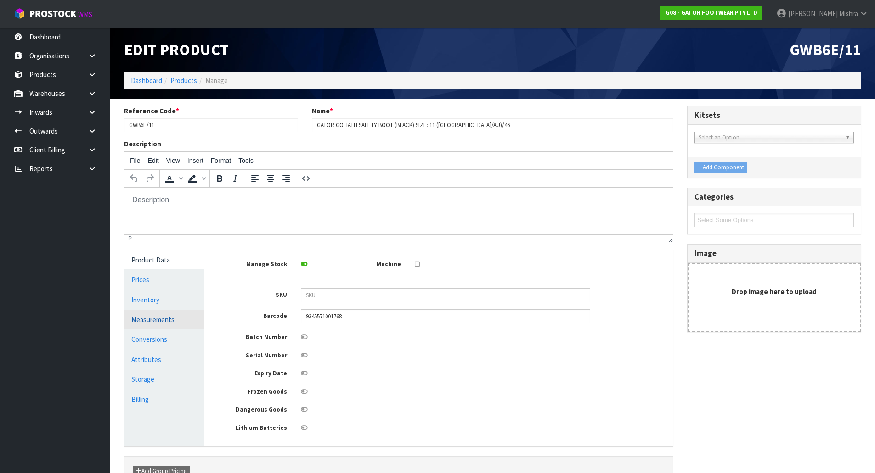
click at [172, 317] on link "Measurements" at bounding box center [164, 319] width 80 height 19
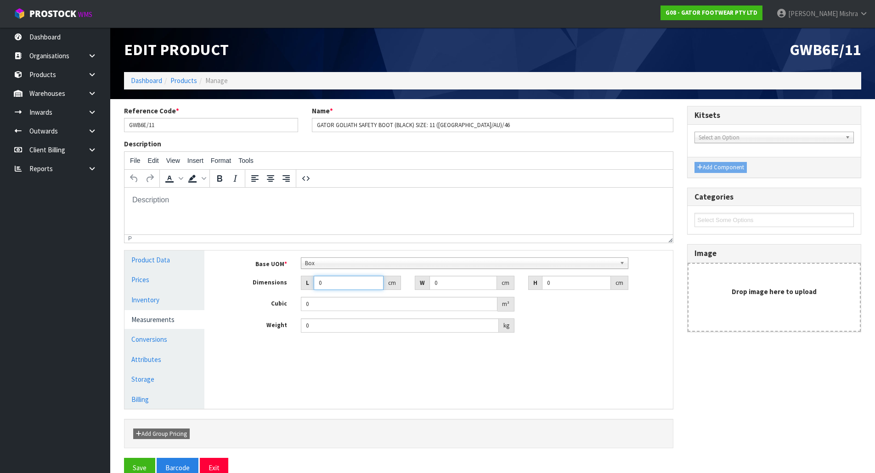
drag, startPoint x: 346, startPoint y: 286, endPoint x: 299, endPoint y: 291, distance: 47.5
click at [299, 291] on div "Base UOM * Bag Bar Basket Bin Bottle Box Bundle Cabinet Cage Carton Case Coil C…" at bounding box center [445, 296] width 441 height 76
type input "3"
type input "0.000001"
type input "38"
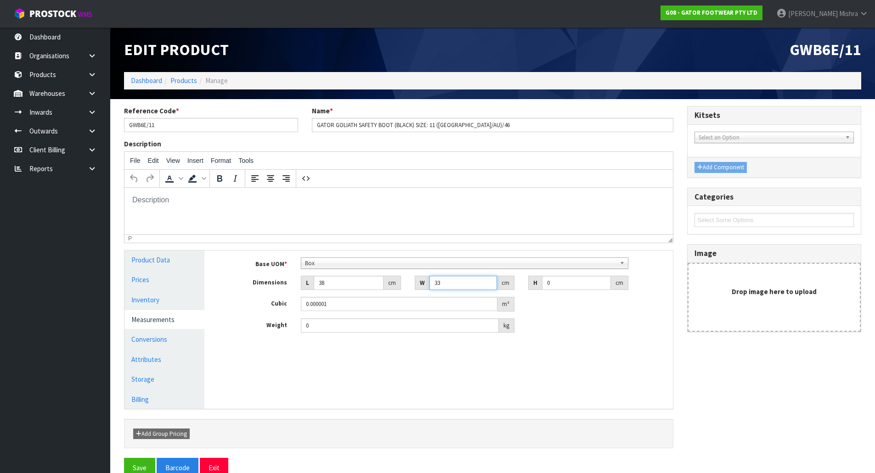
type input "33"
type input "1"
type input "0.001254"
type input "14"
type input "0.017556"
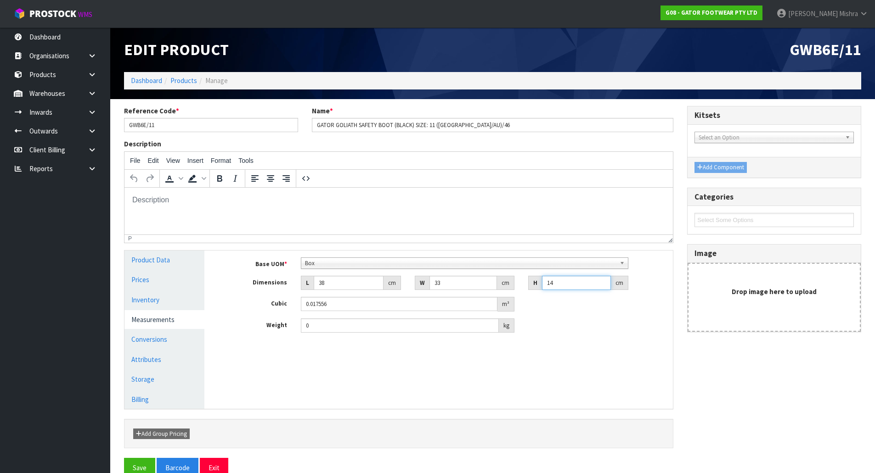
type input "14"
drag, startPoint x: 327, startPoint y: 323, endPoint x: 292, endPoint y: 334, distance: 36.6
click at [292, 334] on div "Base UOM * Bag Bar Basket Bin Bottle Box Bundle Cabinet Cage Carton Case Coil C…" at bounding box center [445, 299] width 455 height 96
type input "1.90"
click at [152, 342] on link "Conversions" at bounding box center [164, 339] width 80 height 19
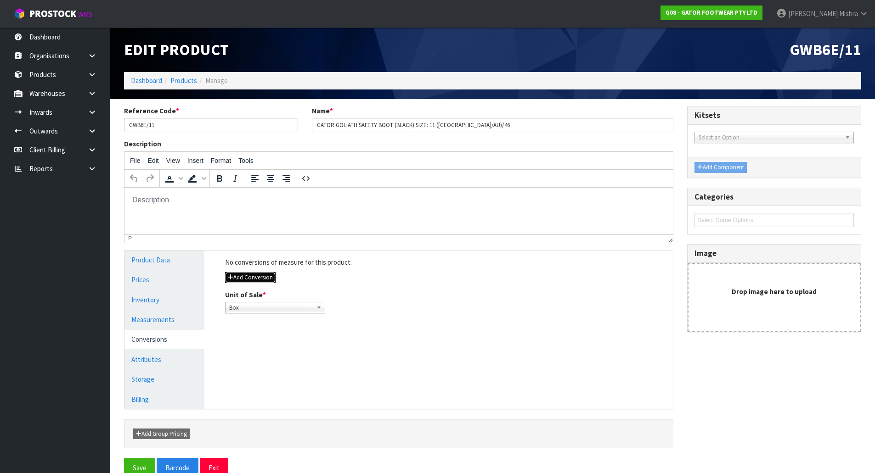
click at [259, 276] on button "Add Conversion" at bounding box center [250, 277] width 51 height 11
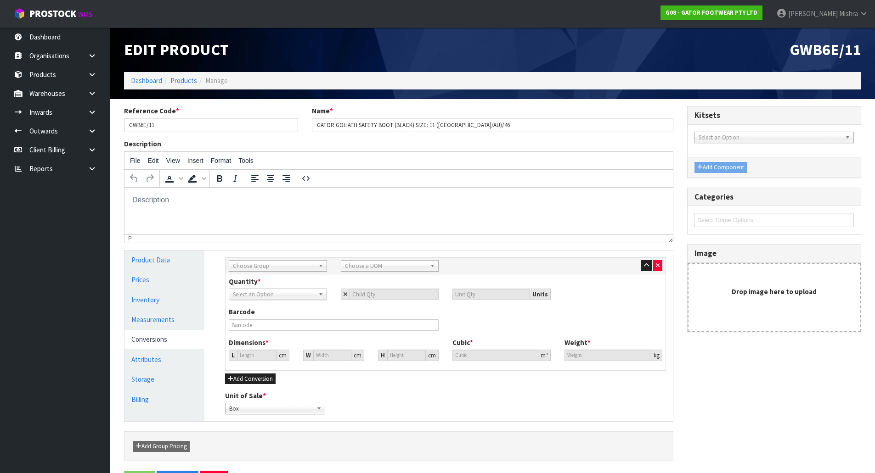
click at [264, 267] on span "Choose Group" at bounding box center [274, 266] width 82 height 11
click at [264, 318] on li "Outer" at bounding box center [278, 315] width 94 height 11
click at [373, 270] on span "Choose a UOM" at bounding box center [386, 266] width 82 height 11
click at [358, 388] on li "Carton" at bounding box center [390, 390] width 94 height 11
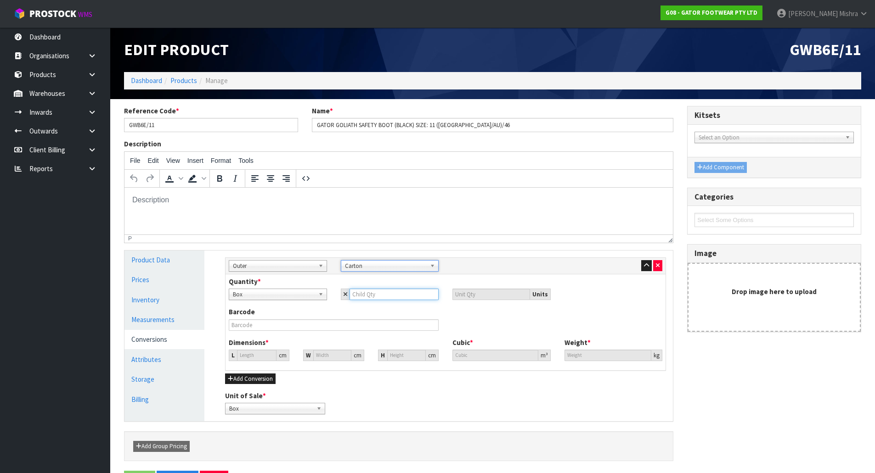
click at [360, 299] on input "number" at bounding box center [394, 294] width 90 height 11
type input "6"
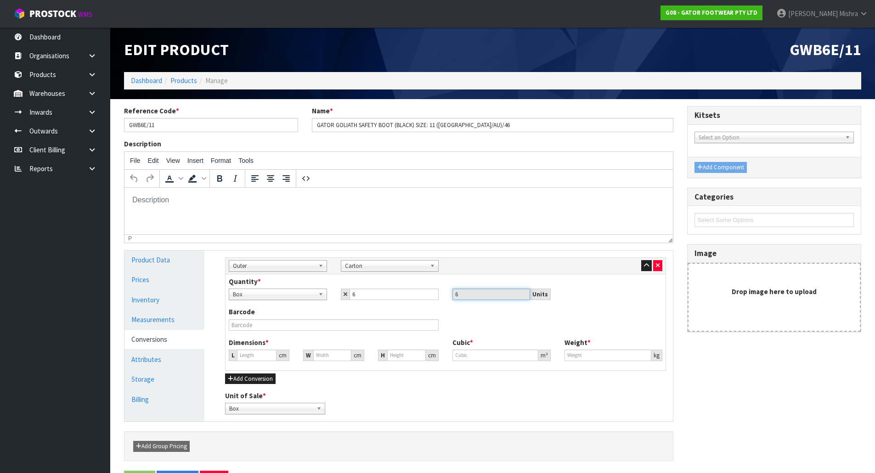
type input "47.227"
type input "0.105336"
type input "11.4"
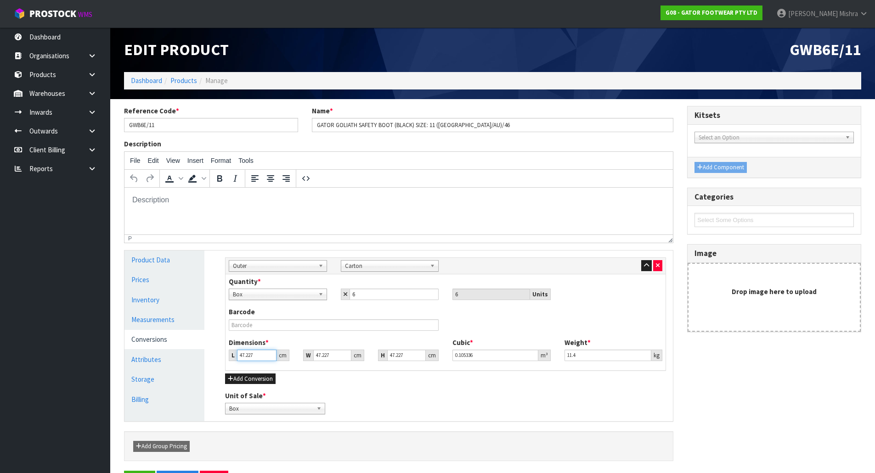
type input "8"
type input "0.017843"
type input "80"
type input "0.178431"
type input "80"
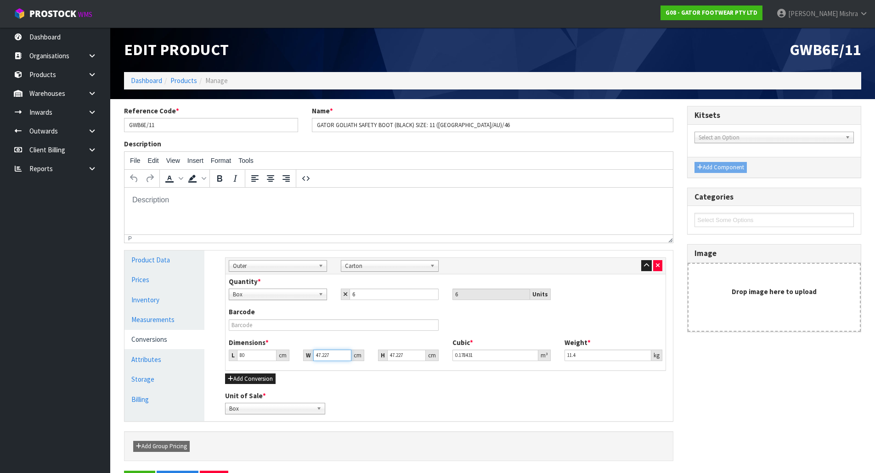
type input "3"
type input "0.011334"
type input "36"
type input "0.136014"
type input "36"
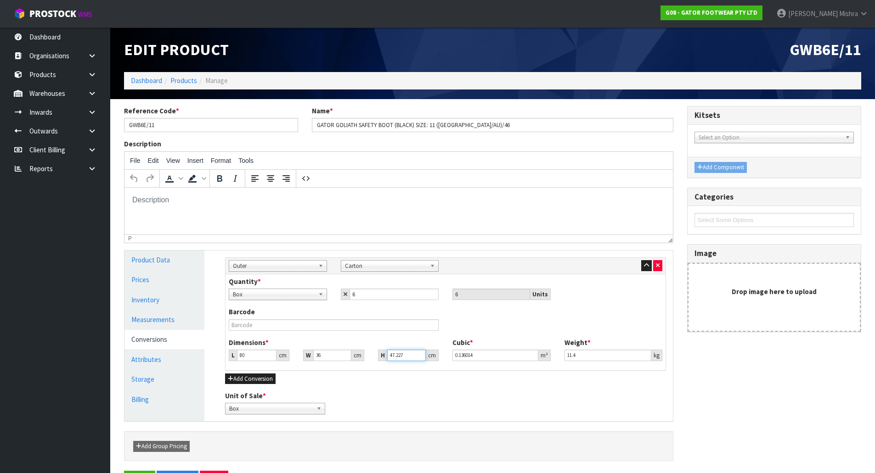
type input "4"
type input "0.01152"
type input "40"
type input "0.1152"
type input "40"
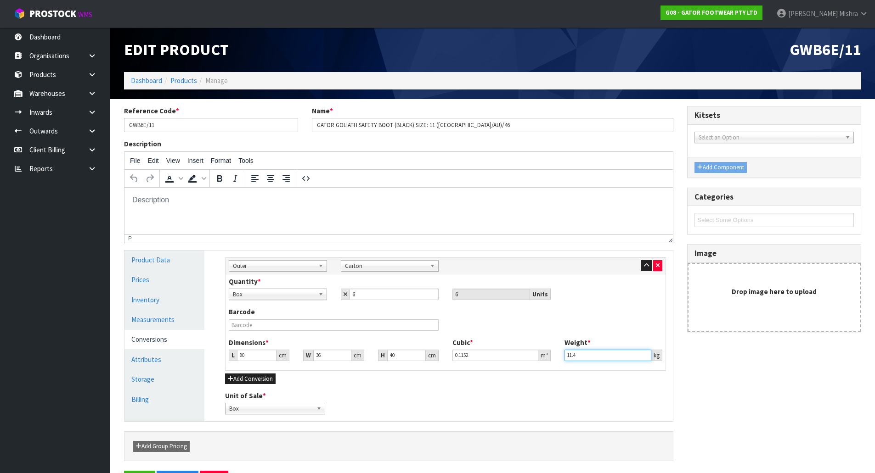
drag, startPoint x: 586, startPoint y: 355, endPoint x: 528, endPoint y: 355, distance: 58.3
click at [528, 355] on div "Dimensions * L 80 cm W 36 cm H 40 cm Cubic * 0.1152 m³ Weight * 11.4 kg" at bounding box center [445, 353] width 447 height 30
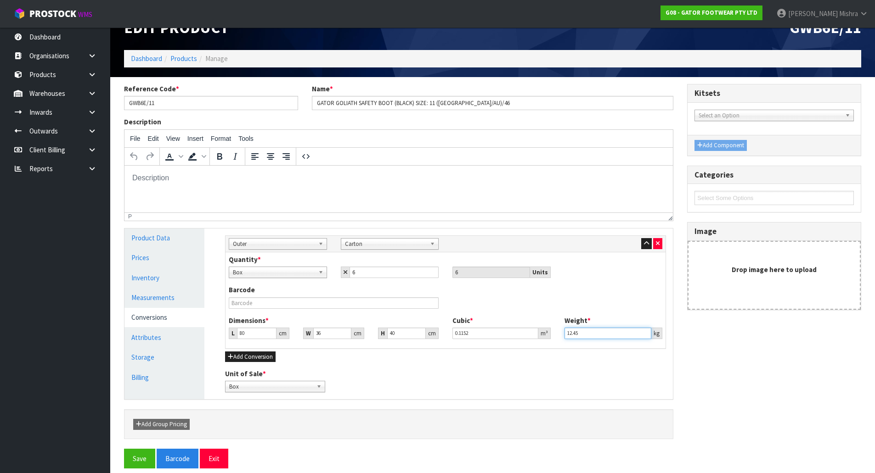
scroll to position [31, 0]
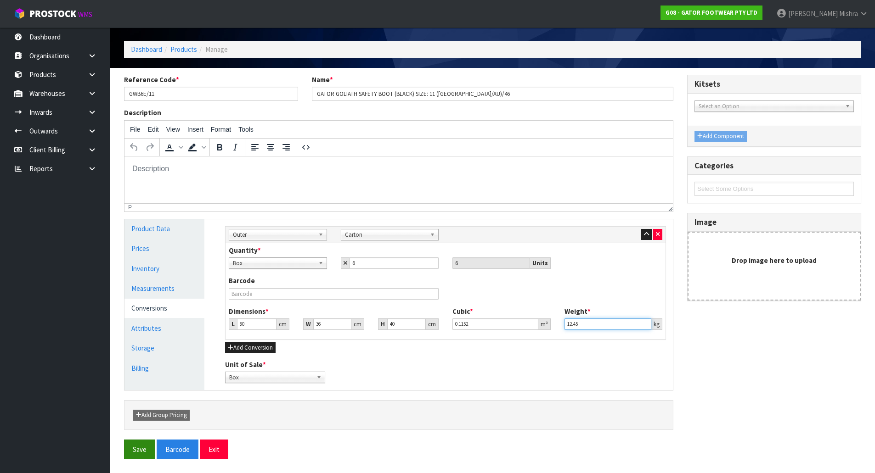
type input "12.45"
click at [129, 459] on button "Save" at bounding box center [139, 450] width 31 height 20
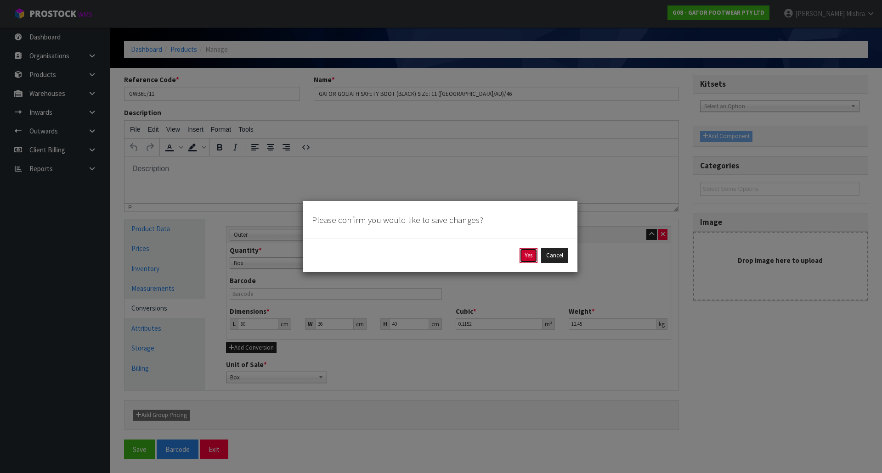
click at [523, 256] on button "Yes" at bounding box center [528, 255] width 18 height 15
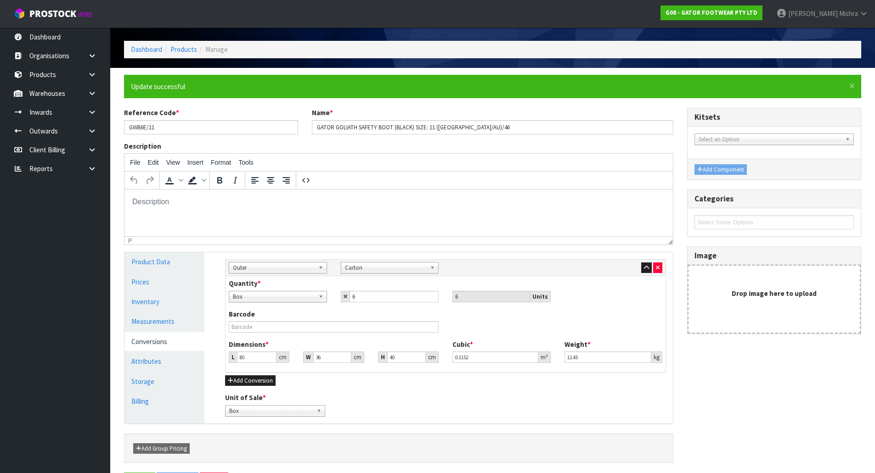
scroll to position [0, 0]
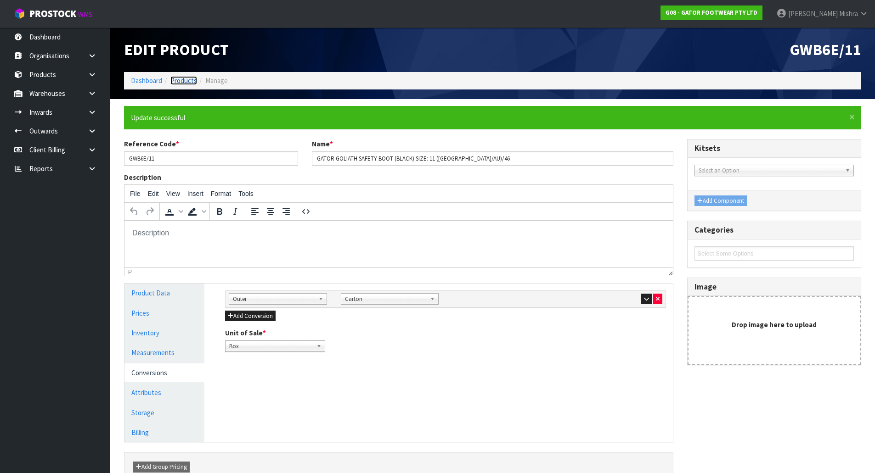
click at [182, 84] on link "Products" at bounding box center [183, 80] width 27 height 9
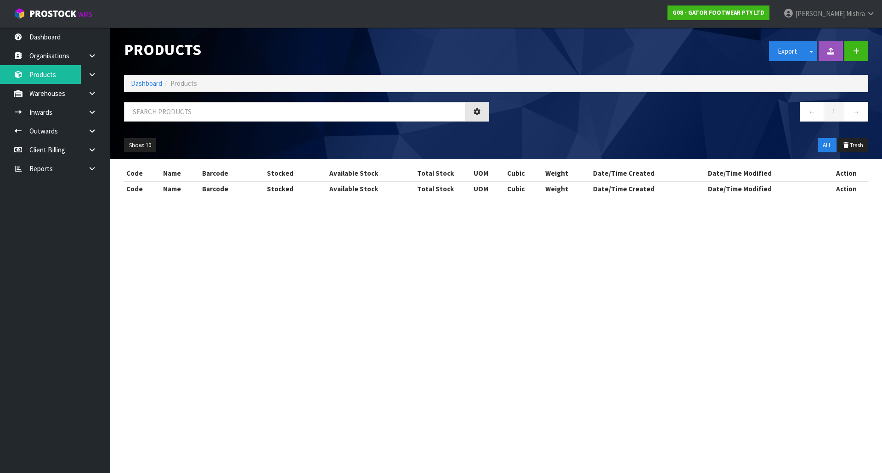
click at [182, 82] on span "Products" at bounding box center [183, 83] width 27 height 9
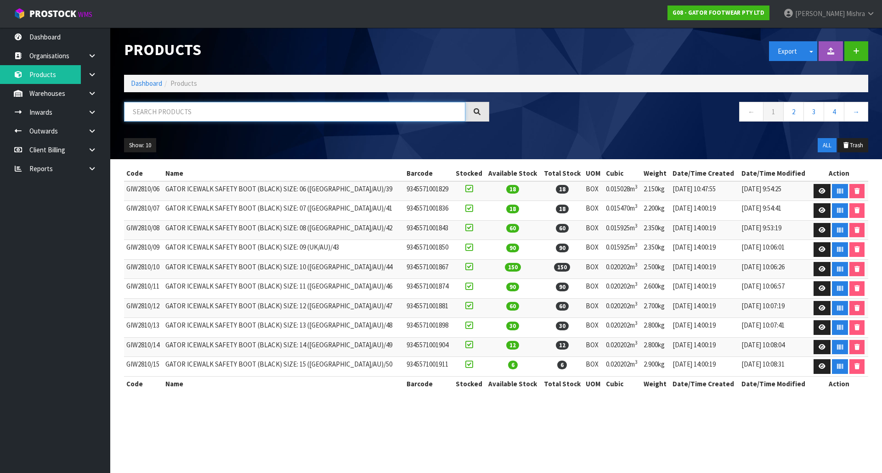
click at [188, 112] on input "text" at bounding box center [294, 112] width 341 height 20
paste input "GWB6E"
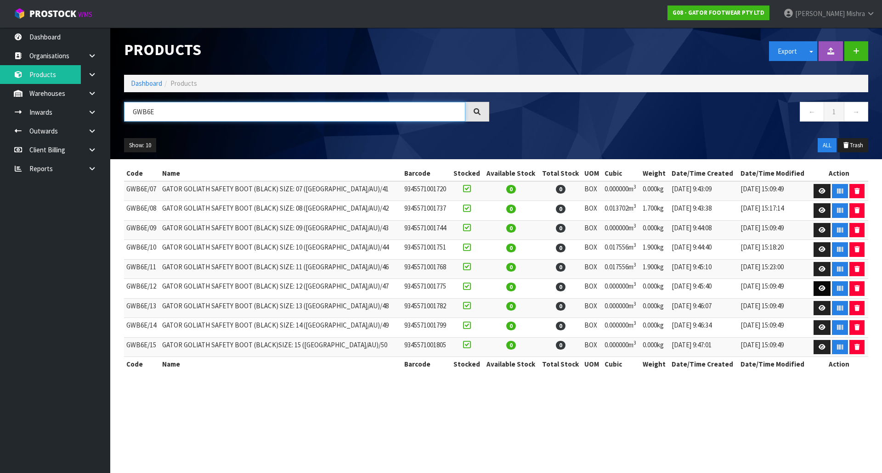
type input "GWB6E"
click at [818, 286] on icon at bounding box center [821, 289] width 7 height 6
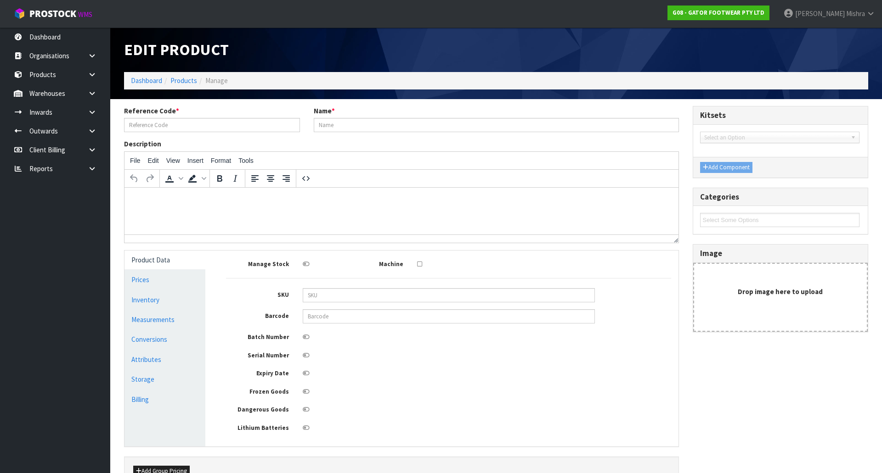
type input "GWB6E/12"
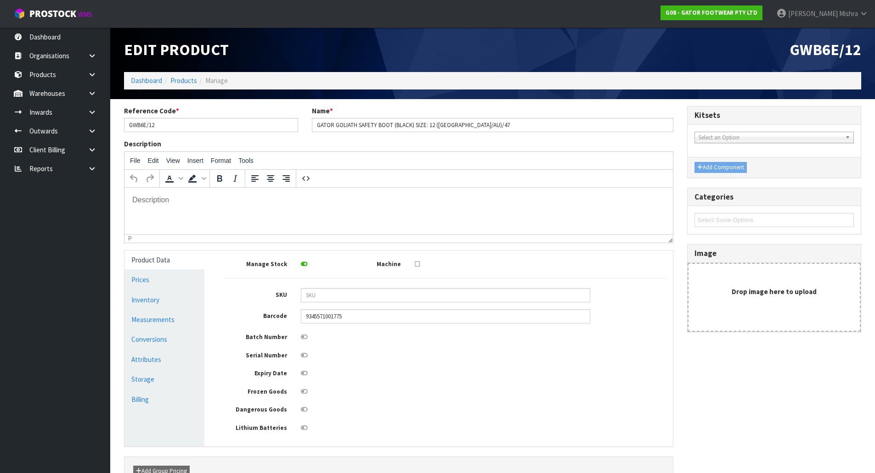
drag, startPoint x: 177, startPoint y: 315, endPoint x: 319, endPoint y: 314, distance: 141.9
click at [178, 315] on link "Measurements" at bounding box center [164, 319] width 80 height 19
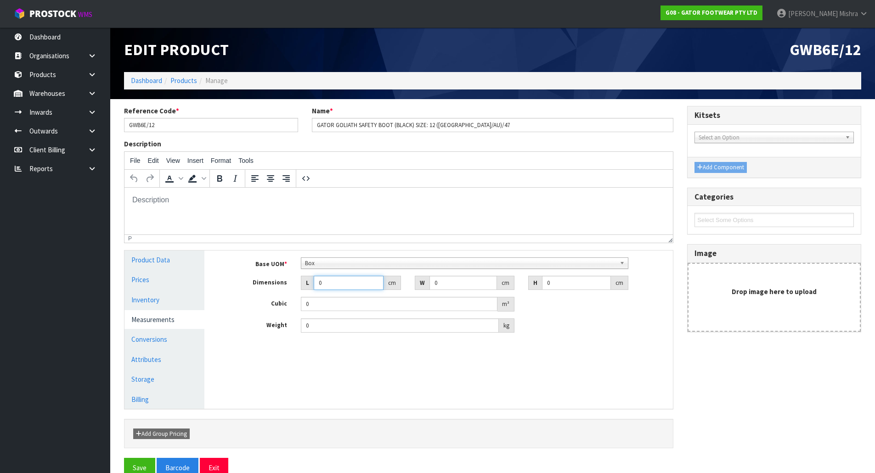
drag, startPoint x: 329, startPoint y: 289, endPoint x: 298, endPoint y: 285, distance: 31.5
click at [298, 285] on div "L 0 cm" at bounding box center [351, 283] width 114 height 15
drag, startPoint x: 325, startPoint y: 332, endPoint x: 294, endPoint y: 334, distance: 30.9
click at [295, 329] on div "0 kg" at bounding box center [407, 326] width 227 height 15
click at [148, 344] on link "Conversions" at bounding box center [164, 339] width 80 height 19
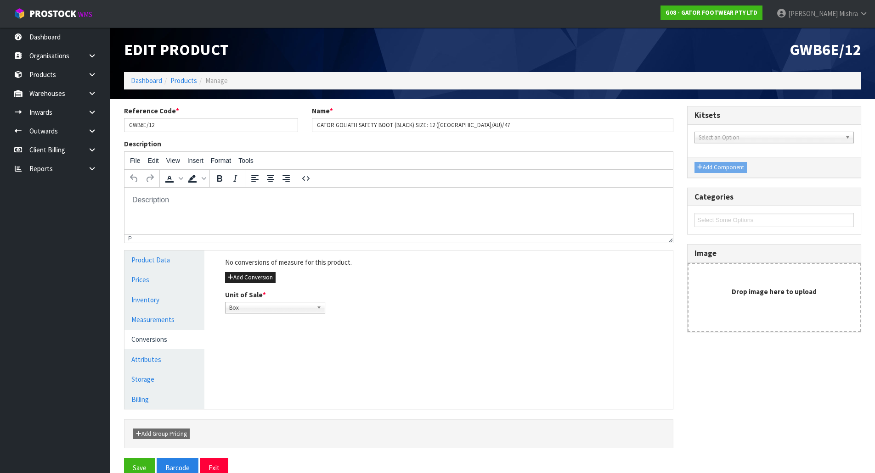
click at [261, 284] on div "No conversions of measure for this product. Add Conversion Unit of Sale * Box B…" at bounding box center [445, 286] width 455 height 70
click at [261, 277] on button "Add Conversion" at bounding box center [250, 277] width 51 height 11
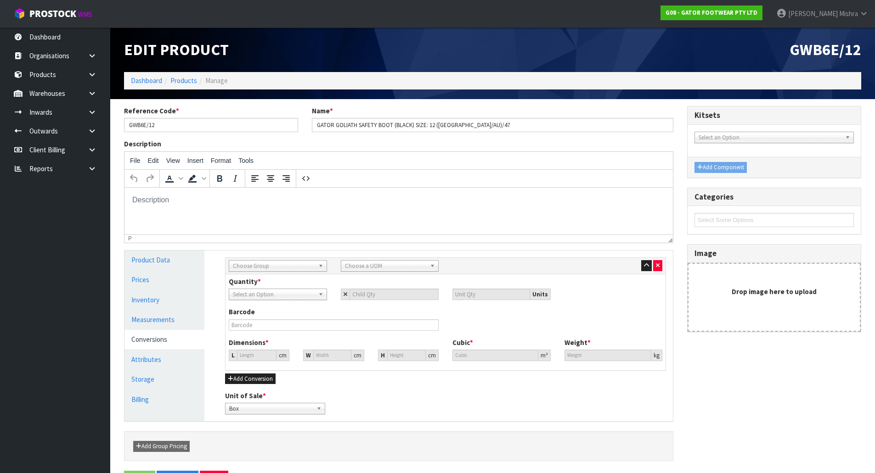
click at [265, 266] on span "Choose Group" at bounding box center [274, 266] width 82 height 11
click at [265, 317] on li "Outer" at bounding box center [278, 315] width 94 height 11
click at [362, 266] on span "Choose a UOM" at bounding box center [386, 266] width 82 height 11
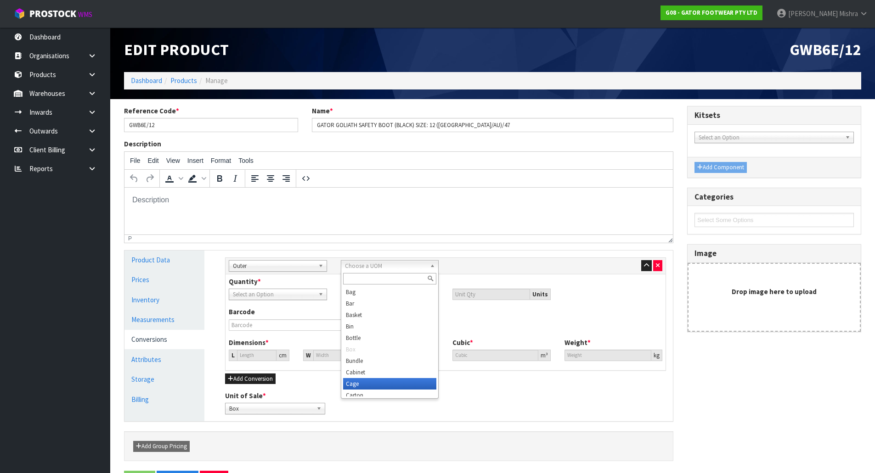
scroll to position [5, 0]
click at [386, 394] on li "Carton" at bounding box center [390, 390] width 94 height 11
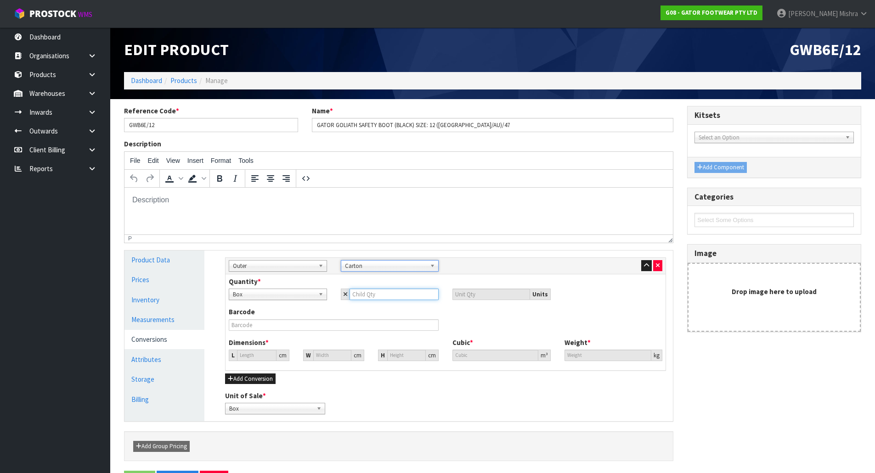
click at [394, 292] on input "number" at bounding box center [394, 294] width 90 height 11
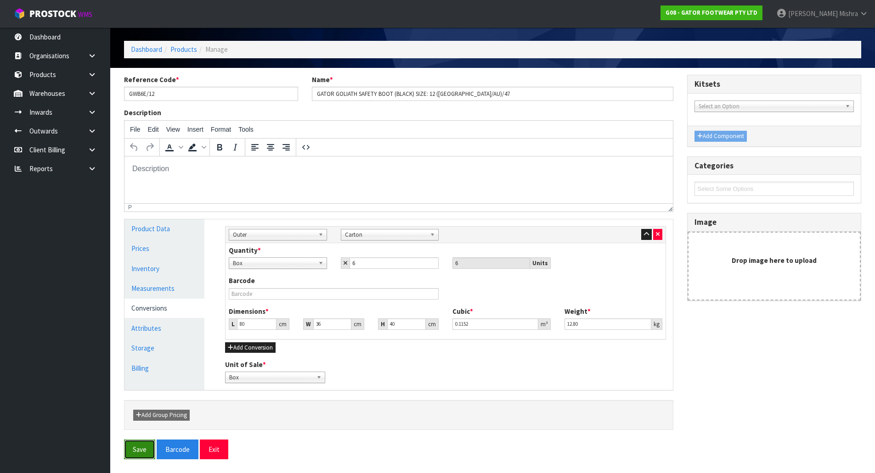
click at [133, 453] on button "Save" at bounding box center [139, 450] width 31 height 20
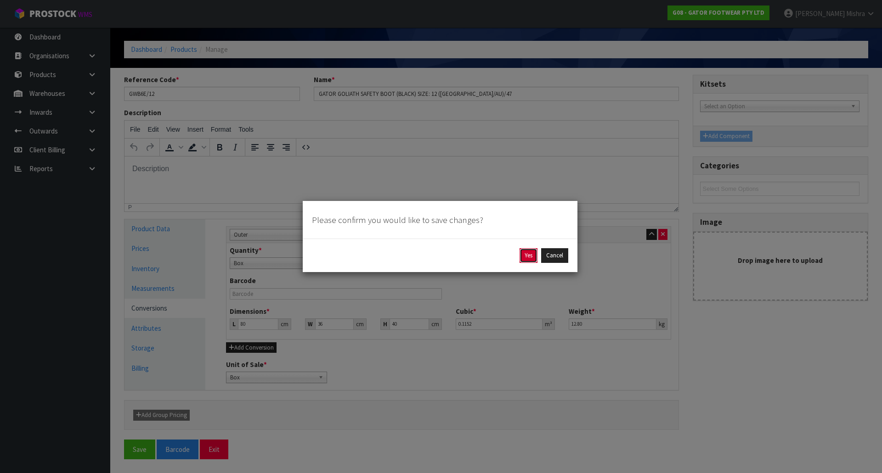
click at [535, 256] on button "Yes" at bounding box center [528, 255] width 18 height 15
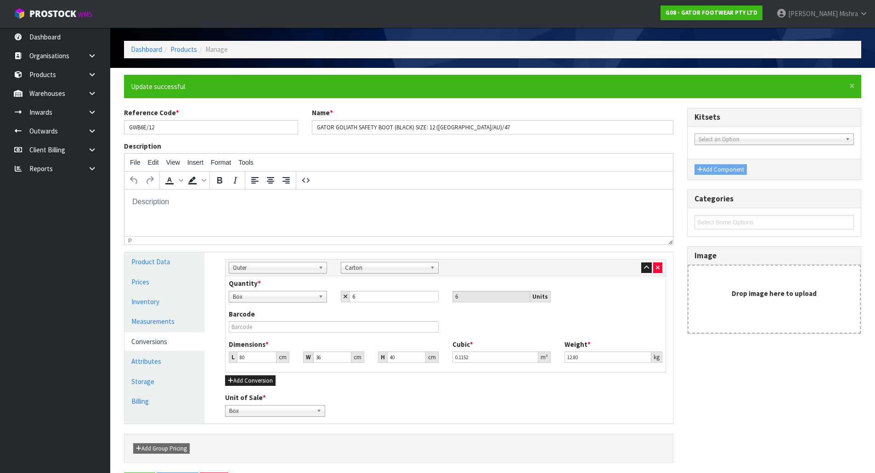
scroll to position [0, 0]
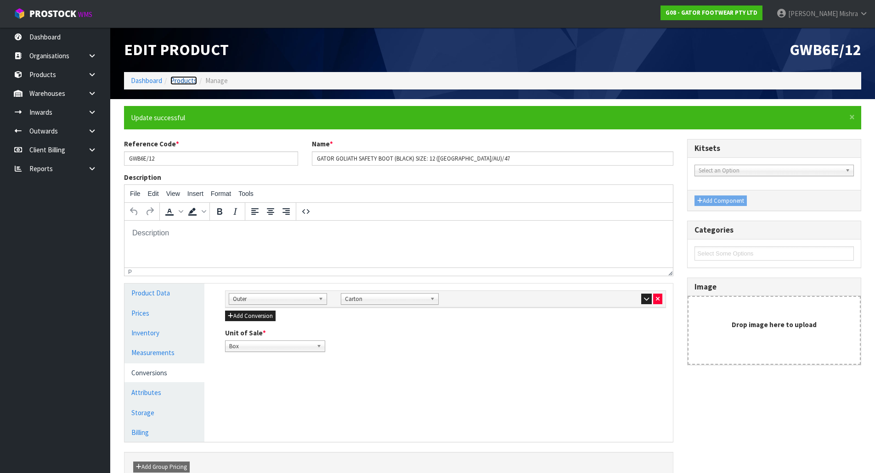
click at [192, 81] on link "Products" at bounding box center [183, 80] width 27 height 9
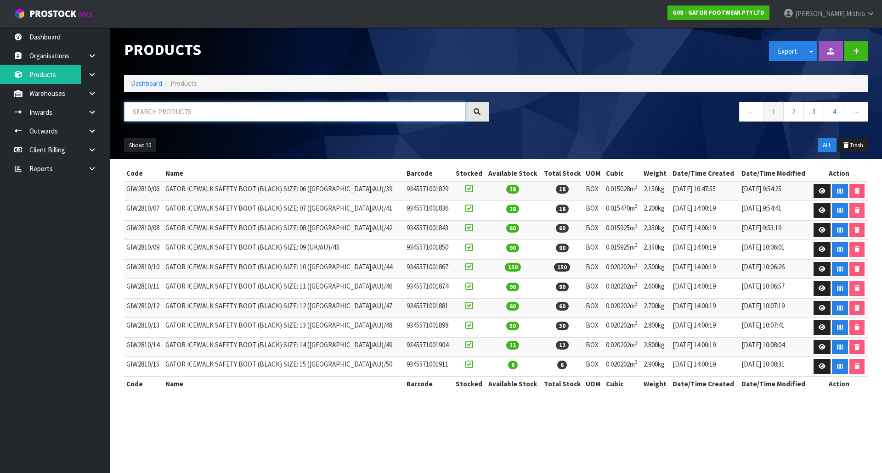
click at [199, 117] on input "text" at bounding box center [294, 112] width 341 height 20
paste input "GWB6E"
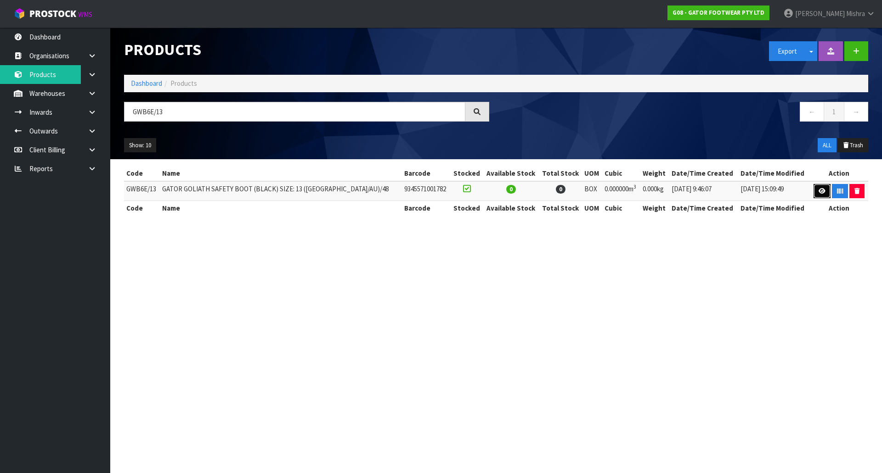
click at [818, 195] on link at bounding box center [821, 191] width 17 height 15
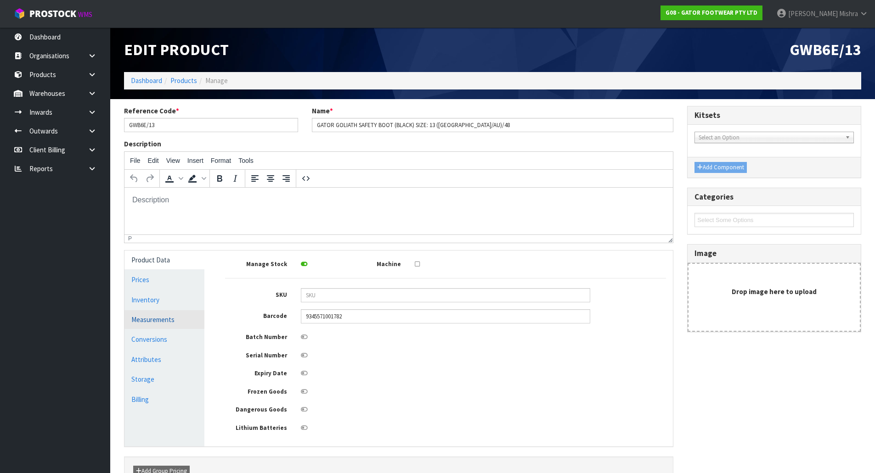
click at [170, 312] on link "Measurements" at bounding box center [164, 319] width 80 height 19
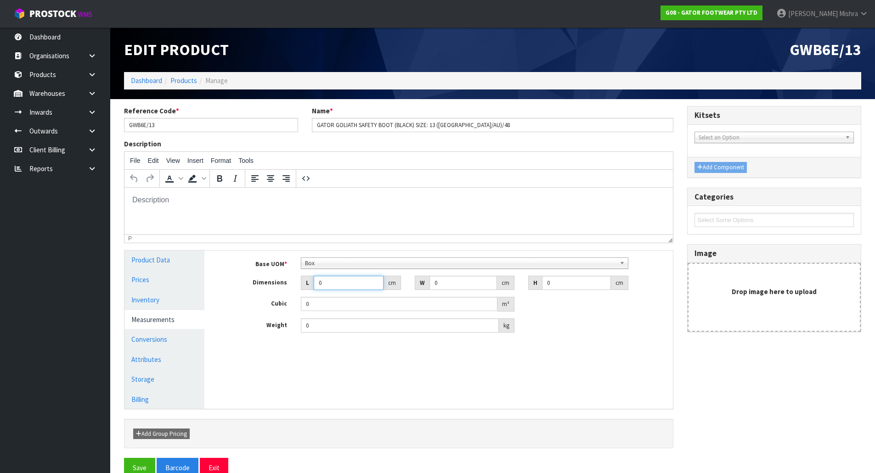
drag, startPoint x: 339, startPoint y: 286, endPoint x: 291, endPoint y: 286, distance: 48.2
click at [291, 286] on div "Dimensions L 0 cm W 0 cm H 0 cm" at bounding box center [445, 283] width 455 height 15
click at [169, 338] on link "Conversions" at bounding box center [164, 339] width 80 height 19
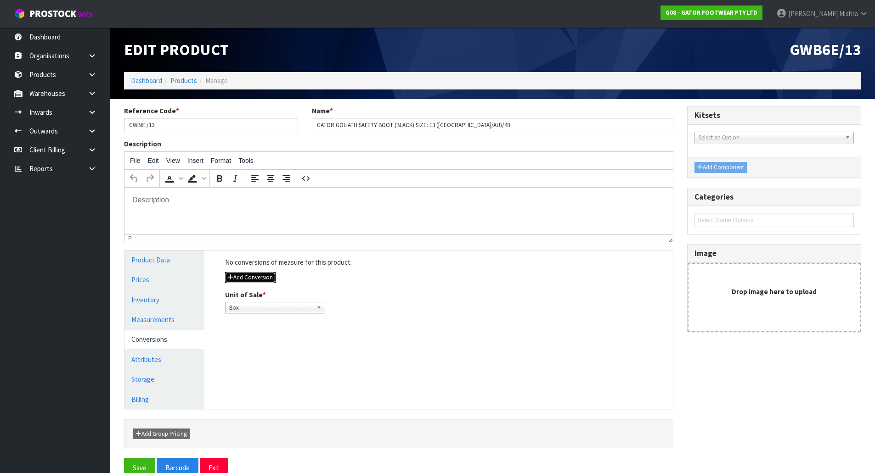
click at [255, 279] on button "Add Conversion" at bounding box center [250, 277] width 51 height 11
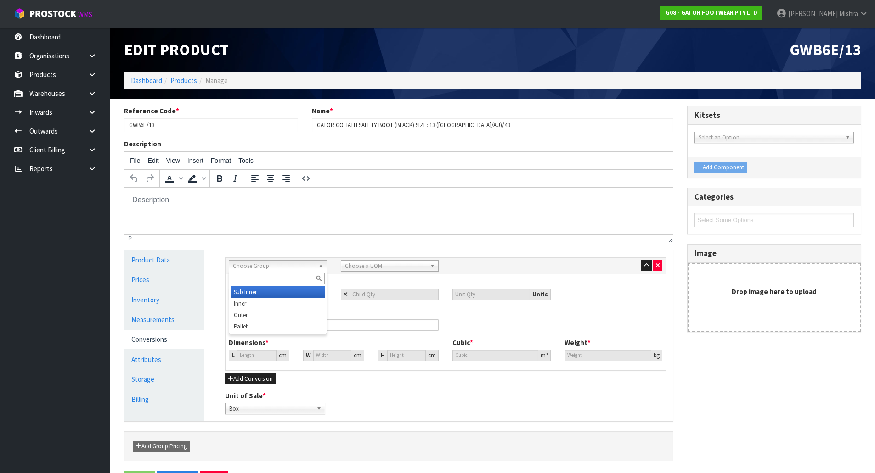
click at [255, 270] on span "Choose Group" at bounding box center [274, 266] width 82 height 11
drag, startPoint x: 262, startPoint y: 315, endPoint x: 268, endPoint y: 310, distance: 7.2
click at [263, 314] on li "Outer" at bounding box center [278, 315] width 94 height 11
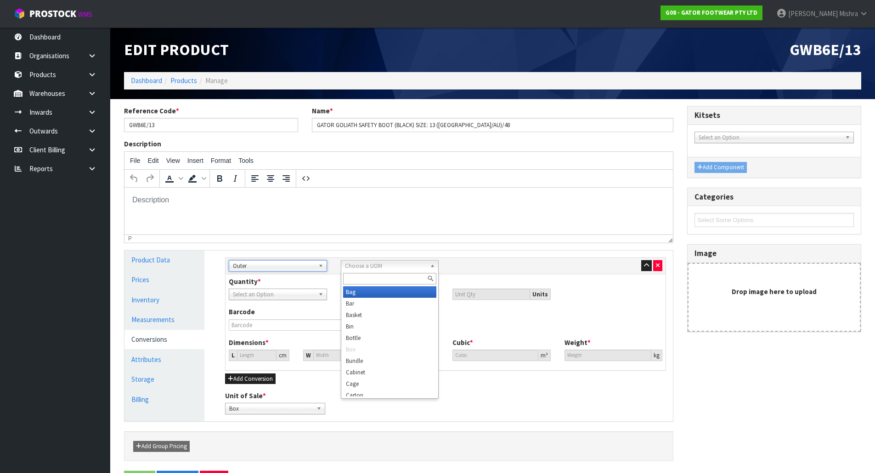
click at [372, 261] on span "Choose a UOM" at bounding box center [386, 266] width 82 height 11
click at [381, 390] on li "Carton" at bounding box center [390, 390] width 94 height 11
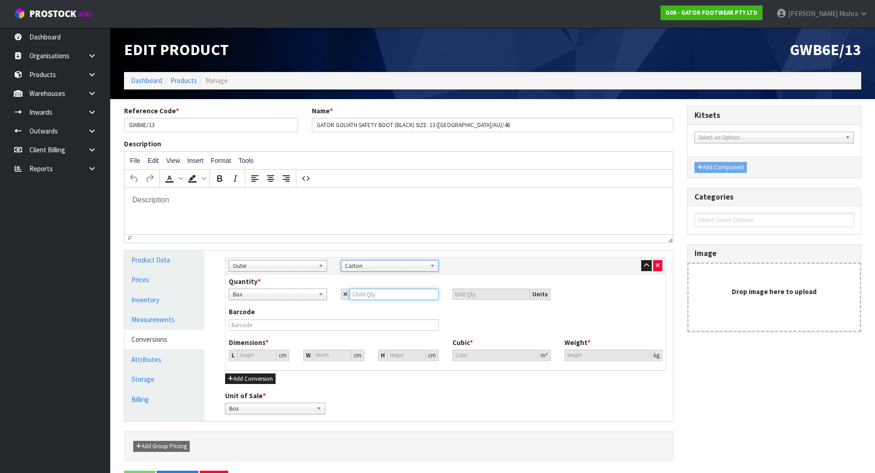
click at [371, 293] on input "number" at bounding box center [394, 294] width 90 height 11
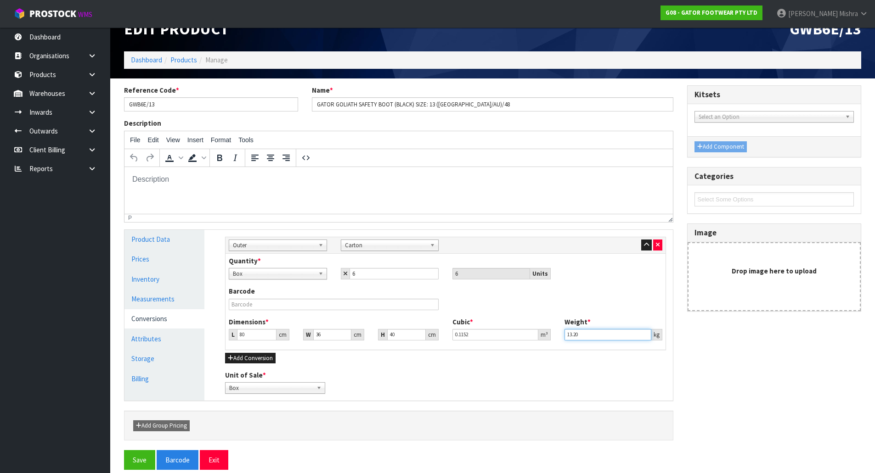
scroll to position [31, 0]
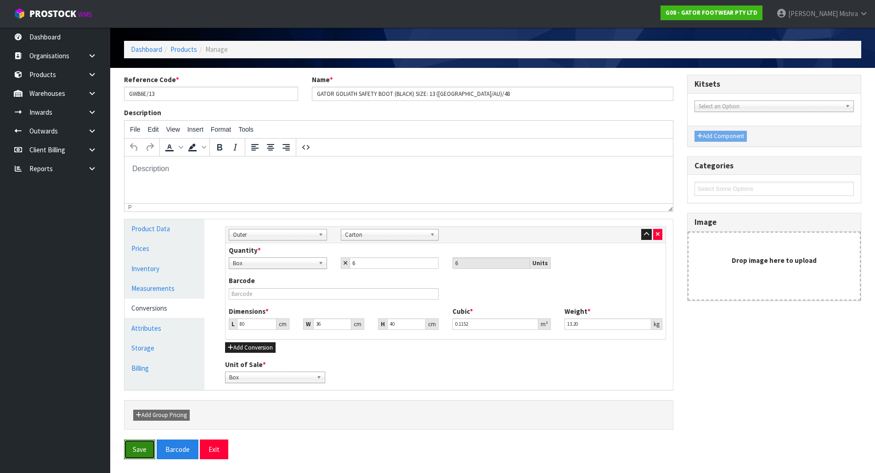
click at [145, 446] on button "Save" at bounding box center [139, 450] width 31 height 20
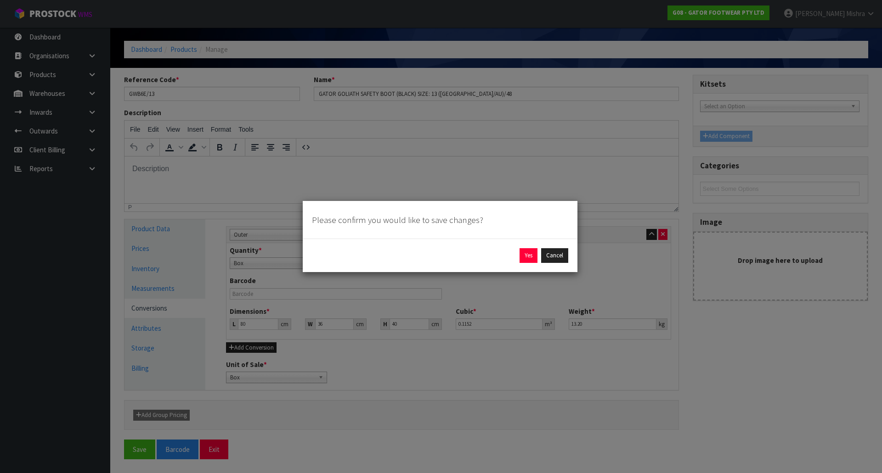
click at [518, 255] on div "Yes Cancel" at bounding box center [440, 255] width 256 height 15
click at [532, 250] on button "Yes" at bounding box center [528, 255] width 18 height 15
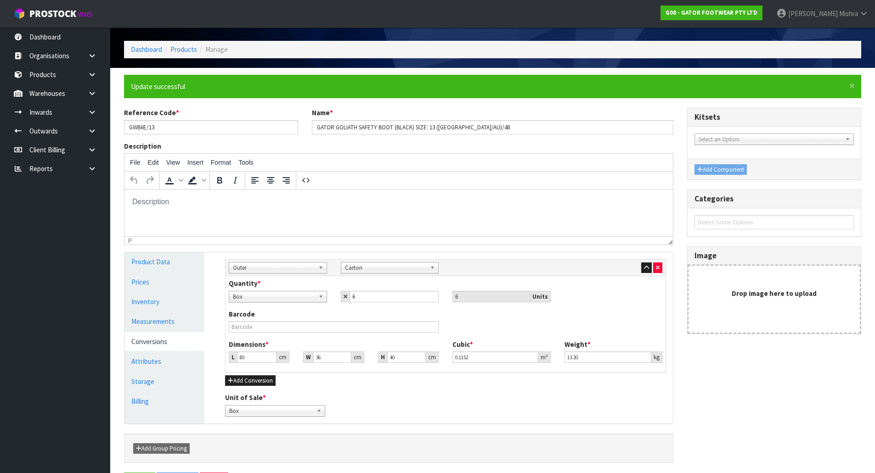
scroll to position [0, 0]
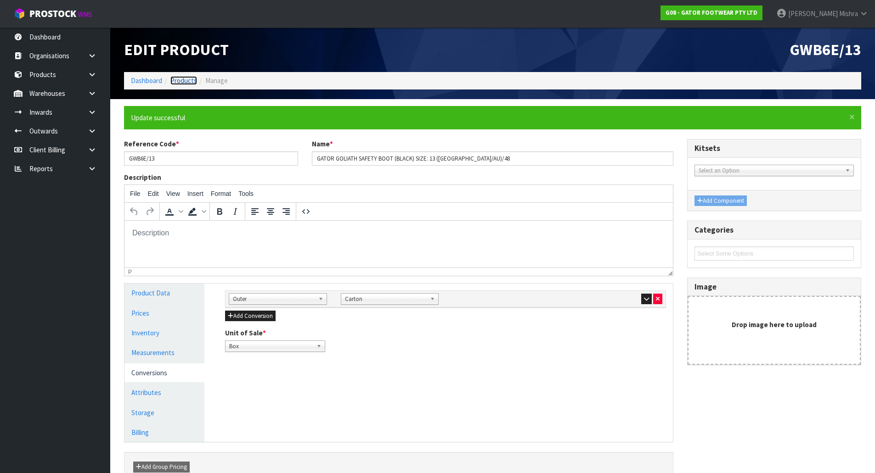
click at [187, 84] on link "Products" at bounding box center [183, 80] width 27 height 9
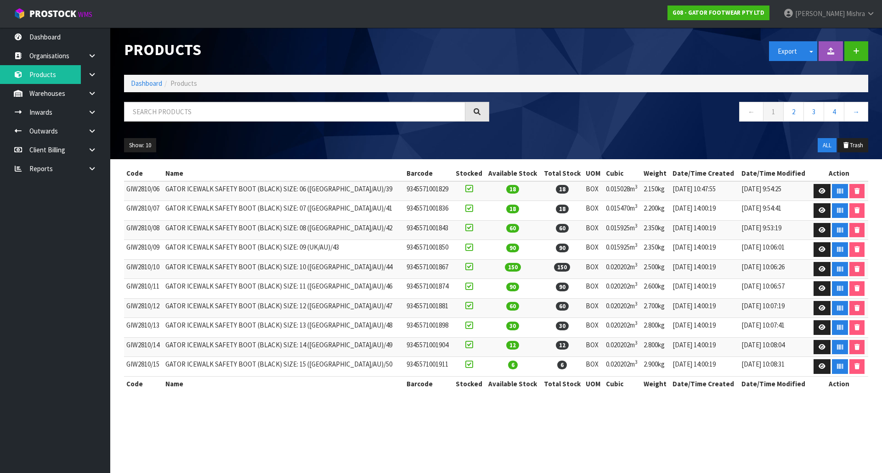
click at [194, 123] on div at bounding box center [306, 115] width 379 height 27
click at [194, 111] on input "text" at bounding box center [294, 112] width 341 height 20
paste input "GWB6E"
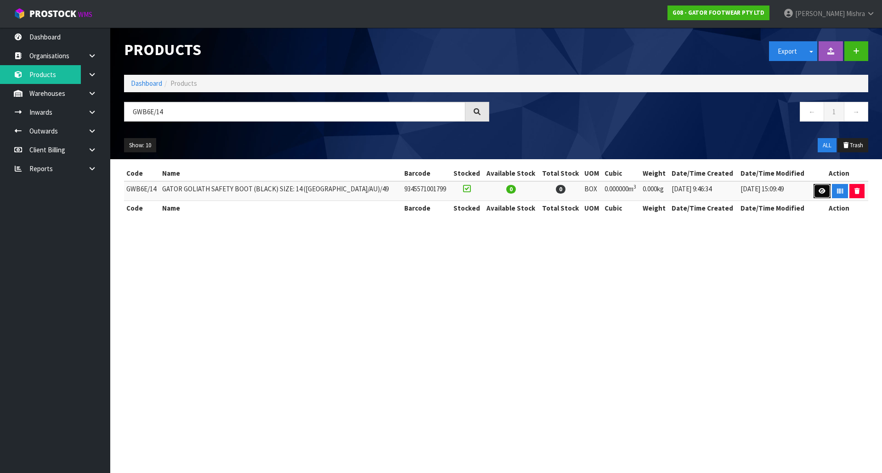
click at [818, 189] on icon at bounding box center [821, 191] width 7 height 6
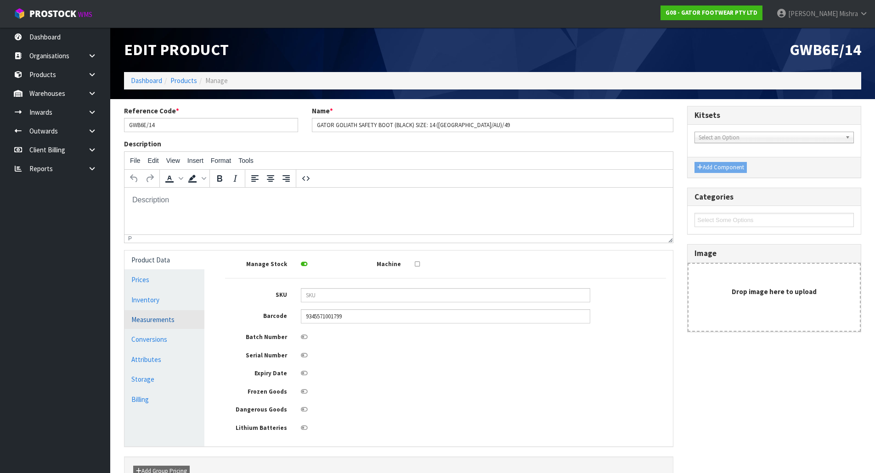
click at [132, 315] on link "Measurements" at bounding box center [164, 319] width 80 height 19
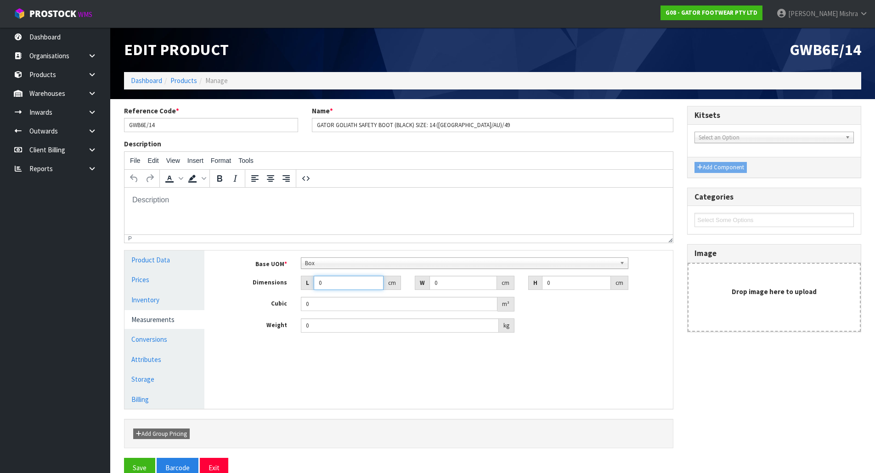
drag, startPoint x: 331, startPoint y: 289, endPoint x: 312, endPoint y: 288, distance: 18.4
click at [312, 288] on div "L 0 cm" at bounding box center [351, 283] width 100 height 15
click at [147, 338] on link "Conversions" at bounding box center [164, 339] width 80 height 19
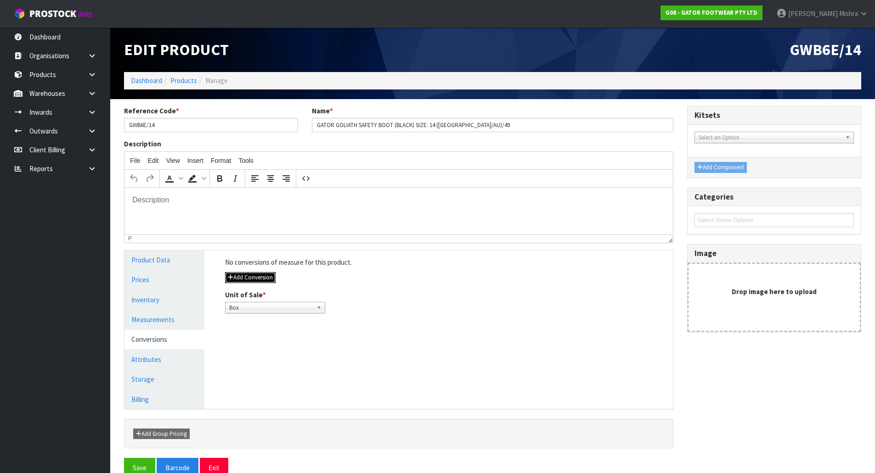
click at [267, 277] on button "Add Conversion" at bounding box center [250, 277] width 51 height 11
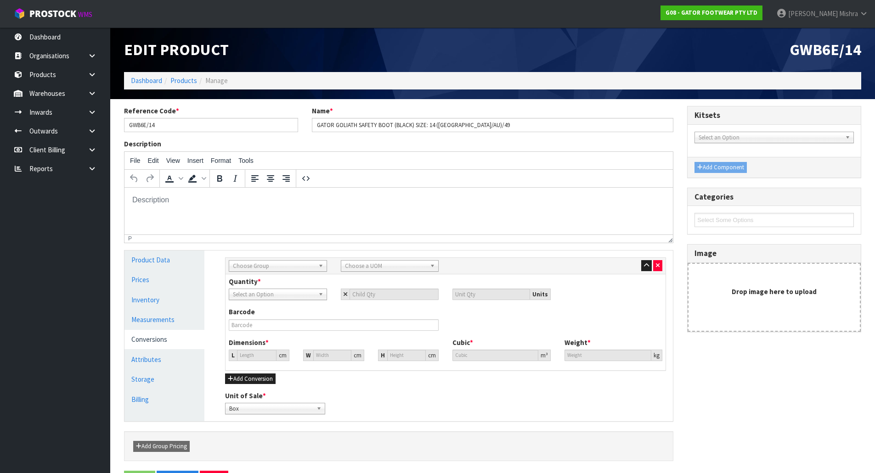
click at [279, 266] on span "Choose Group" at bounding box center [274, 266] width 82 height 11
click at [275, 310] on li "Outer" at bounding box center [278, 315] width 94 height 11
drag, startPoint x: 362, startPoint y: 267, endPoint x: 360, endPoint y: 285, distance: 18.5
click at [362, 266] on span "Choose a UOM" at bounding box center [386, 266] width 82 height 11
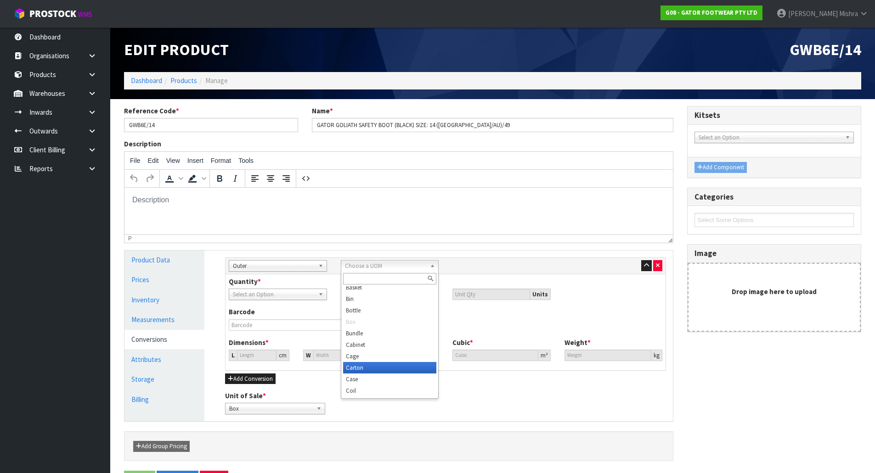
click at [357, 370] on li "Carton" at bounding box center [390, 367] width 94 height 11
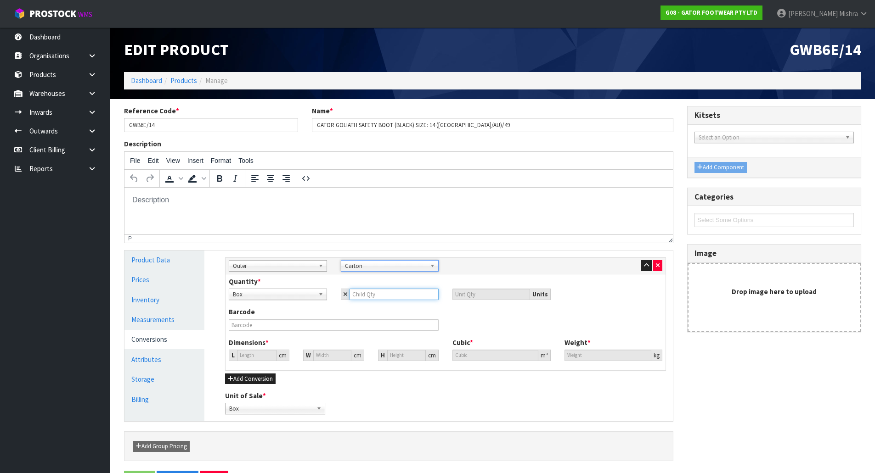
drag, startPoint x: 377, startPoint y: 291, endPoint x: 363, endPoint y: 294, distance: 14.1
click at [363, 292] on input "number" at bounding box center [394, 294] width 90 height 11
drag, startPoint x: 586, startPoint y: 354, endPoint x: 522, endPoint y: 363, distance: 64.9
click at [525, 355] on div "Dimensions * L 81 cm W 36 cm H 40 cm Cubic * 0.11664 m³ Weight * 12.6 kg" at bounding box center [445, 353] width 447 height 30
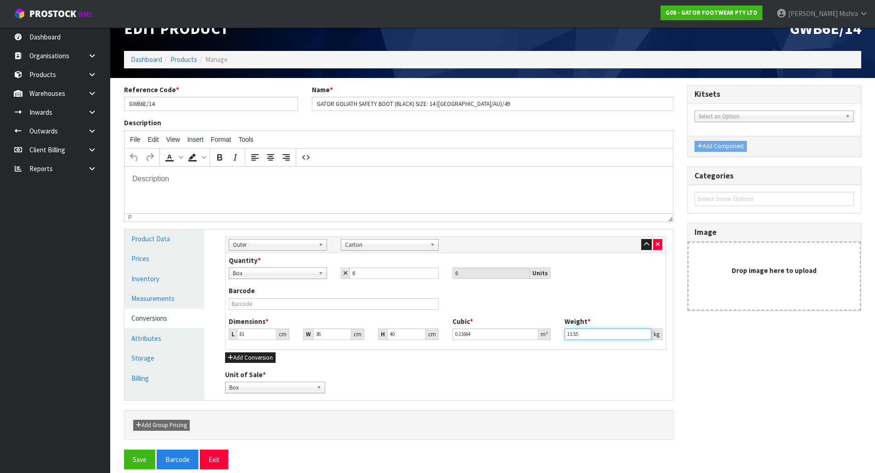
scroll to position [31, 0]
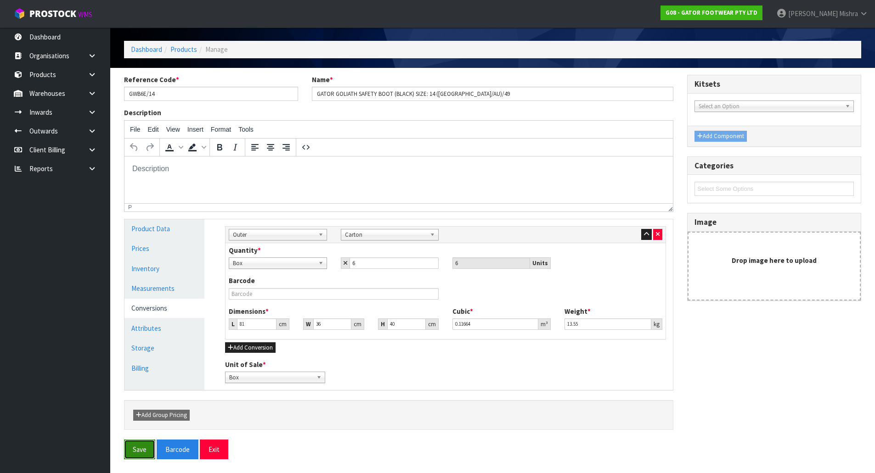
click at [138, 450] on button "Save" at bounding box center [139, 450] width 31 height 20
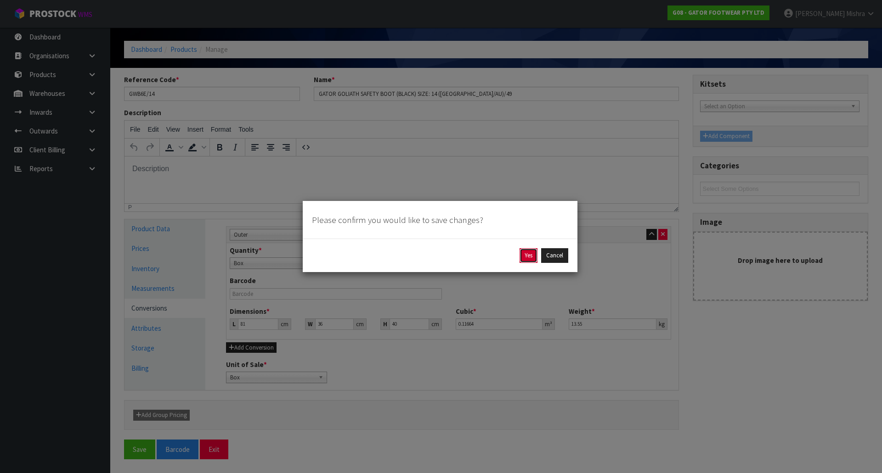
click at [525, 254] on button "Yes" at bounding box center [528, 255] width 18 height 15
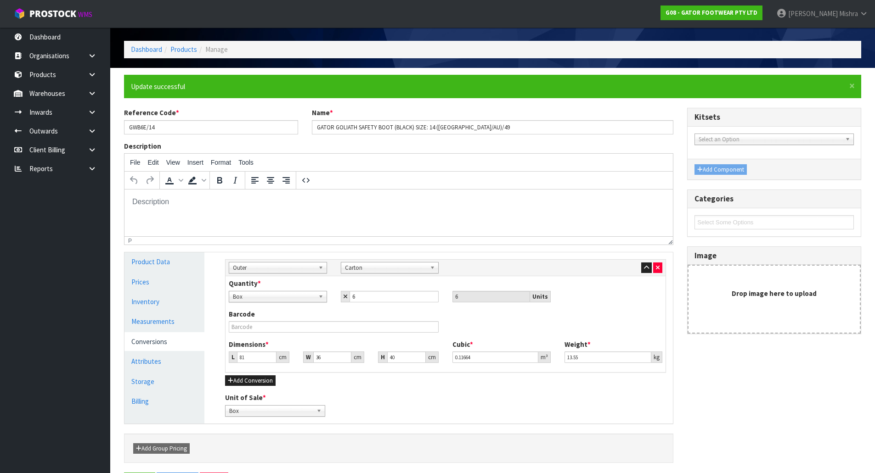
scroll to position [0, 0]
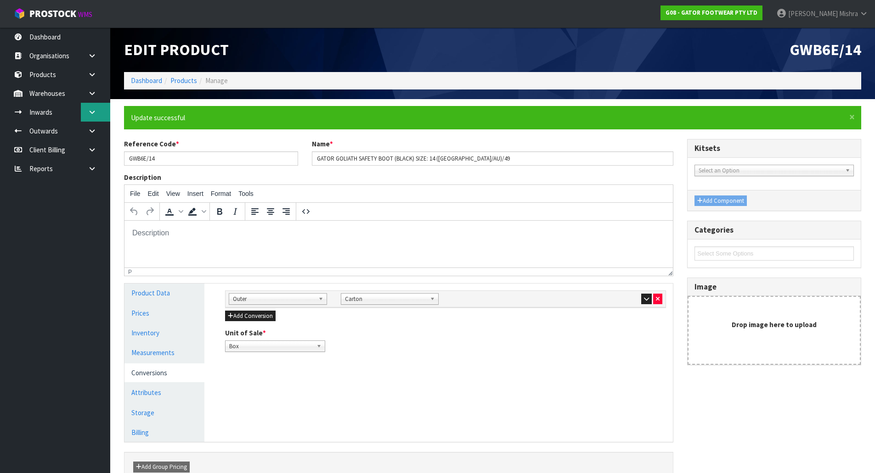
click at [98, 114] on link at bounding box center [95, 112] width 29 height 19
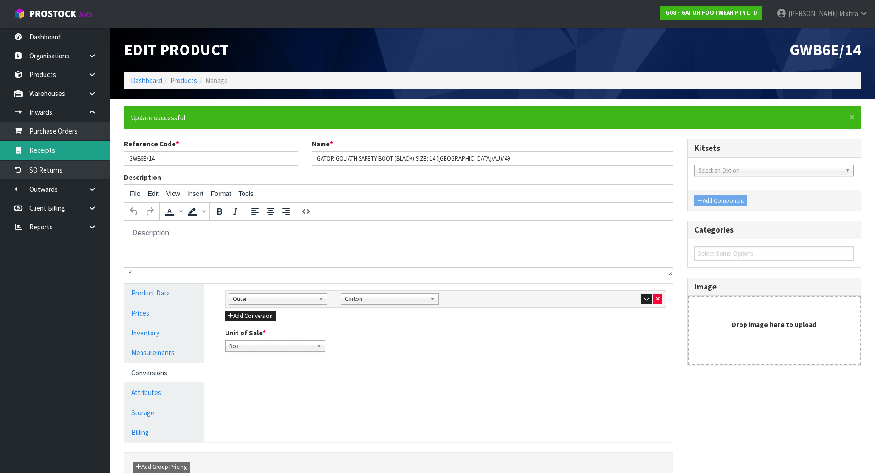
click at [73, 147] on link "Receipts" at bounding box center [55, 150] width 110 height 19
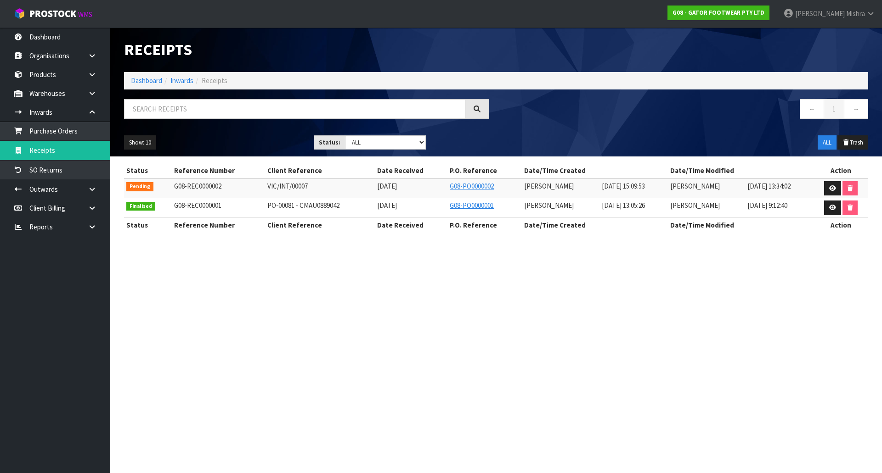
click at [836, 197] on td at bounding box center [840, 189] width 55 height 20
click at [830, 186] on icon at bounding box center [832, 189] width 7 height 6
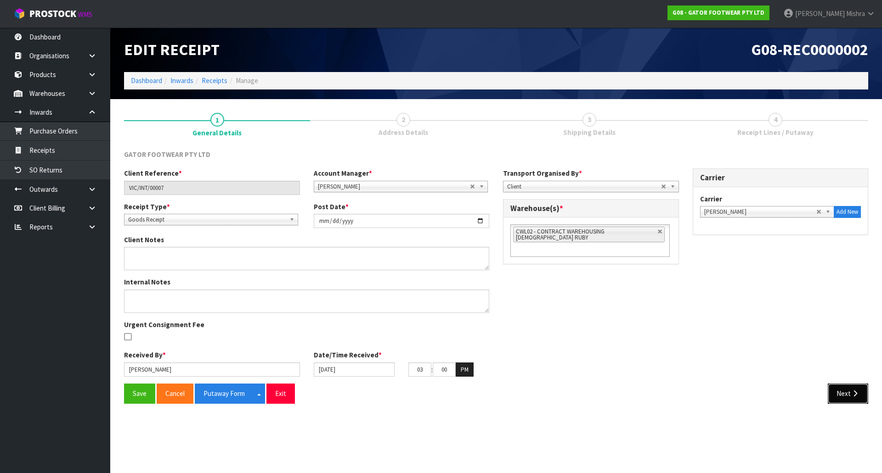
click at [840, 389] on button "Next" at bounding box center [848, 394] width 40 height 20
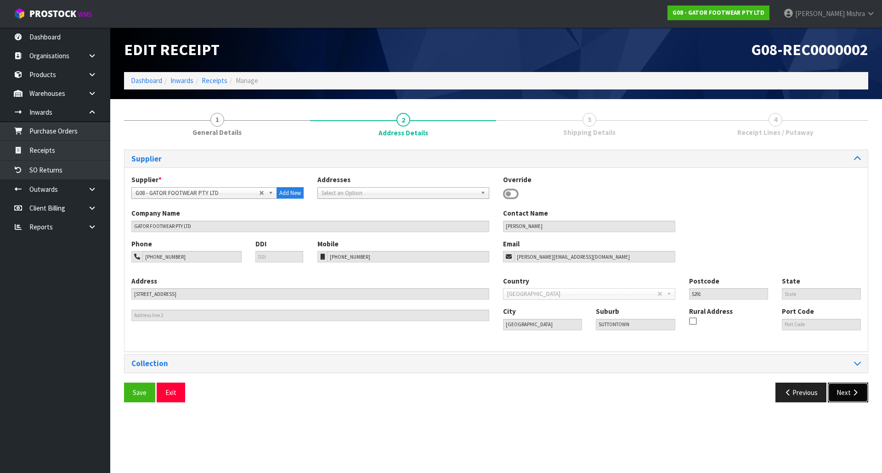
click at [843, 387] on button "Next" at bounding box center [848, 393] width 40 height 20
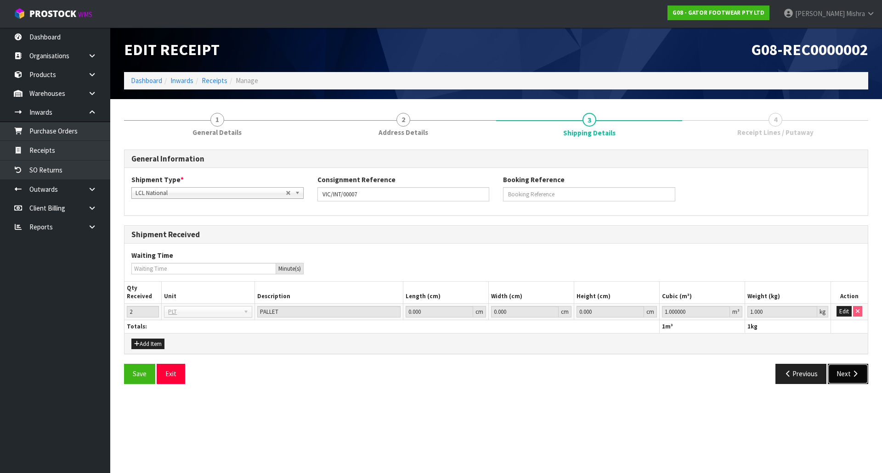
click at [845, 377] on button "Next" at bounding box center [848, 374] width 40 height 20
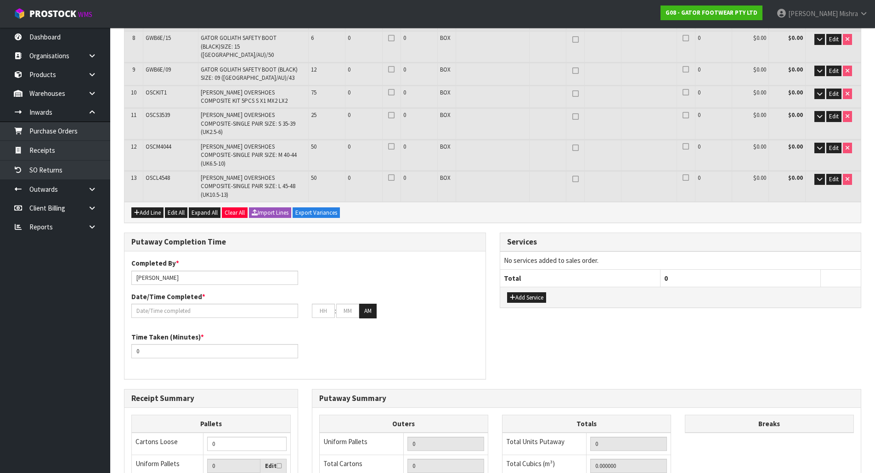
scroll to position [321, 0]
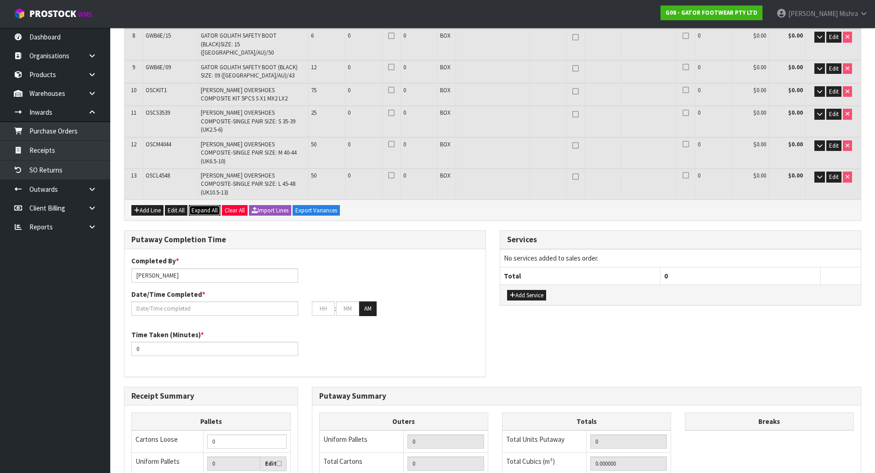
click at [203, 207] on span "Expand All" at bounding box center [205, 211] width 26 height 8
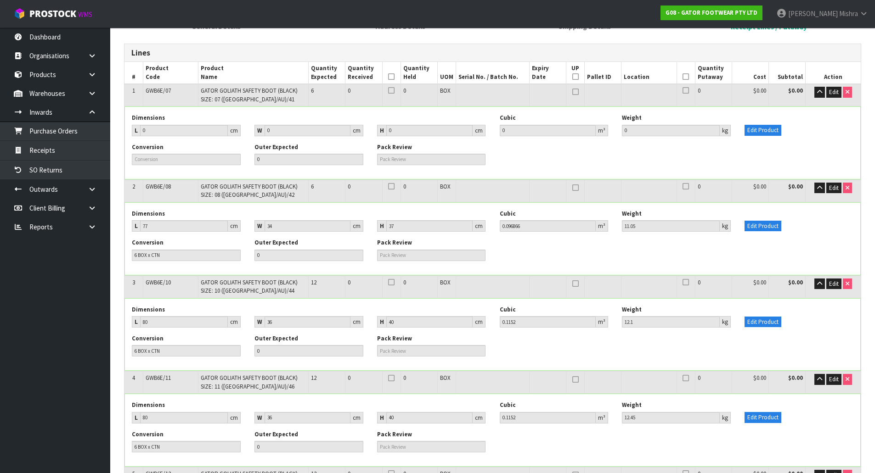
scroll to position [89, 0]
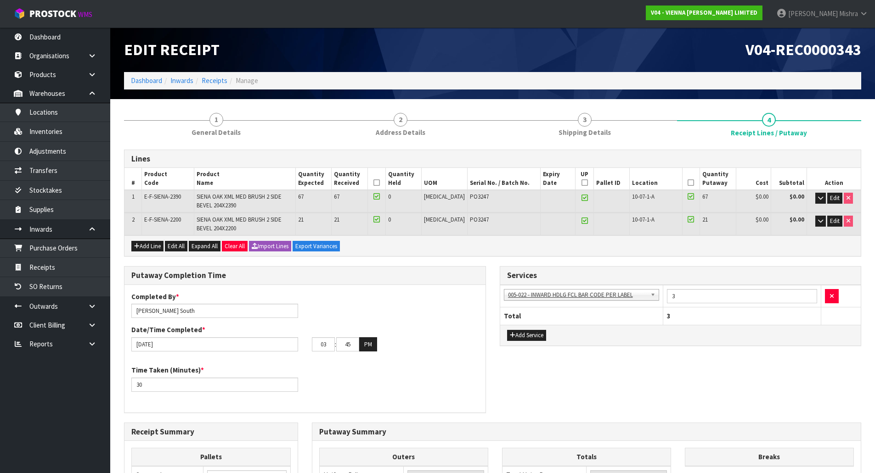
scroll to position [46, 0]
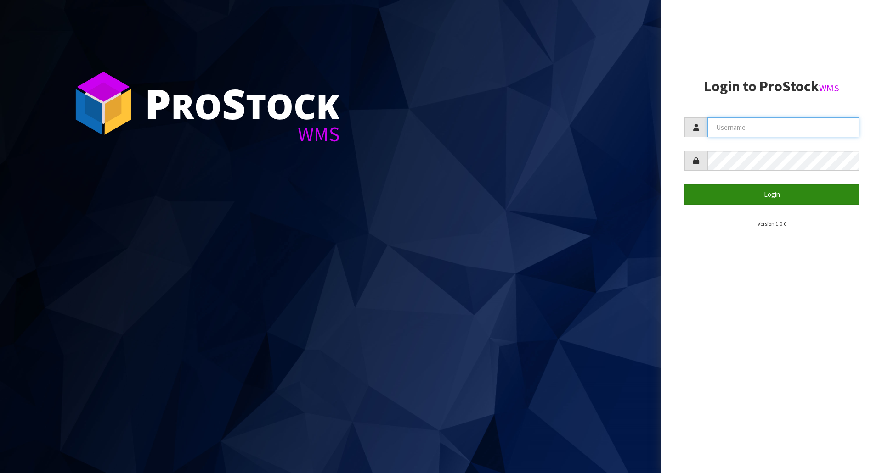
type input "Lalisha"
click at [798, 194] on button "Login" at bounding box center [771, 195] width 175 height 20
